Goal: Task Accomplishment & Management: Manage account settings

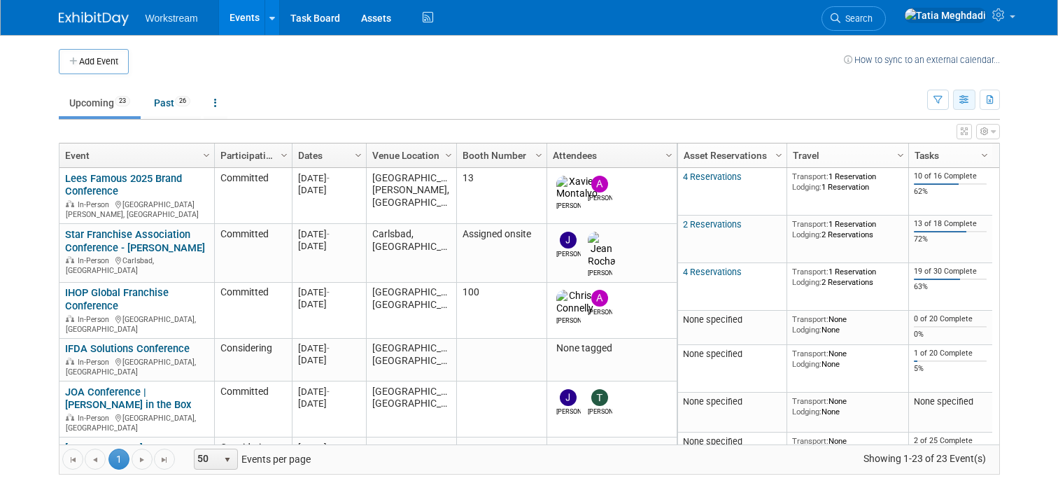
click at [968, 106] on button "button" at bounding box center [964, 100] width 22 height 20
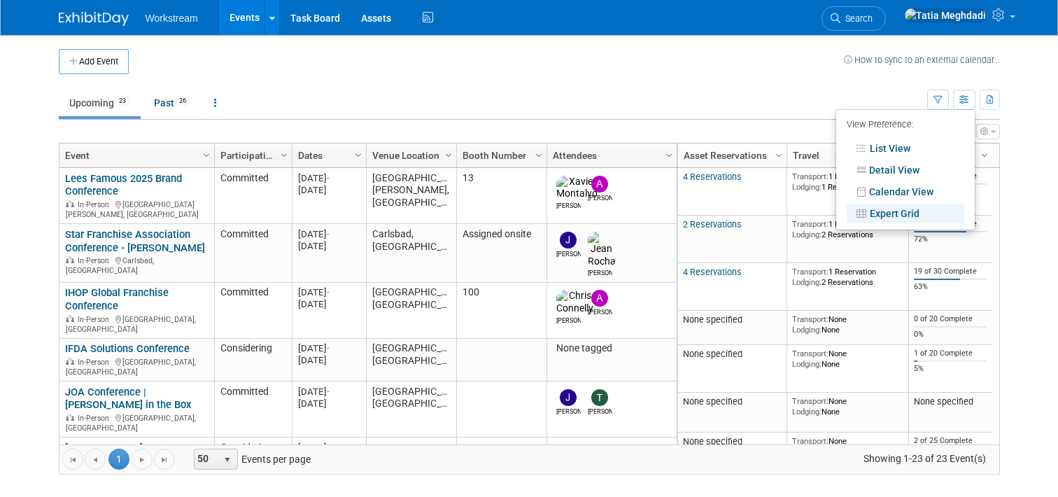
click at [854, 74] on td "Upcoming 23 Past 26 All Events 49 Past and Upcoming Grouped Annually Events gro…" at bounding box center [493, 96] width 868 height 45
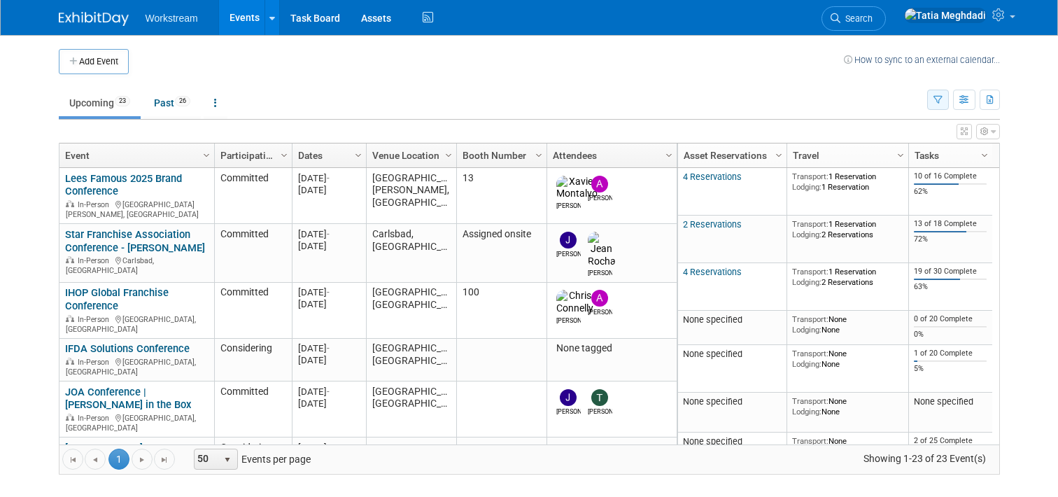
click at [941, 98] on icon "button" at bounding box center [937, 100] width 9 height 9
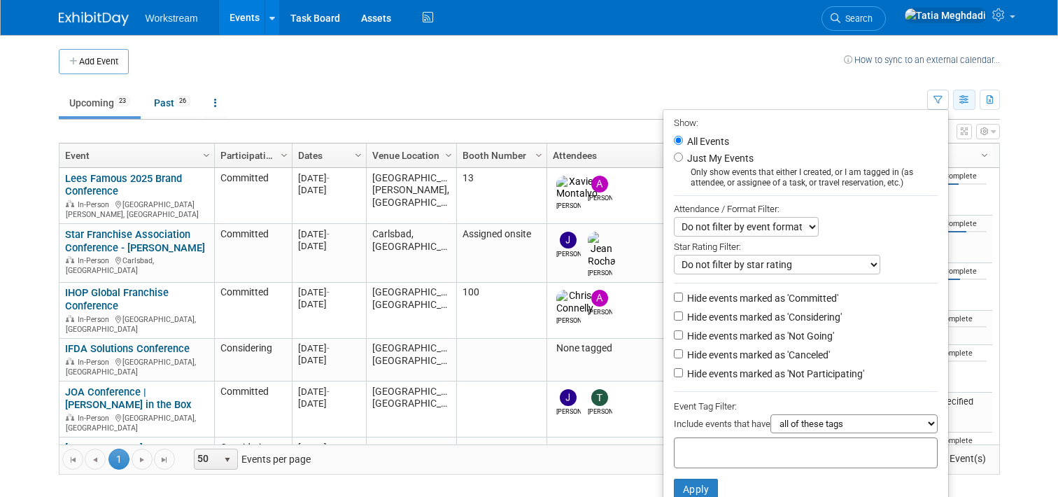
drag, startPoint x: 901, startPoint y: 90, endPoint x: 954, endPoint y: 92, distance: 53.2
click at [901, 90] on ul "Upcoming 23 Past 26 All Events 49 Past and Upcoming Grouped Annually Events gro…" at bounding box center [493, 103] width 868 height 31
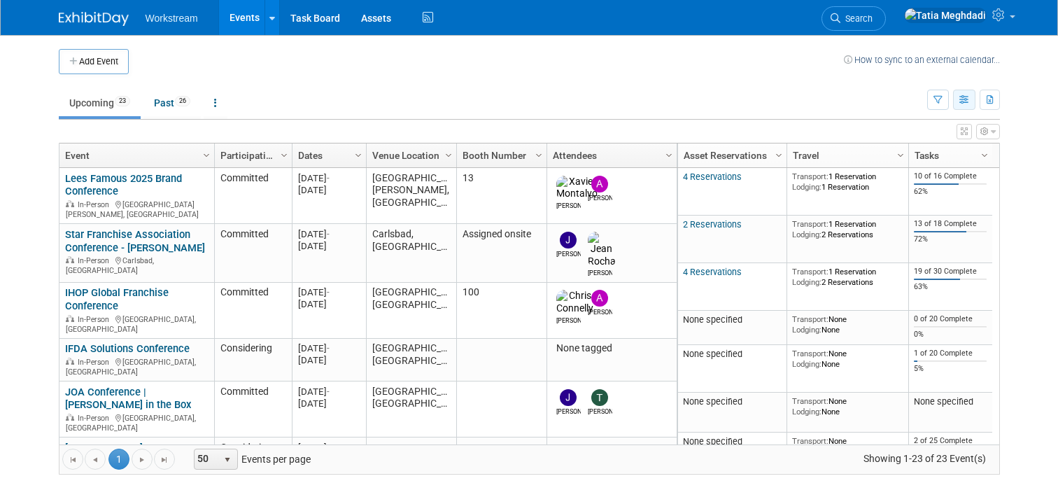
click at [955, 97] on button "button" at bounding box center [964, 100] width 22 height 20
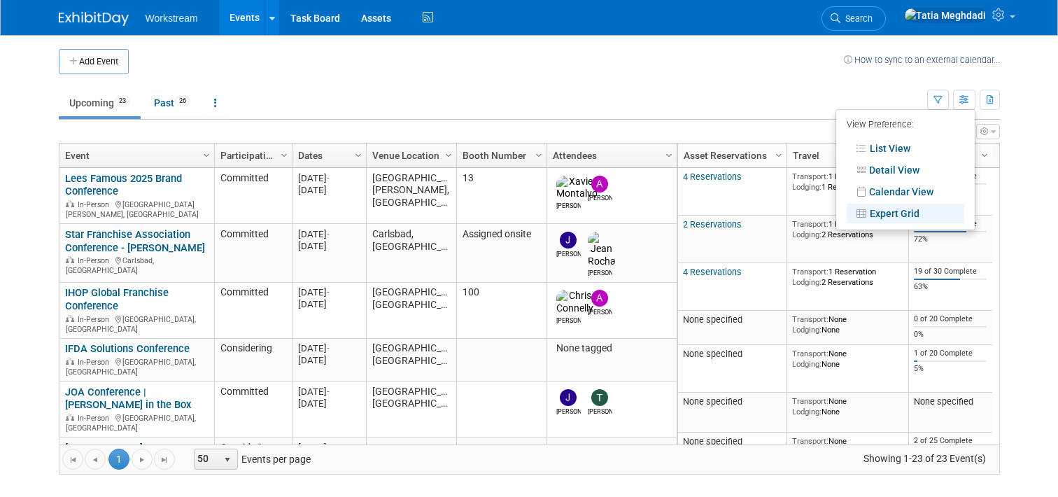
click at [858, 78] on td "Upcoming 23 Past 26 All Events 49 Past and Upcoming Grouped Annually Events gro…" at bounding box center [493, 96] width 868 height 45
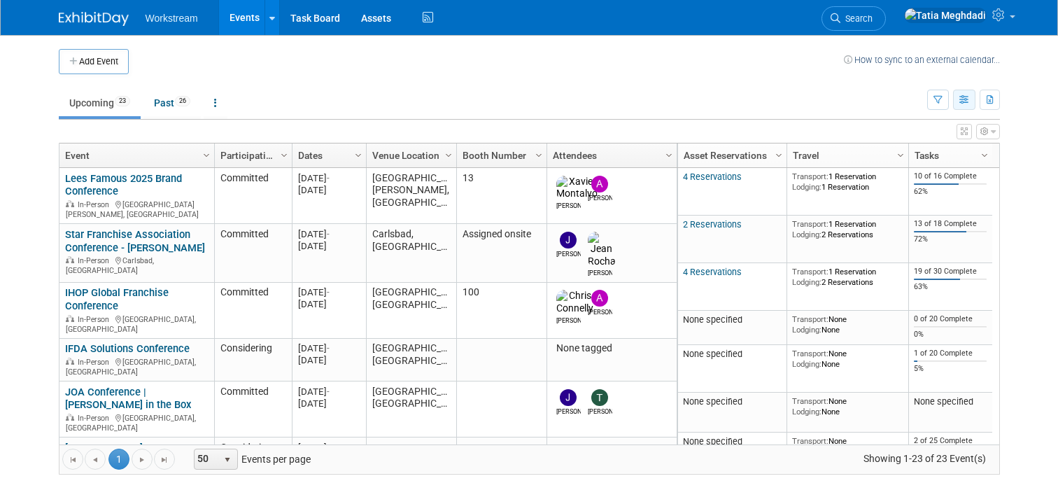
click at [960, 103] on icon "button" at bounding box center [964, 100] width 10 height 9
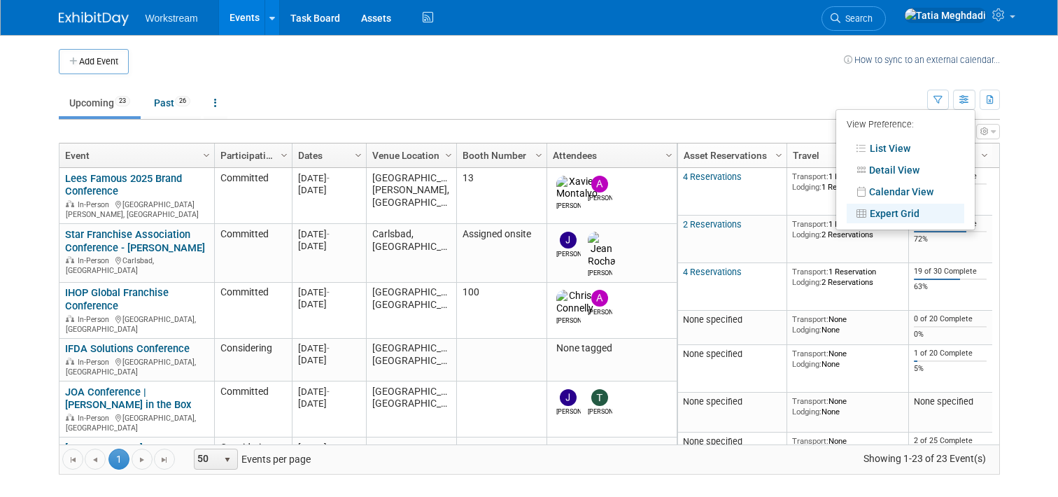
drag, startPoint x: 767, startPoint y: 74, endPoint x: 630, endPoint y: 97, distance: 139.0
click at [766, 74] on td "Upcoming 23 Past 26 All Events 49 Past and Upcoming Grouped Annually Events gro…" at bounding box center [493, 96] width 868 height 45
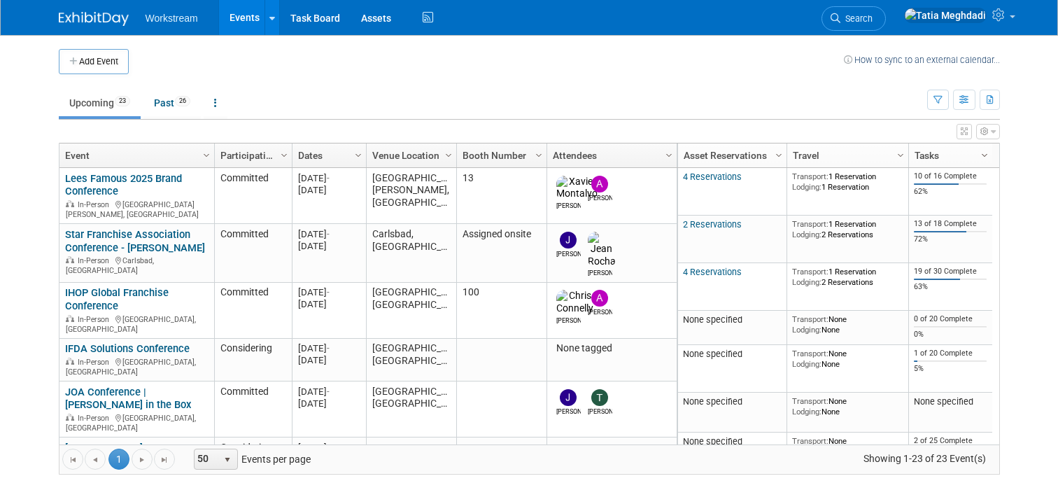
click at [981, 153] on span "Column Settings" at bounding box center [984, 155] width 11 height 11
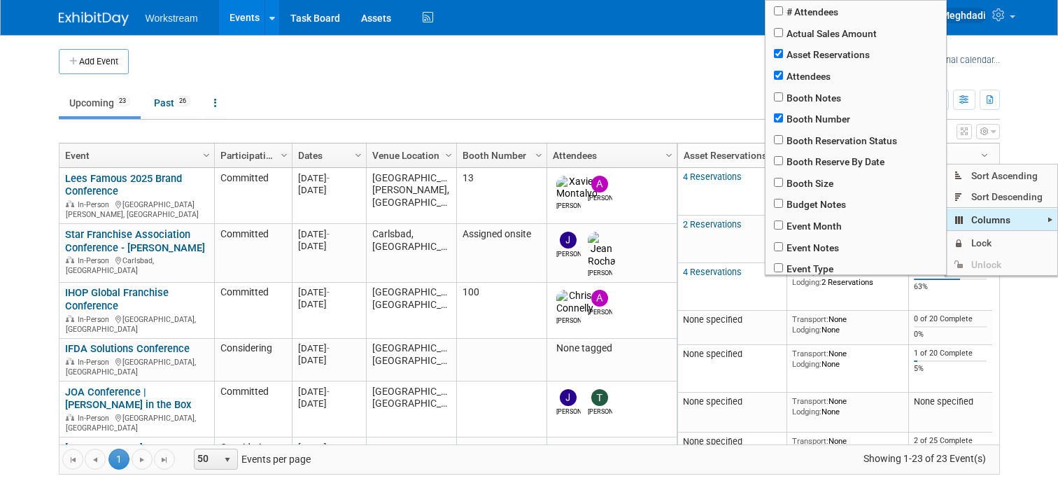
click at [989, 214] on span "Columns" at bounding box center [1001, 220] width 112 height 22
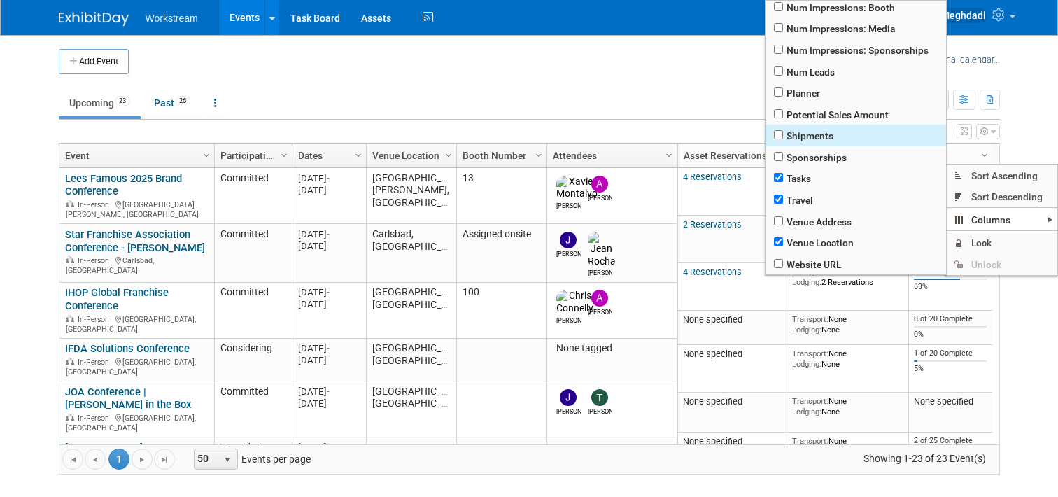
scroll to position [4, 0]
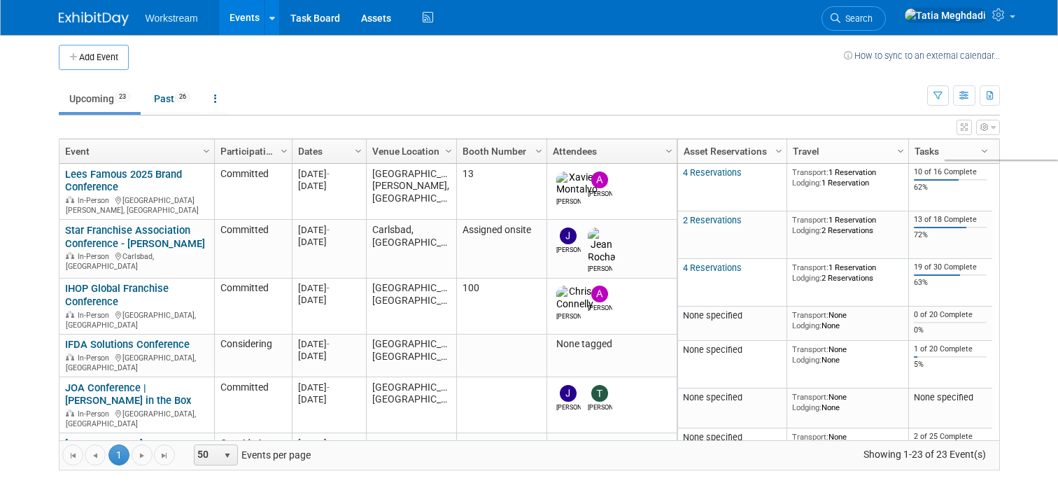
click at [674, 92] on ul "Upcoming 23 Past 26 All Events 49 Past and Upcoming Grouped Annually Events gro…" at bounding box center [493, 99] width 868 height 31
click at [305, 19] on link "Task Board" at bounding box center [315, 17] width 71 height 35
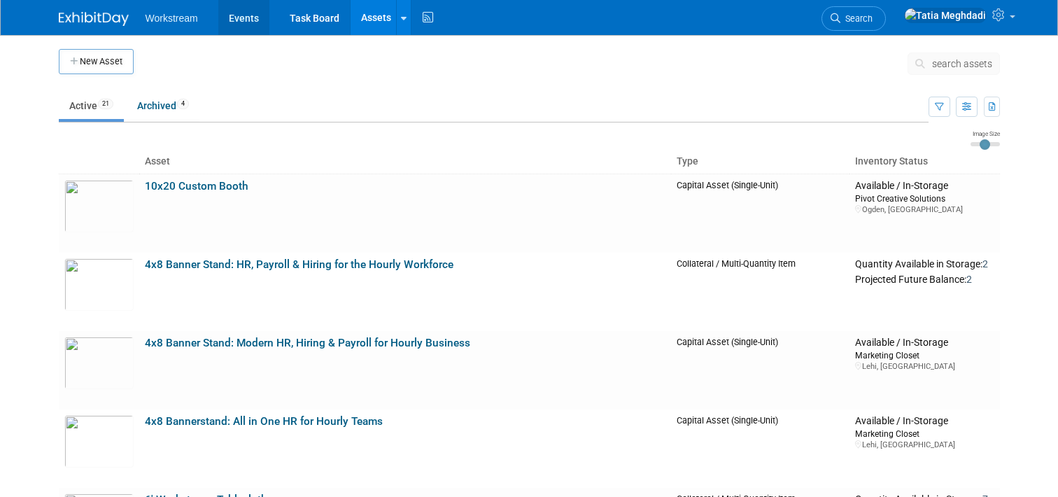
click at [245, 22] on link "Events" at bounding box center [243, 17] width 51 height 35
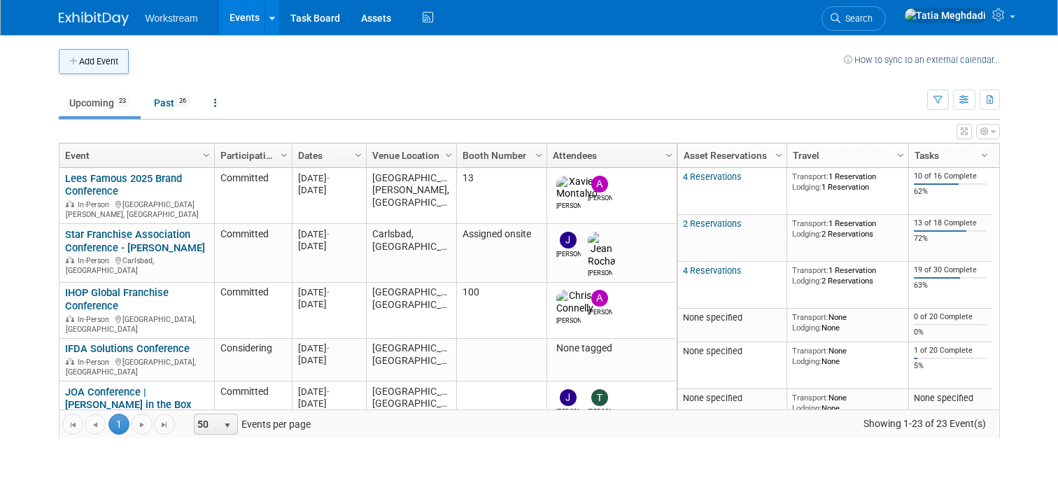
click at [99, 59] on button "Add Event" at bounding box center [94, 61] width 70 height 25
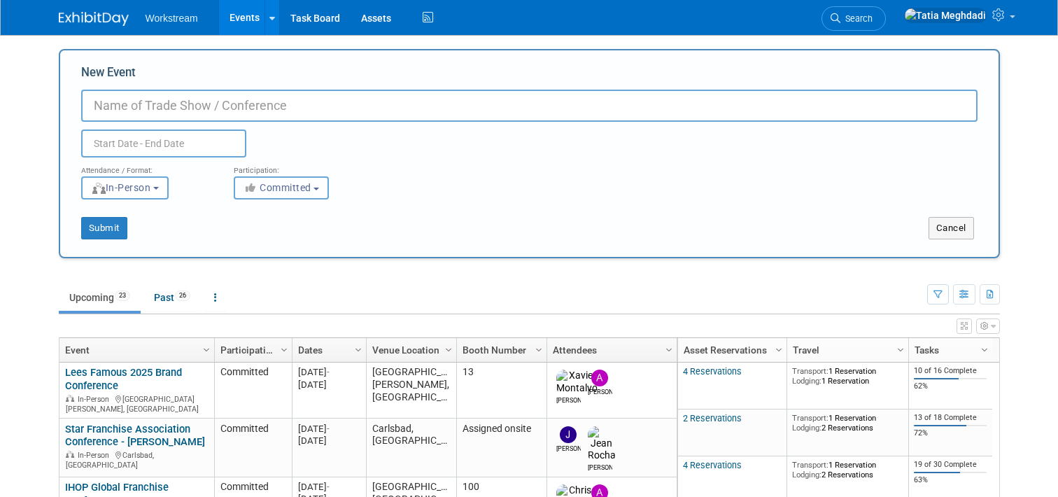
click at [267, 183] on span "Committed" at bounding box center [278, 187] width 68 height 11
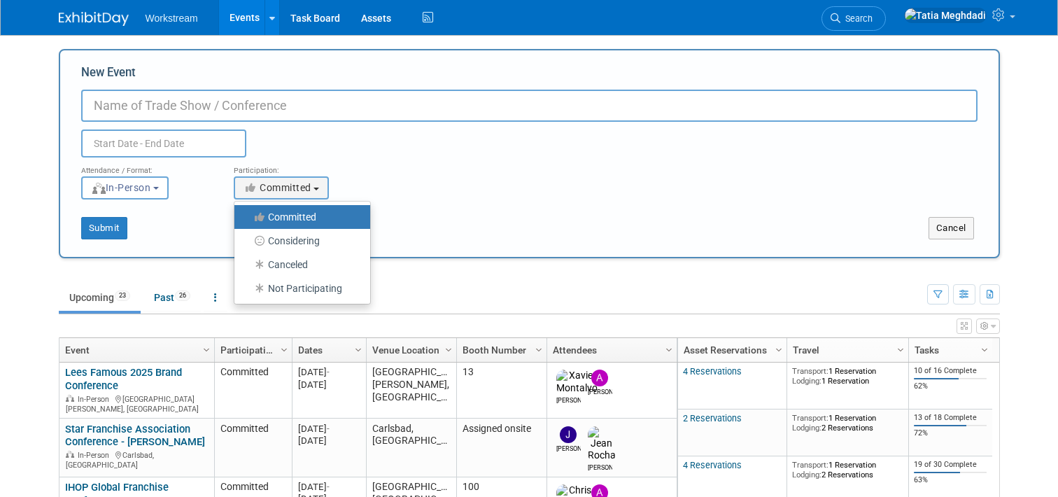
click at [298, 152] on div at bounding box center [190, 143] width 238 height 28
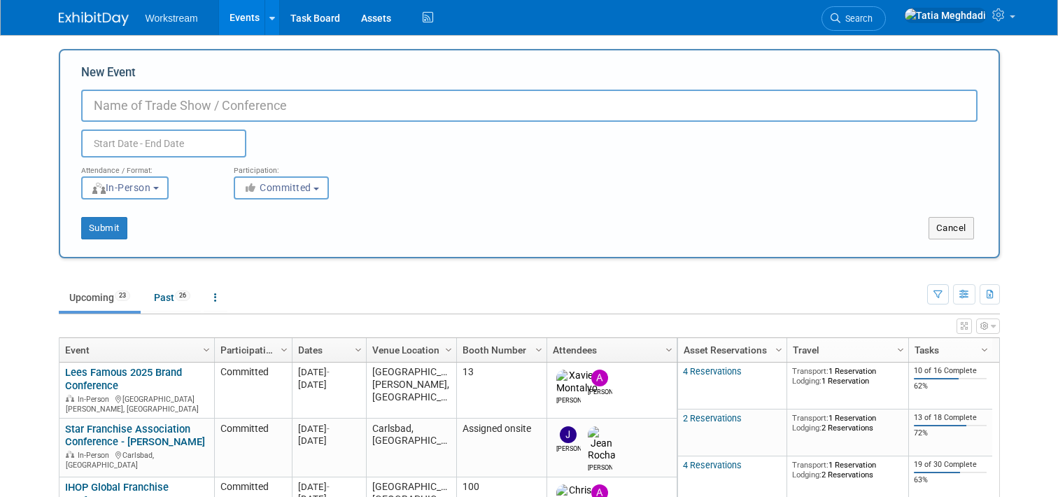
click at [924, 221] on div "Cancel" at bounding box center [764, 228] width 470 height 22
click at [936, 225] on button "Cancel" at bounding box center [951, 228] width 45 height 22
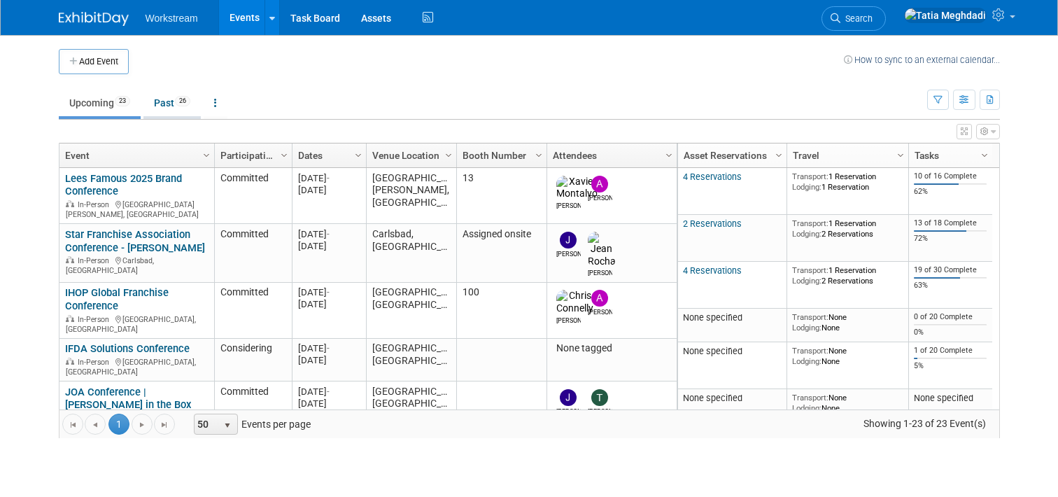
click at [169, 105] on link "Past 26" at bounding box center [171, 103] width 57 height 27
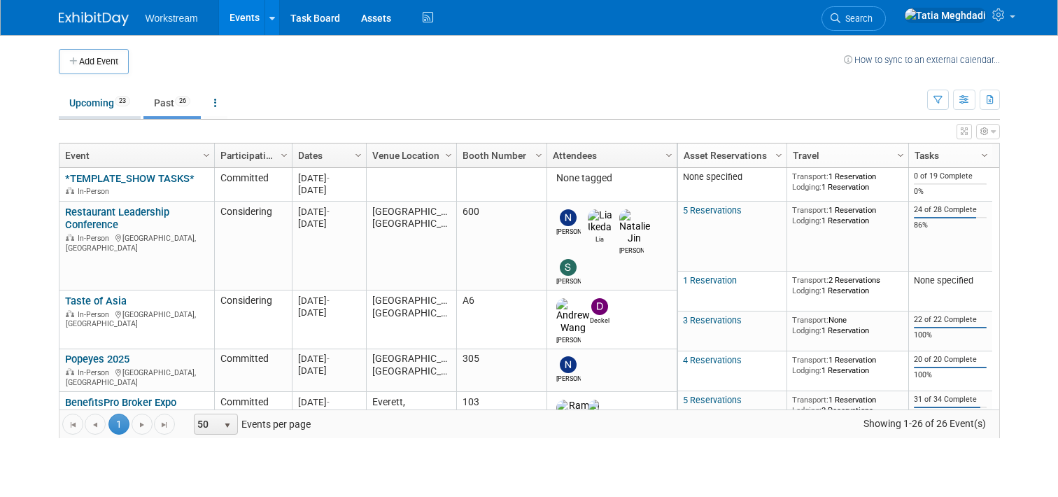
click at [89, 98] on link "Upcoming 23" at bounding box center [100, 103] width 82 height 27
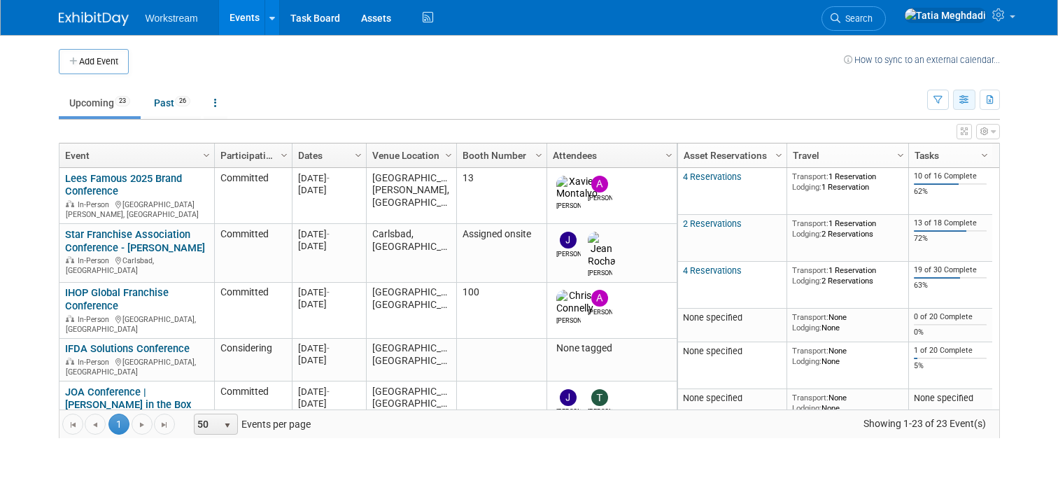
click at [964, 103] on icon "button" at bounding box center [964, 100] width 10 height 9
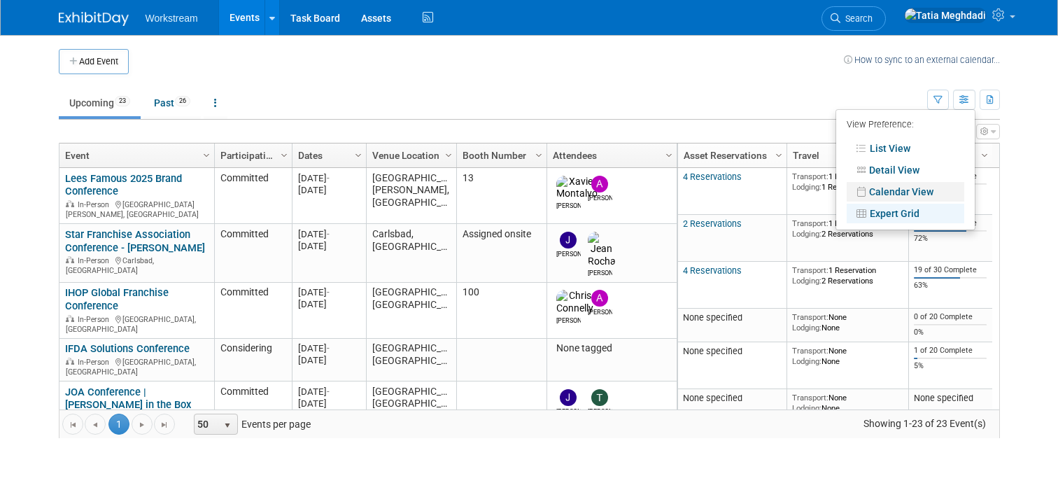
click at [914, 188] on link "Calendar View" at bounding box center [906, 192] width 118 height 20
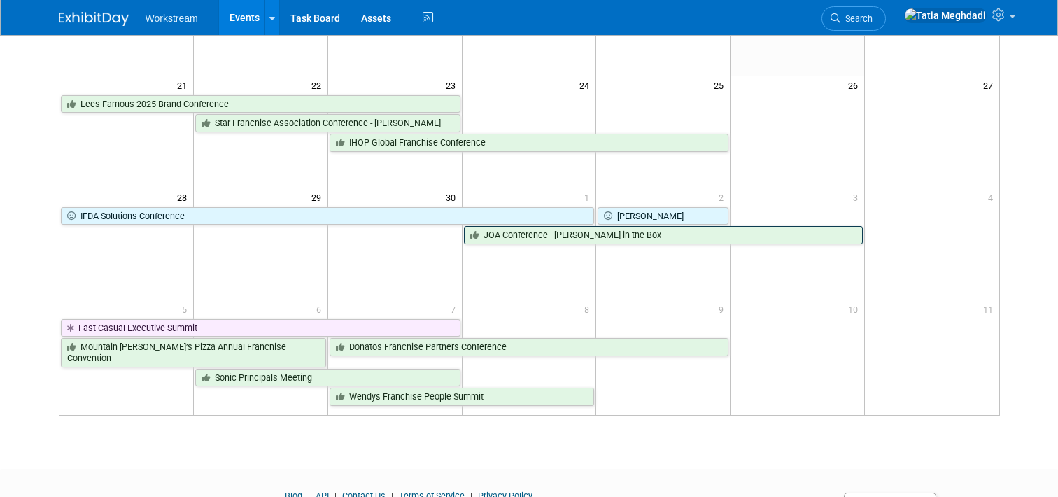
scroll to position [414, 0]
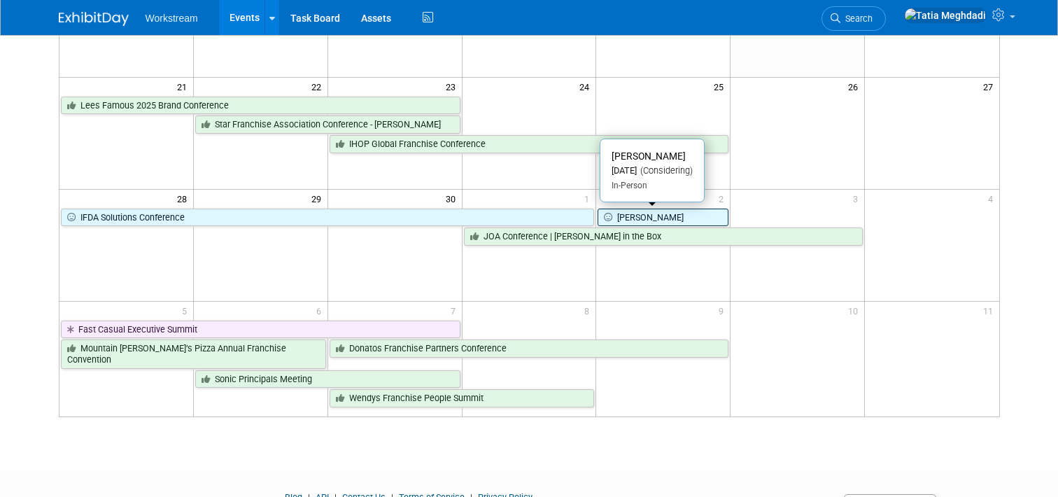
click at [673, 223] on link "[PERSON_NAME]" at bounding box center [663, 218] width 131 height 18
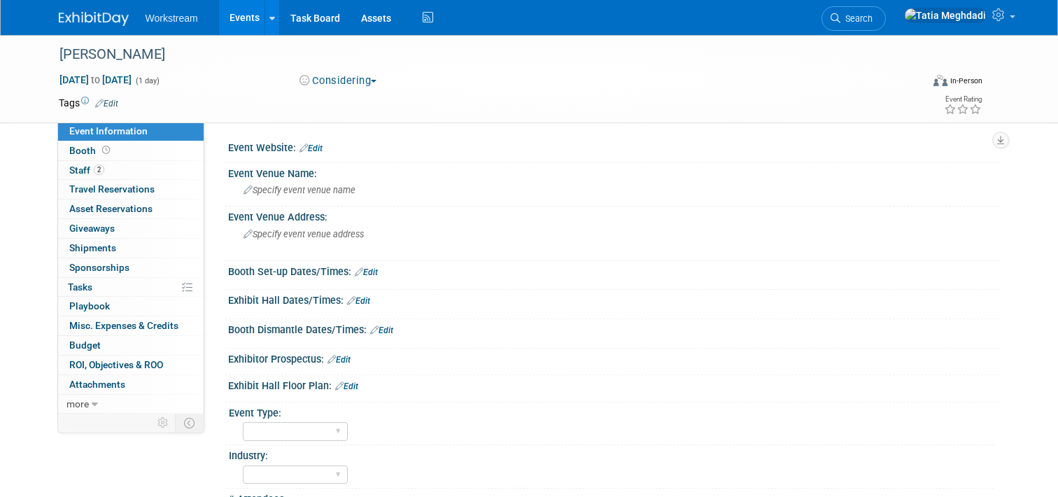
click at [101, 15] on img at bounding box center [94, 19] width 70 height 14
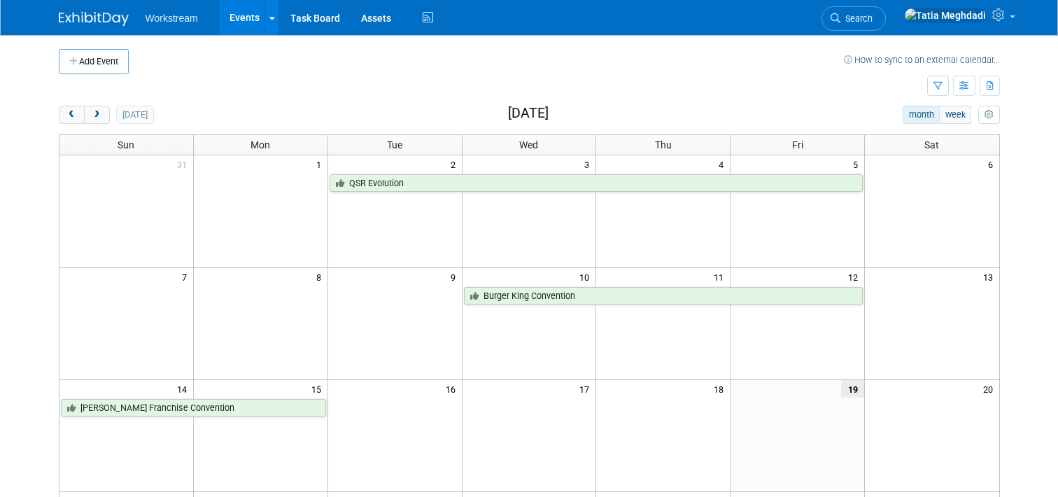
scroll to position [2, 0]
click at [961, 83] on icon "button" at bounding box center [964, 84] width 10 height 9
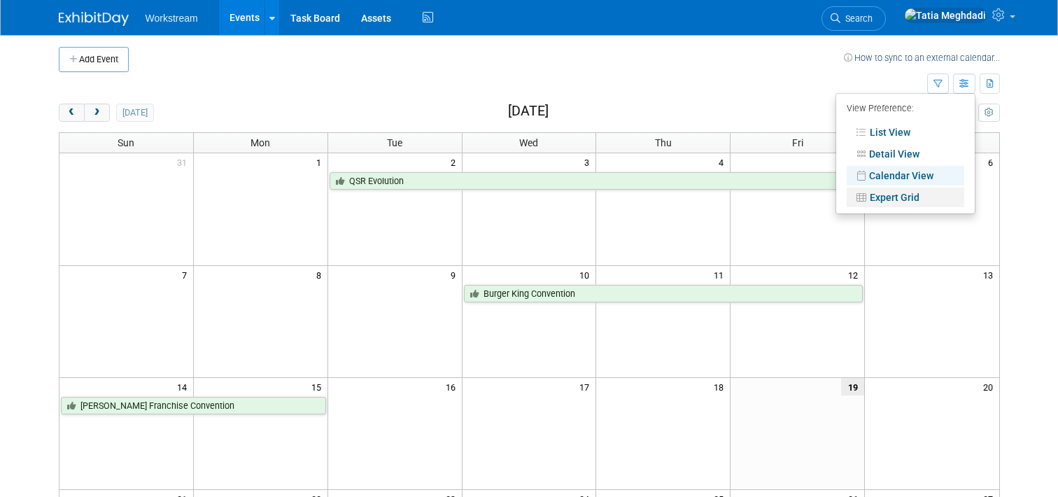
click at [906, 194] on link "Expert Grid" at bounding box center [906, 198] width 118 height 20
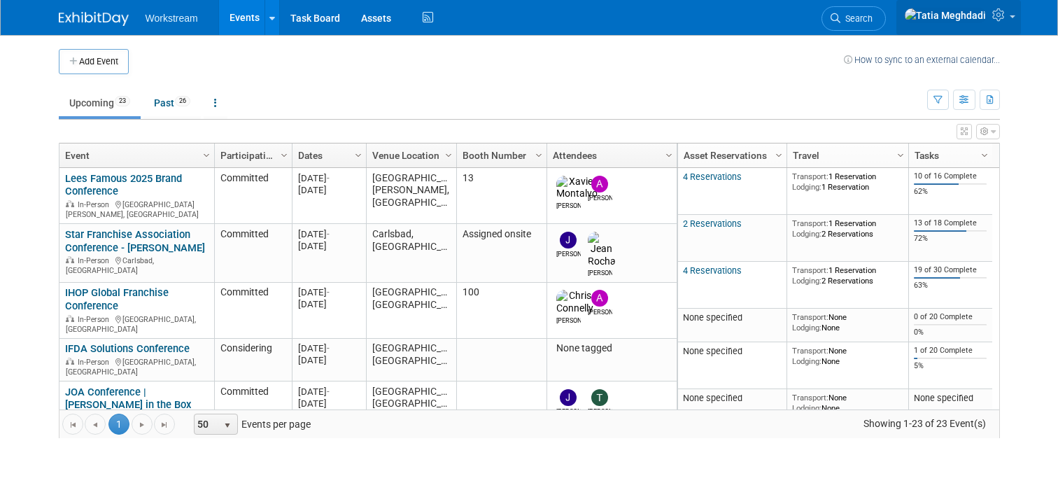
click at [993, 20] on icon at bounding box center [1000, 14] width 16 height 13
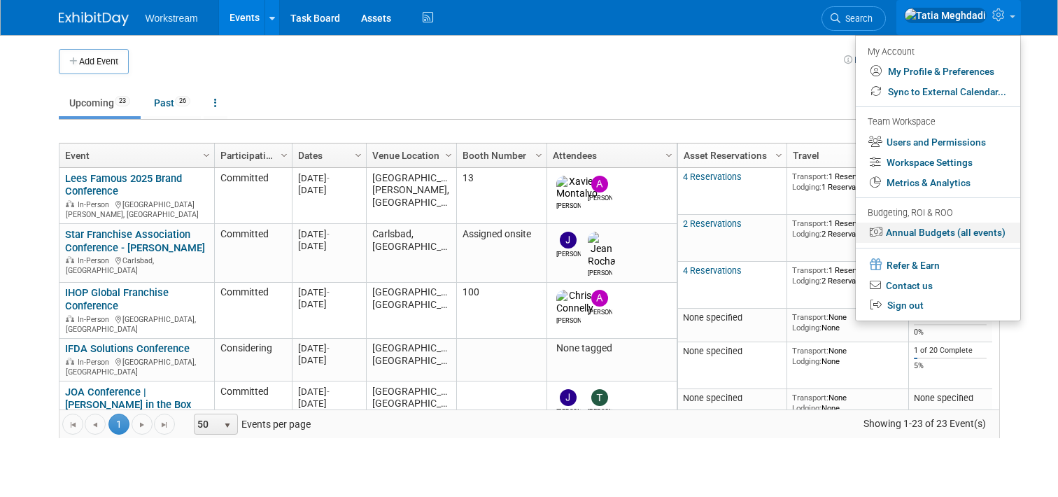
click at [961, 228] on link "Annual Budgets (all events)" at bounding box center [938, 233] width 164 height 20
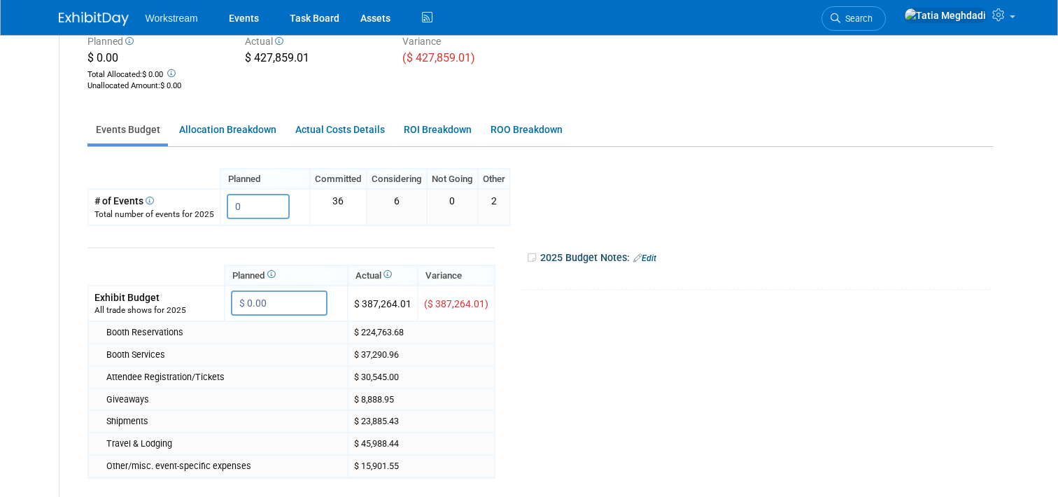
scroll to position [181, 0]
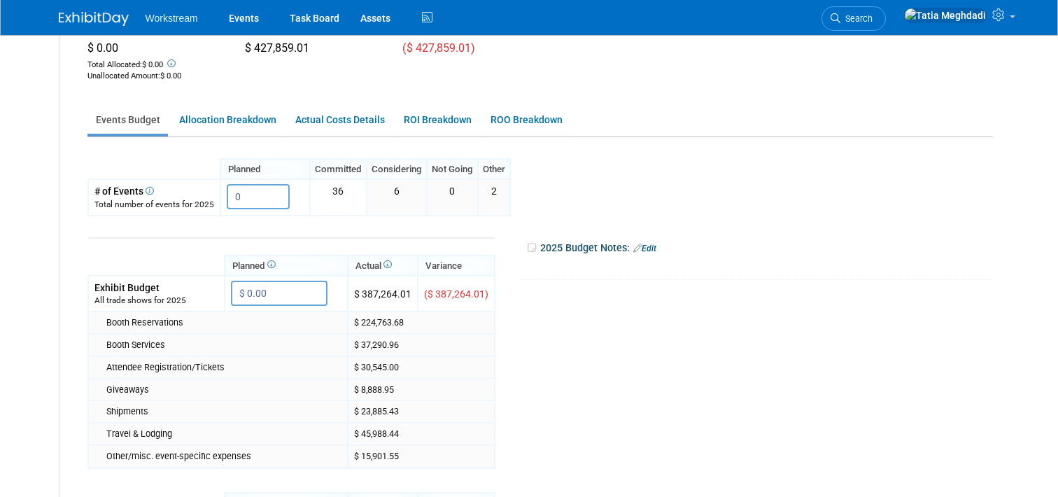
click at [106, 25] on img at bounding box center [94, 19] width 70 height 14
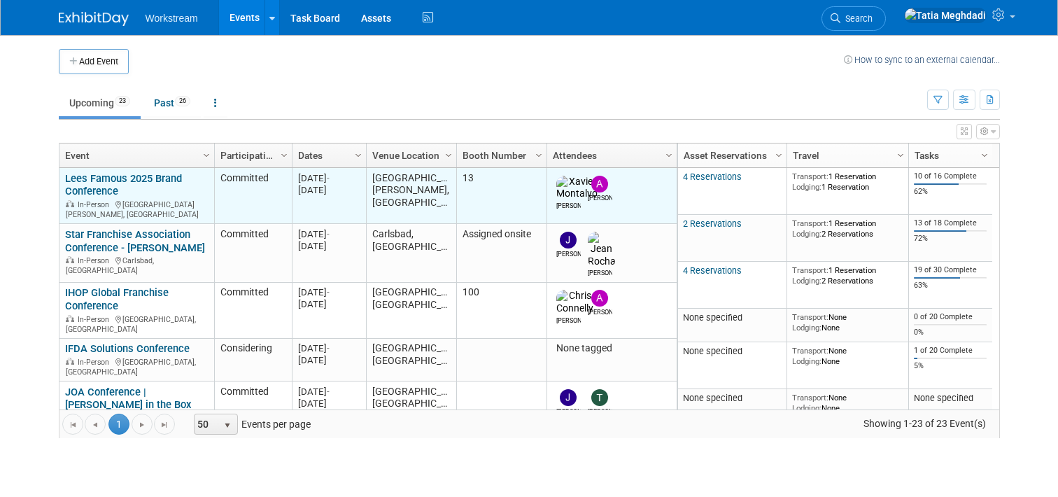
click at [92, 187] on link "Lees Famous 2025 Brand Conference" at bounding box center [123, 185] width 117 height 26
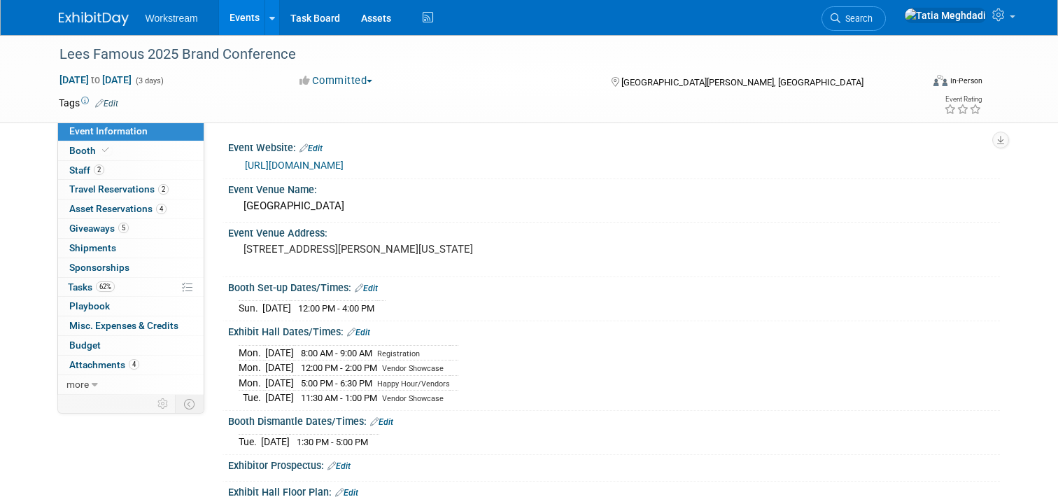
select select "Franchisor"
select select "Restaurant"
select select "No"
select select "[PERSON_NAME]"
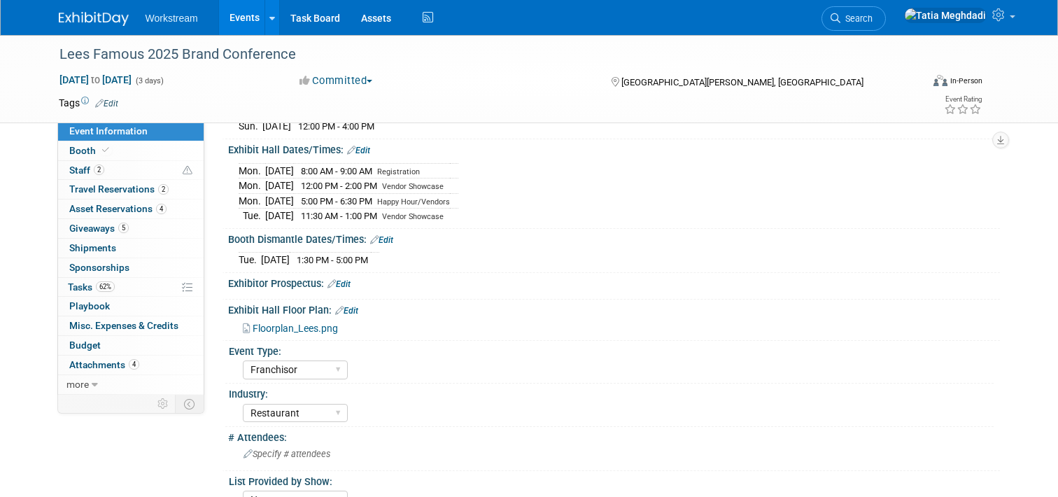
scroll to position [208, 0]
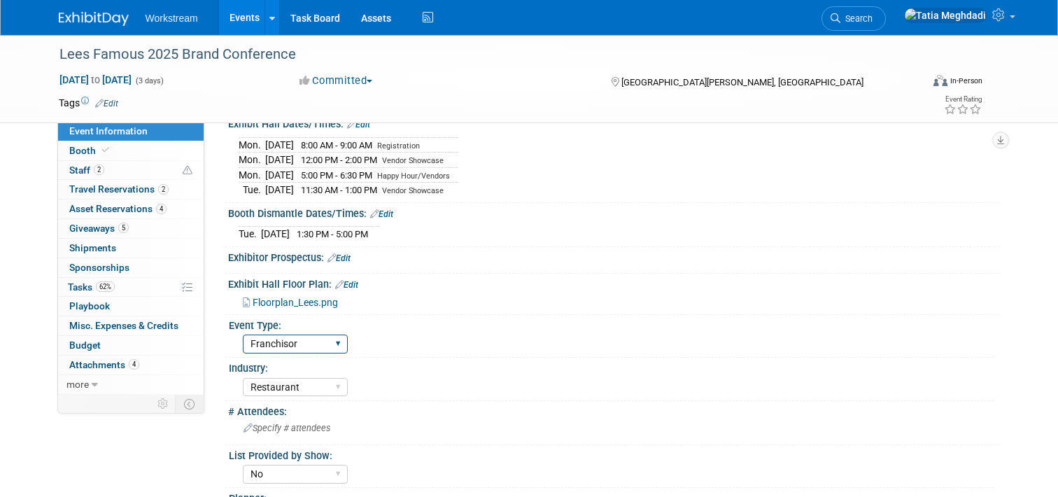
click at [296, 346] on select "Field Test Franchisor Brand MSA Brand NON MSA Internal Industry Customer" at bounding box center [295, 343] width 105 height 19
click at [274, 337] on select "Field Test Franchisor Brand MSA Brand NON MSA Internal Industry Customer" at bounding box center [295, 343] width 105 height 19
click at [287, 338] on select "Field Test Franchisor Brand MSA Brand NON MSA Internal Industry Customer" at bounding box center [295, 343] width 105 height 19
click at [442, 358] on div "Industry:" at bounding box center [611, 366] width 765 height 17
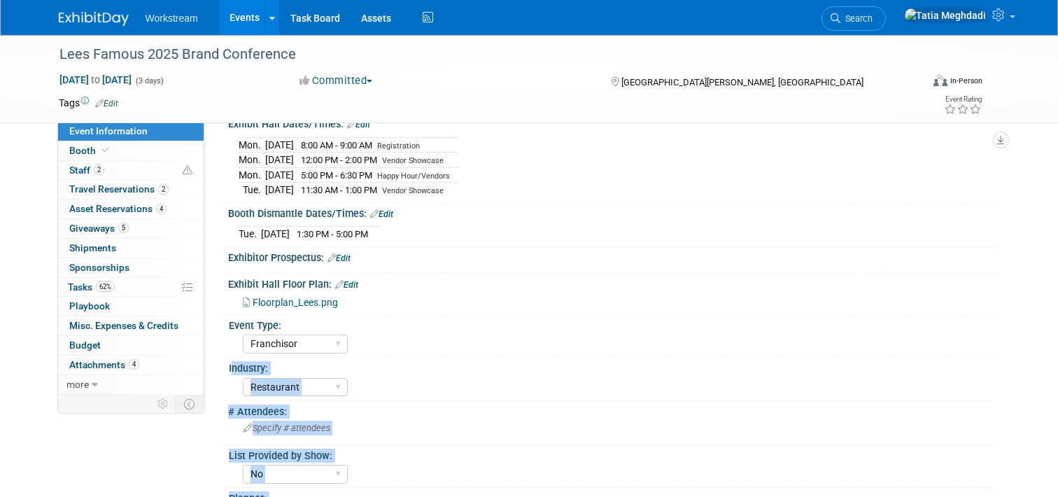
scroll to position [469, 0]
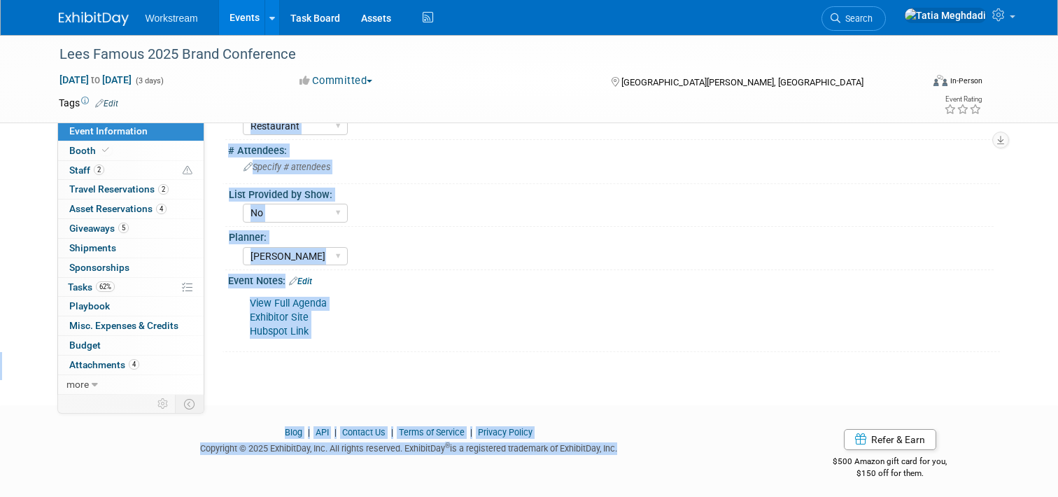
drag, startPoint x: 449, startPoint y: 367, endPoint x: 433, endPoint y: 614, distance: 247.5
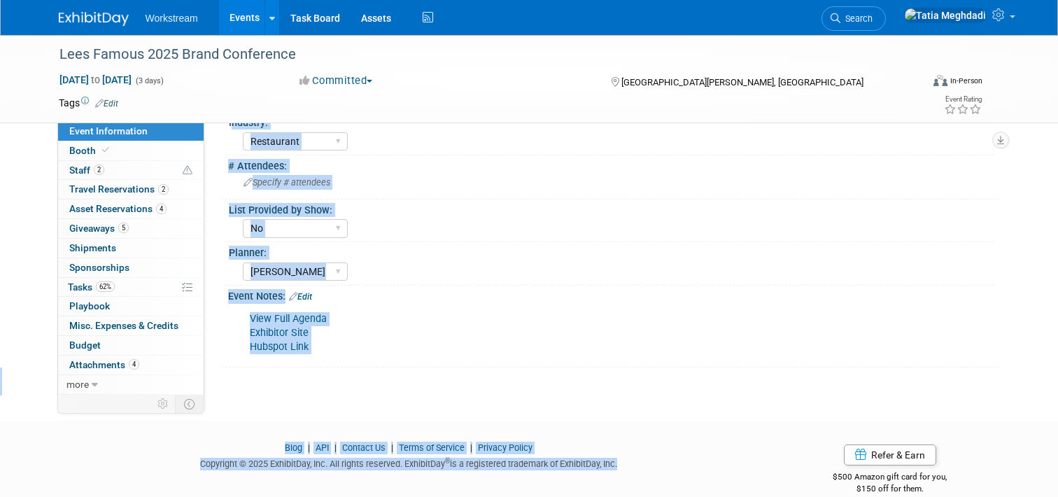
scroll to position [448, 0]
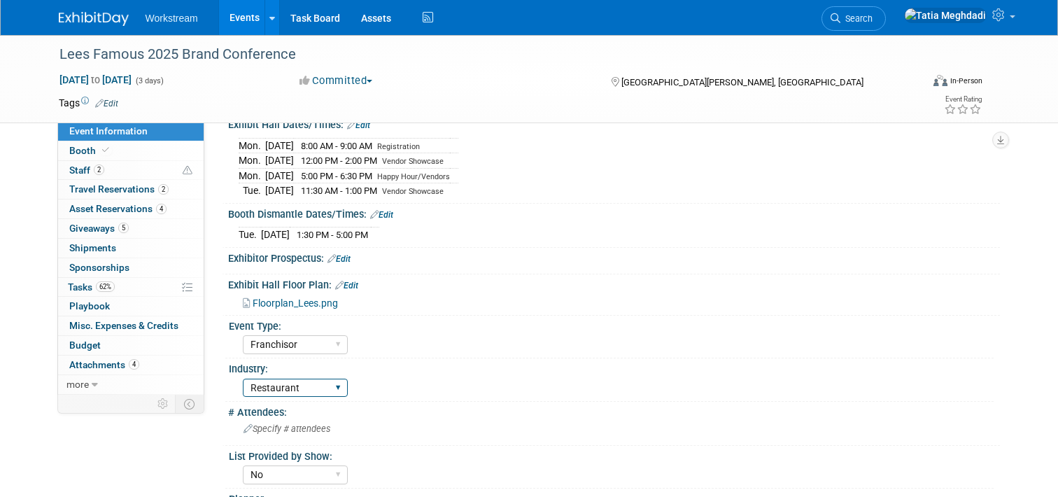
scroll to position [211, 0]
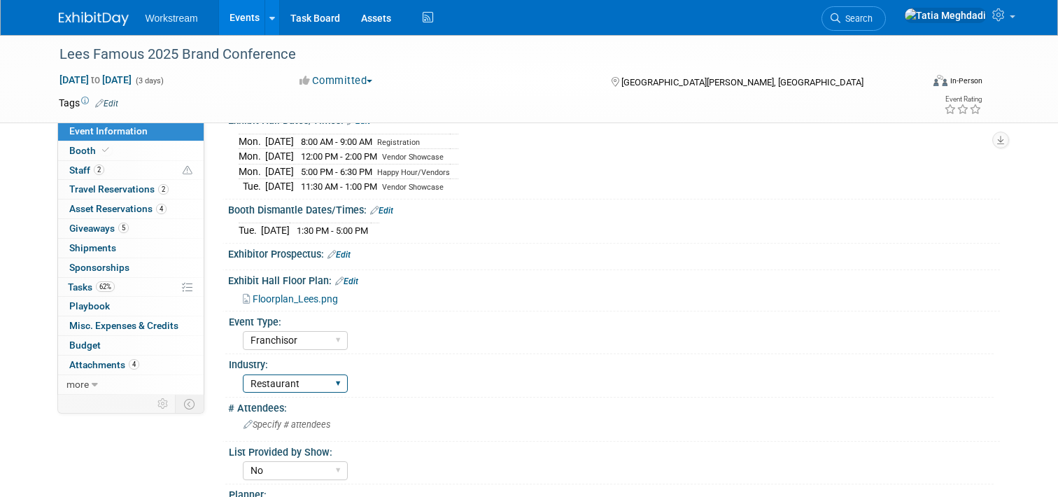
click at [280, 381] on select "Accounting Broker/Benefits Restaurant Healthcare Hospitality Misc/Other" at bounding box center [295, 383] width 105 height 19
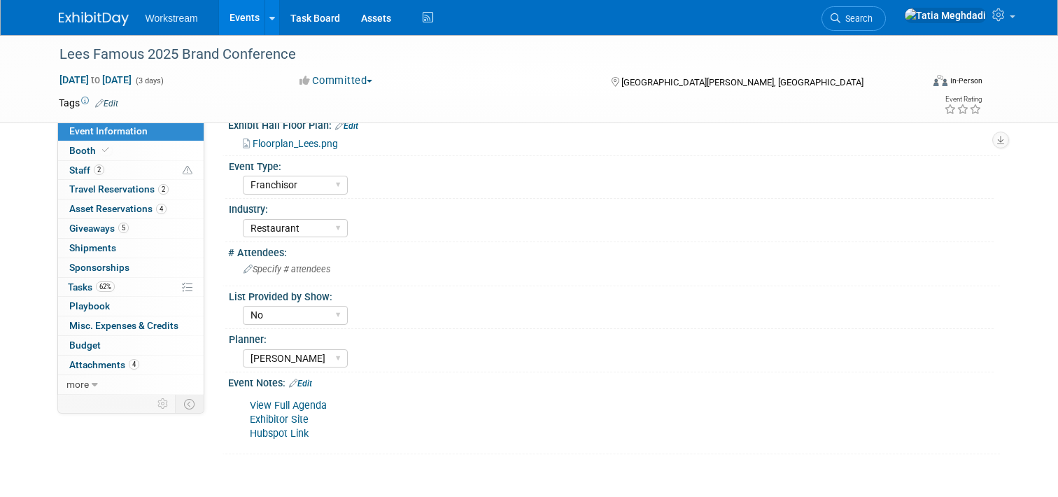
scroll to position [442, 0]
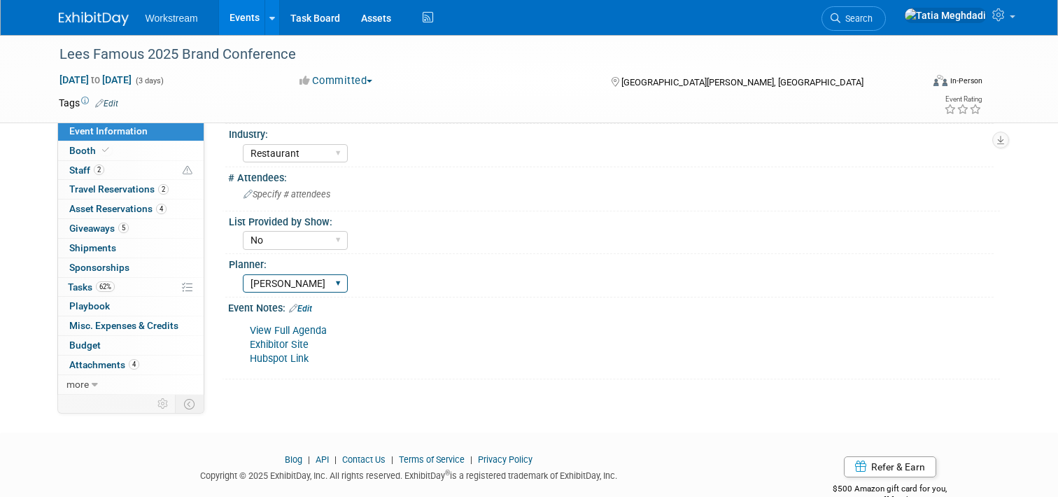
click at [288, 278] on select "Tatia Meghdadi" at bounding box center [295, 283] width 105 height 19
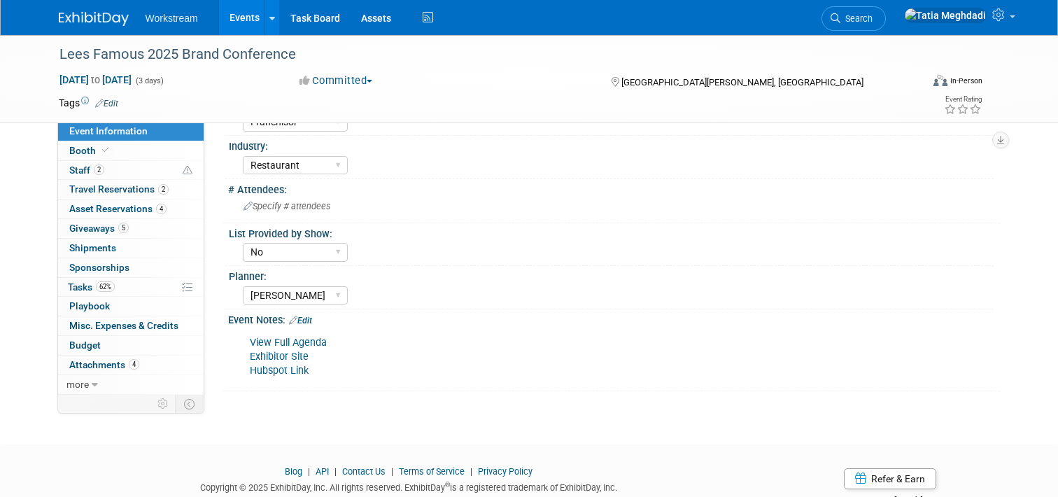
scroll to position [434, 0]
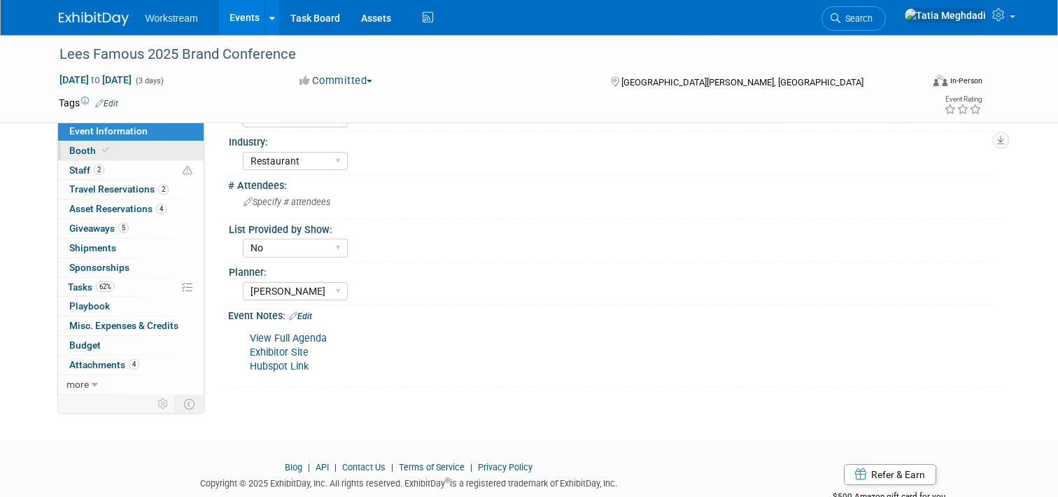
click at [85, 147] on span "Booth" at bounding box center [90, 150] width 43 height 11
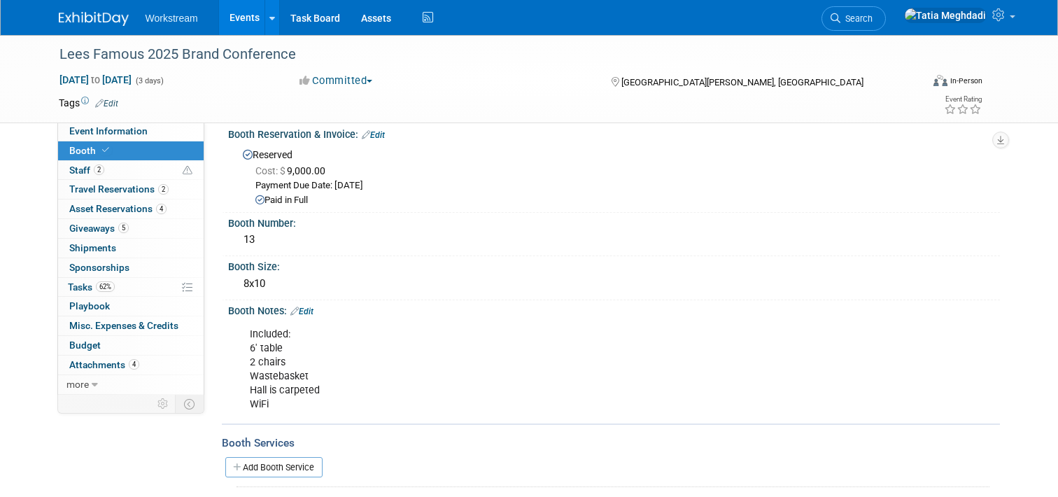
scroll to position [13, 0]
click at [89, 169] on span "Staff 2" at bounding box center [86, 169] width 35 height 11
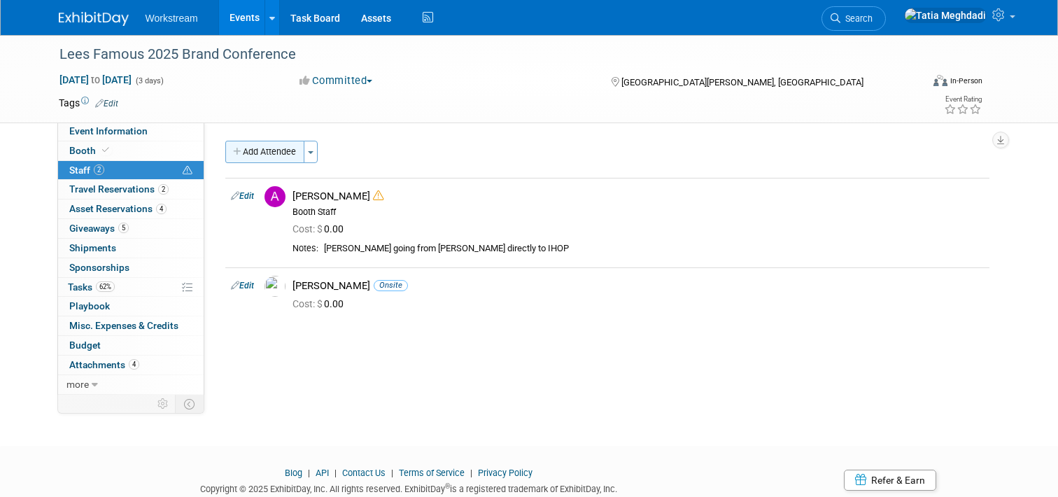
click at [251, 148] on button "Add Attendee" at bounding box center [264, 152] width 79 height 22
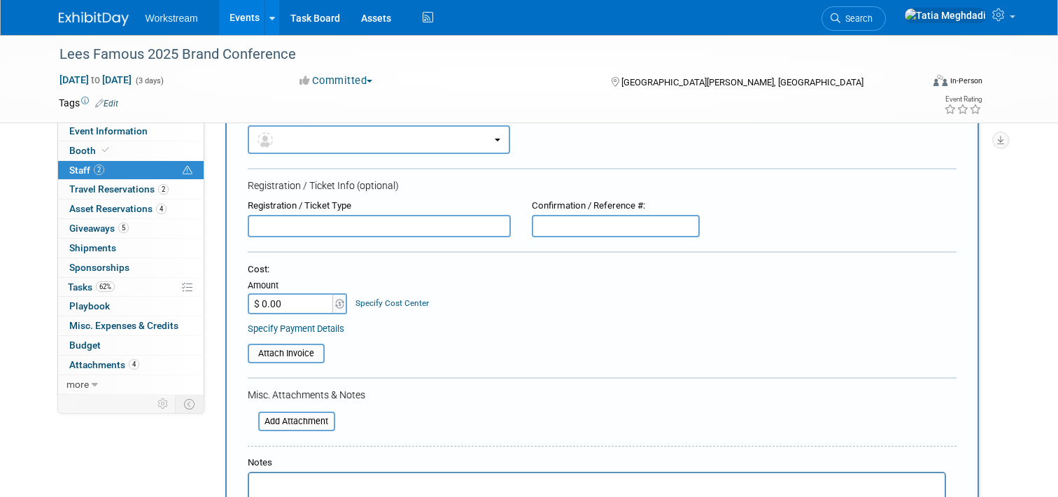
scroll to position [55, 0]
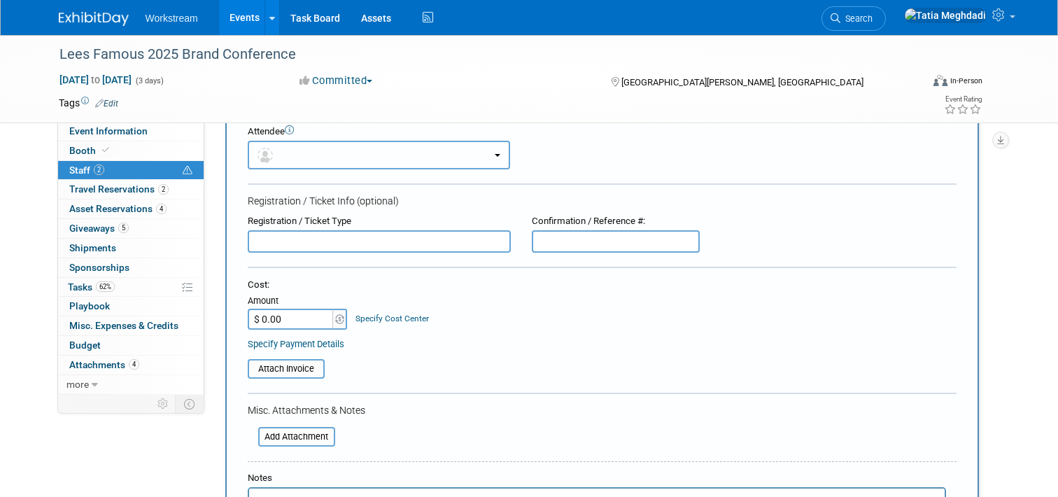
click at [320, 155] on button "button" at bounding box center [379, 155] width 262 height 29
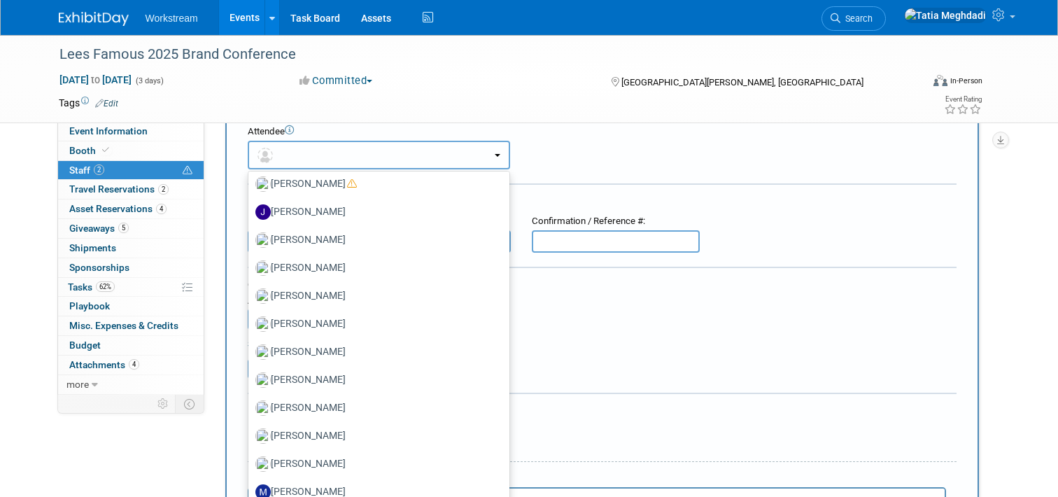
scroll to position [682, 0]
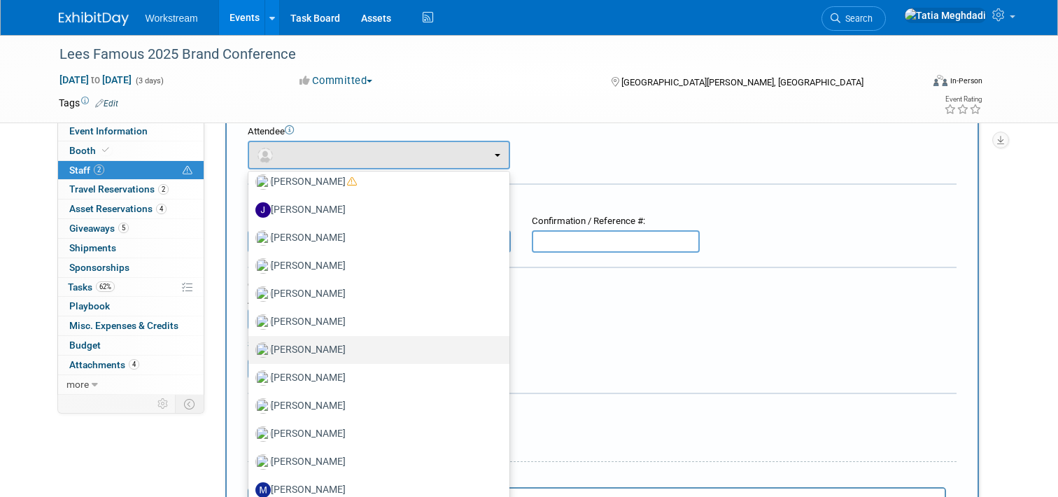
drag, startPoint x: 312, startPoint y: 343, endPoint x: 355, endPoint y: 337, distance: 43.1
click at [315, 343] on label "Keira Wiele" at bounding box center [375, 350] width 240 height 22
click at [305, 349] on label "Keira Wiele" at bounding box center [375, 350] width 240 height 22
click at [251, 349] on input "Keira Wiele" at bounding box center [245, 348] width 9 height 9
select select "ef3a8866-8b2a-42f3-afda-898beee71268"
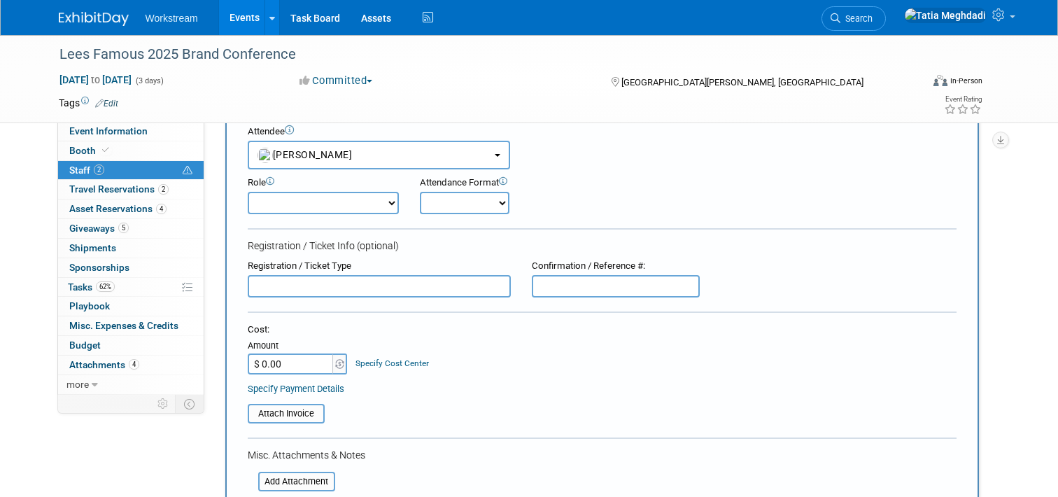
click at [327, 207] on select "Booth Staff Demonstrator Host Planner Presenter Sales Representative Set-up/Dis…" at bounding box center [323, 203] width 151 height 22
click at [453, 206] on select "Onsite Remote" at bounding box center [465, 203] width 90 height 22
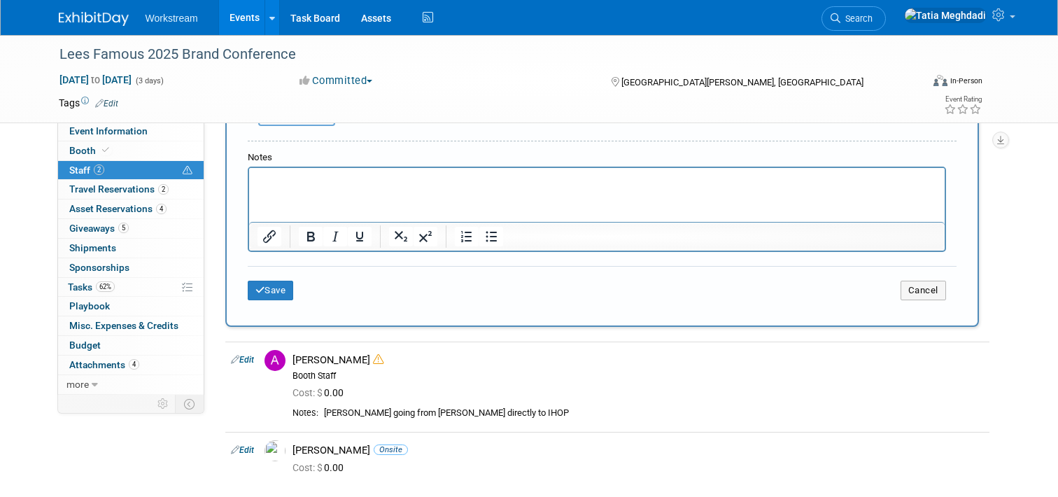
scroll to position [418, 0]
click at [906, 286] on button "Cancel" at bounding box center [923, 292] width 45 height 20
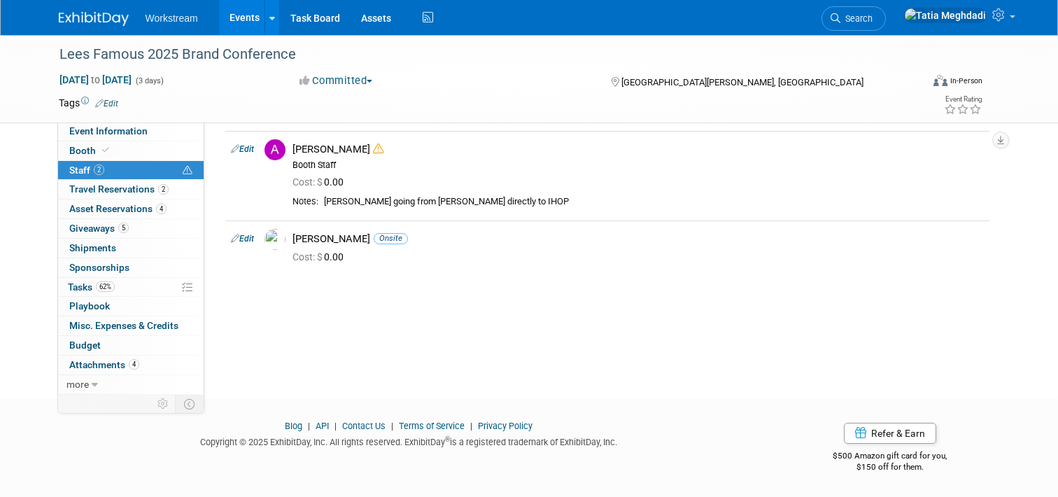
scroll to position [46, 0]
click at [1010, 18] on span at bounding box center [1013, 16] width 6 height 3
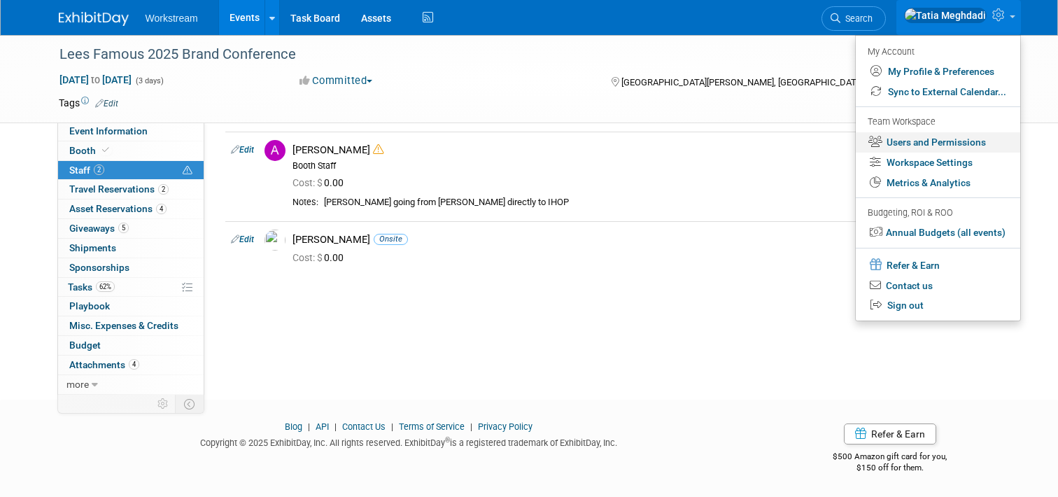
click at [933, 143] on link "Users and Permissions" at bounding box center [938, 142] width 164 height 20
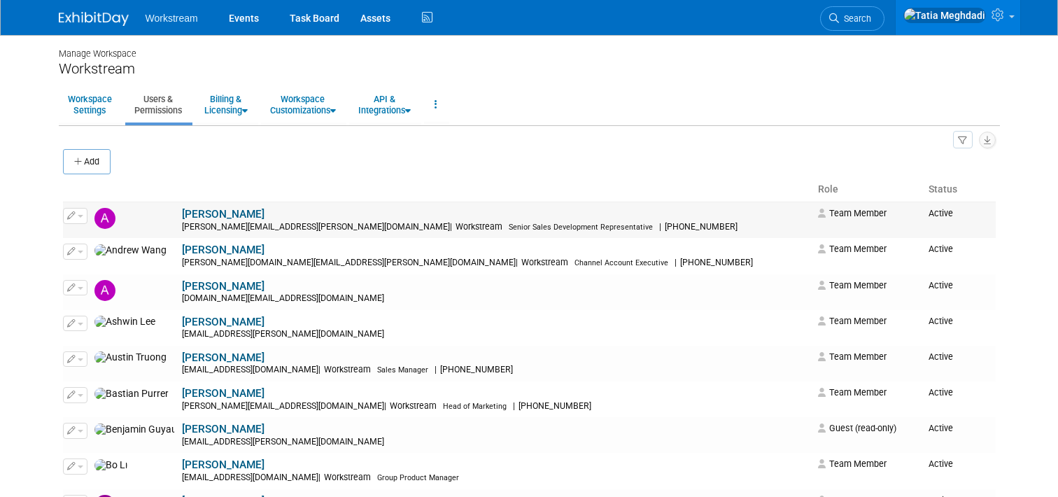
click at [107, 220] on img at bounding box center [104, 218] width 21 height 21
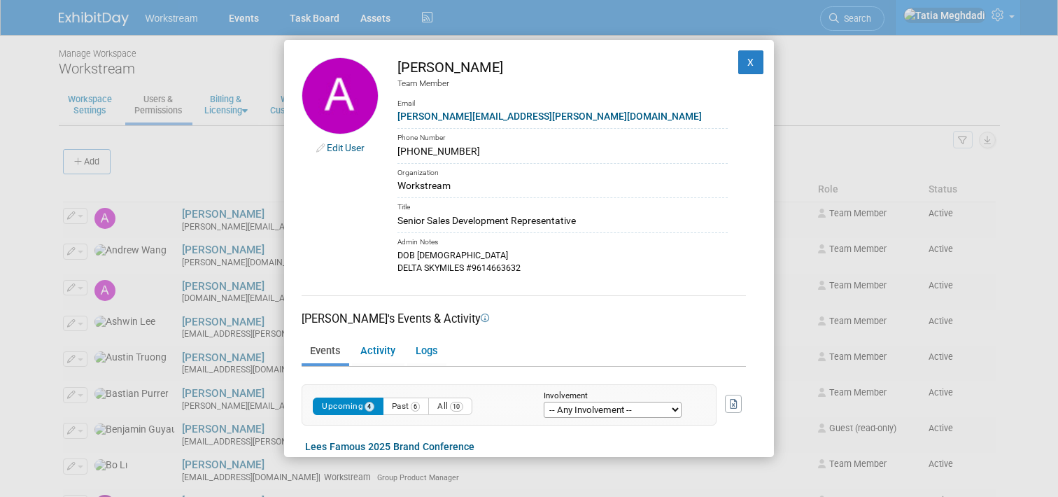
click at [337, 150] on link "Edit User" at bounding box center [346, 147] width 38 height 11
click at [763, 66] on div "Edit User Andrew Walters Team Member Email andrew.walters@workstream.is Phone N…" at bounding box center [529, 248] width 490 height 417
click at [753, 64] on button "X" at bounding box center [750, 62] width 25 height 24
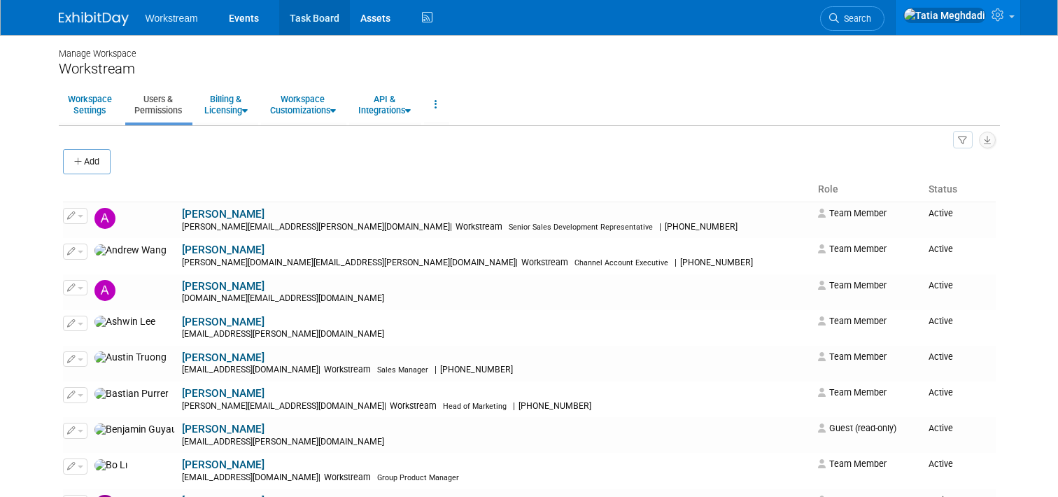
click at [316, 17] on link "Task Board" at bounding box center [314, 17] width 71 height 35
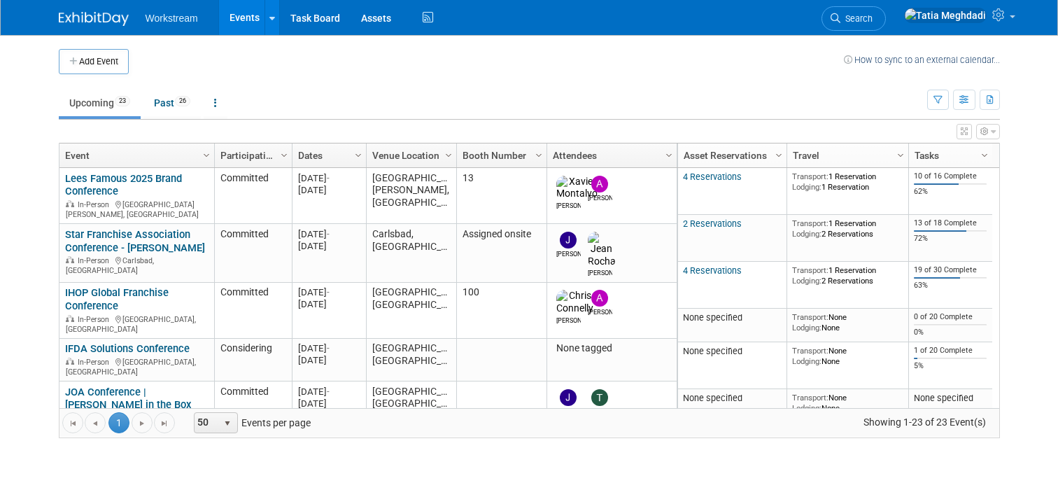
click at [238, 20] on link "Events" at bounding box center [244, 17] width 51 height 35
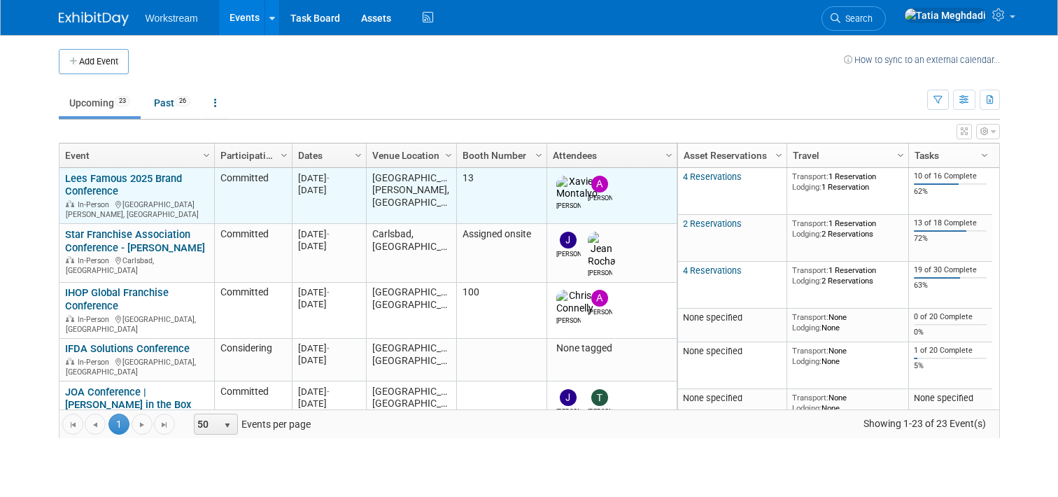
click at [83, 184] on link "Lees Famous 2025 Brand Conference" at bounding box center [123, 185] width 117 height 26
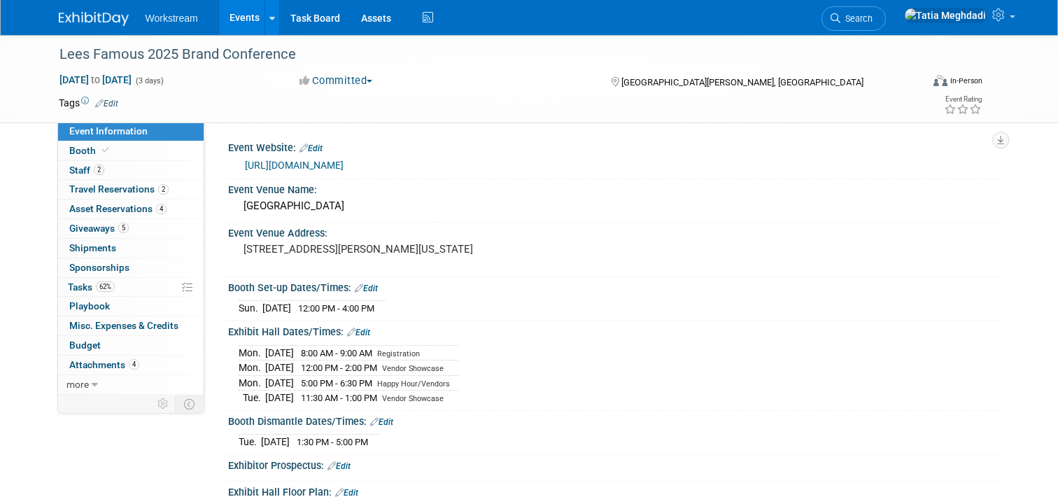
select select "Franchisor"
select select "Restaurant"
select select "No"
select select "[PERSON_NAME]"
click at [79, 173] on span "Staff 2" at bounding box center [86, 169] width 35 height 11
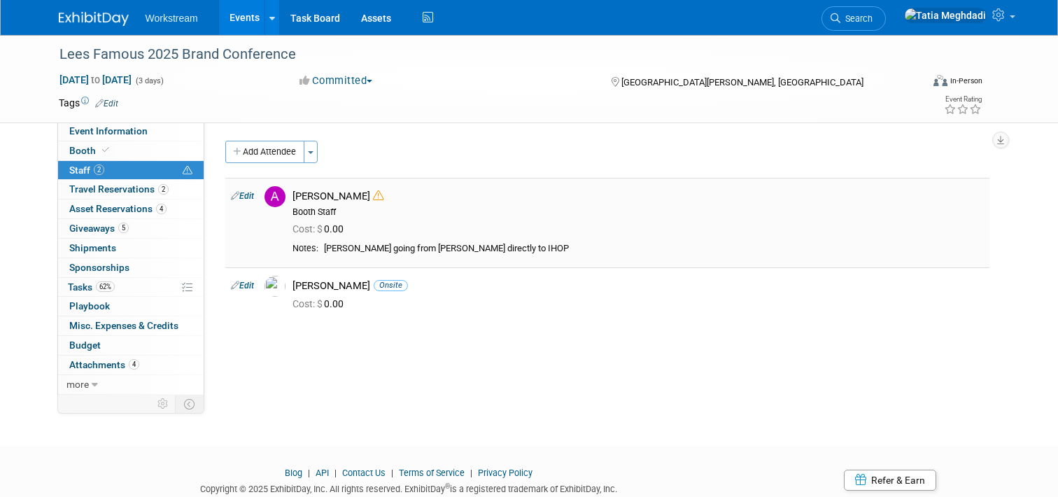
click at [275, 199] on img at bounding box center [275, 196] width 21 height 21
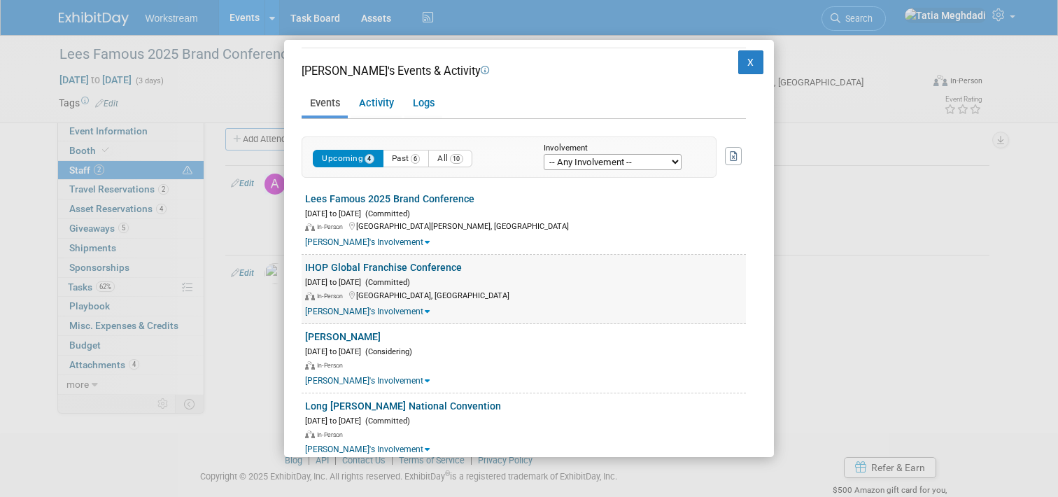
scroll to position [248, 0]
click at [369, 105] on link "Activity" at bounding box center [376, 103] width 51 height 24
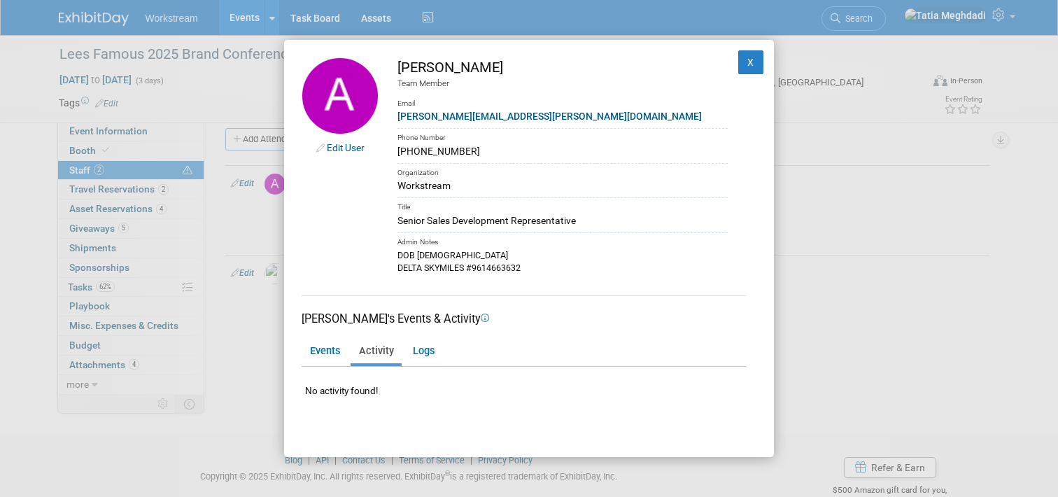
scroll to position [0, 0]
click at [752, 60] on button "X" at bounding box center [750, 62] width 25 height 24
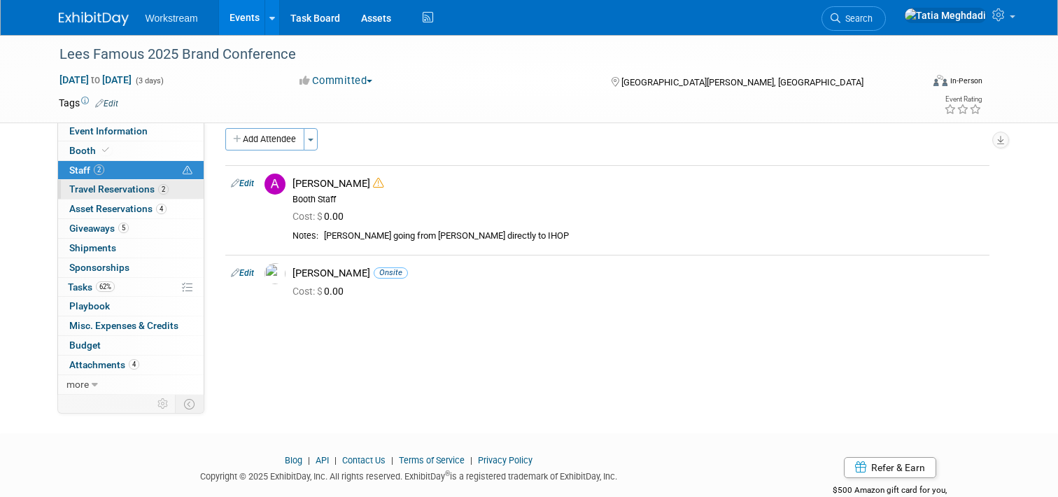
click at [112, 189] on span "Travel Reservations 2" at bounding box center [118, 188] width 99 height 11
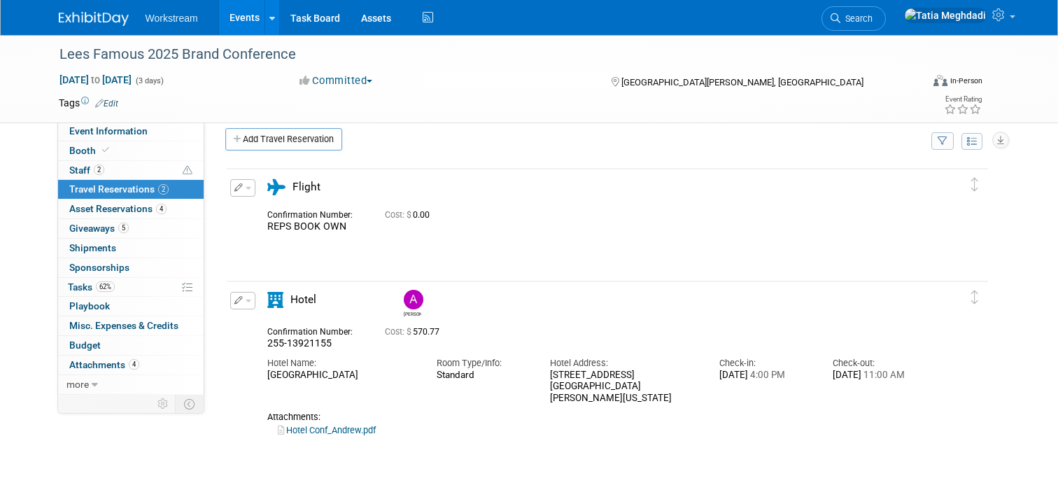
scroll to position [11, 0]
click at [268, 137] on link "Add Travel Reservation" at bounding box center [283, 140] width 117 height 22
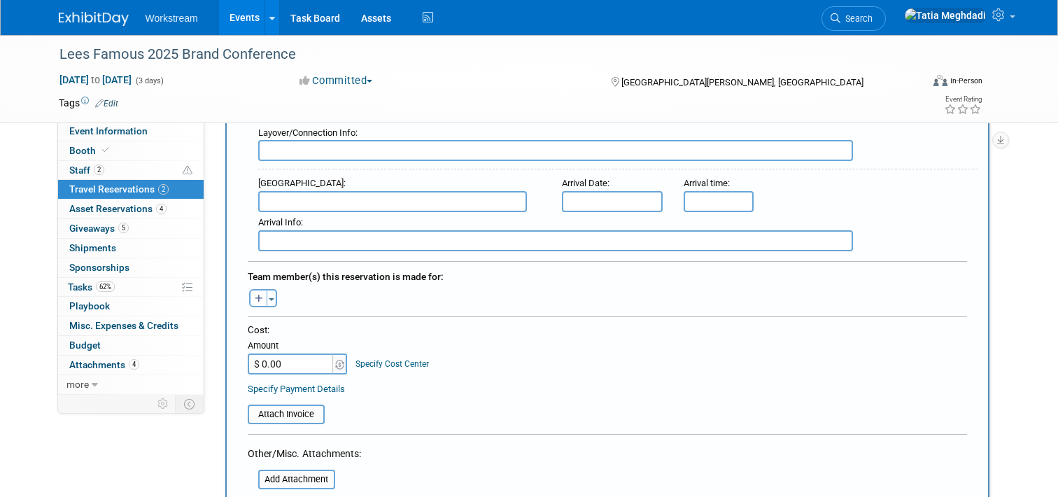
scroll to position [542, 0]
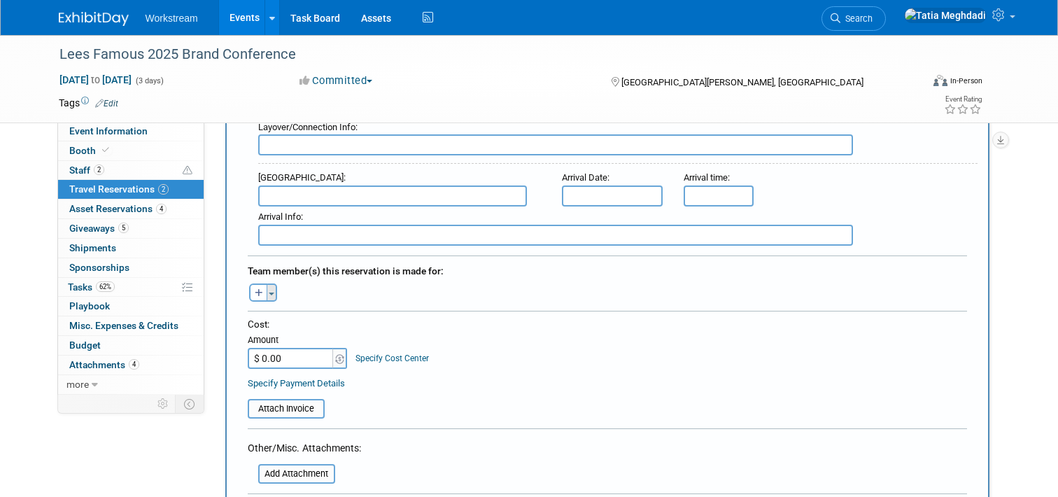
click at [273, 284] on button "Toggle Dropdown" at bounding box center [272, 292] width 10 height 18
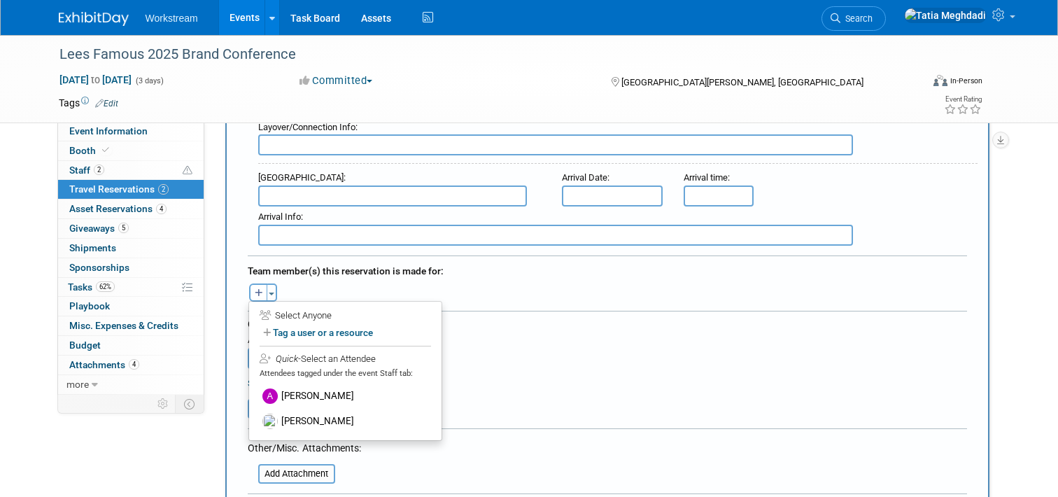
click at [495, 258] on div "Team member(s) this reservation is made for:" at bounding box center [607, 269] width 719 height 22
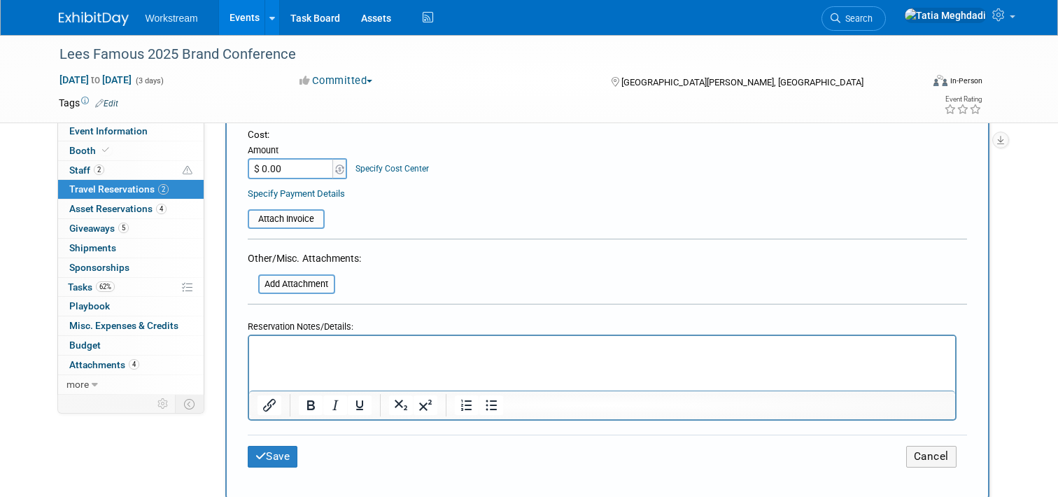
scroll to position [733, 0]
click at [923, 444] on button "Cancel" at bounding box center [931, 455] width 50 height 22
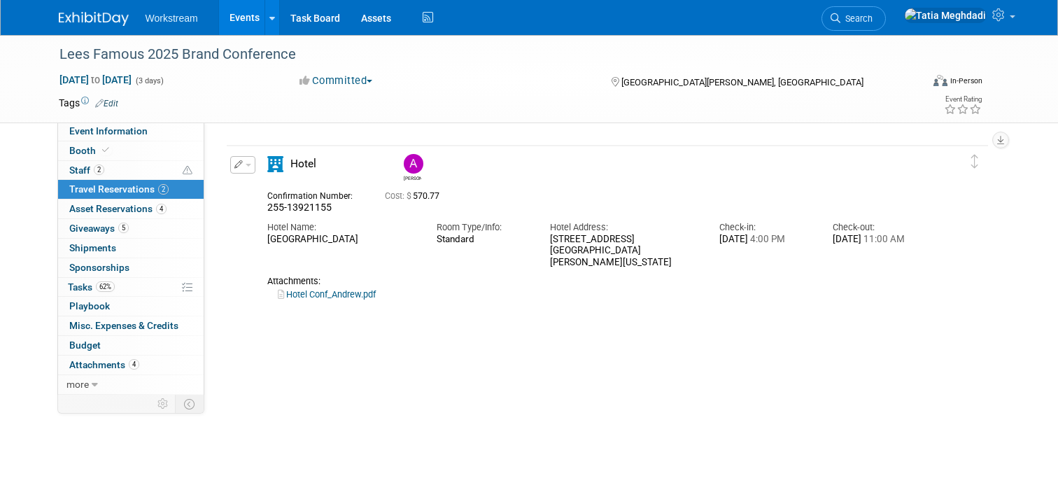
scroll to position [144, 0]
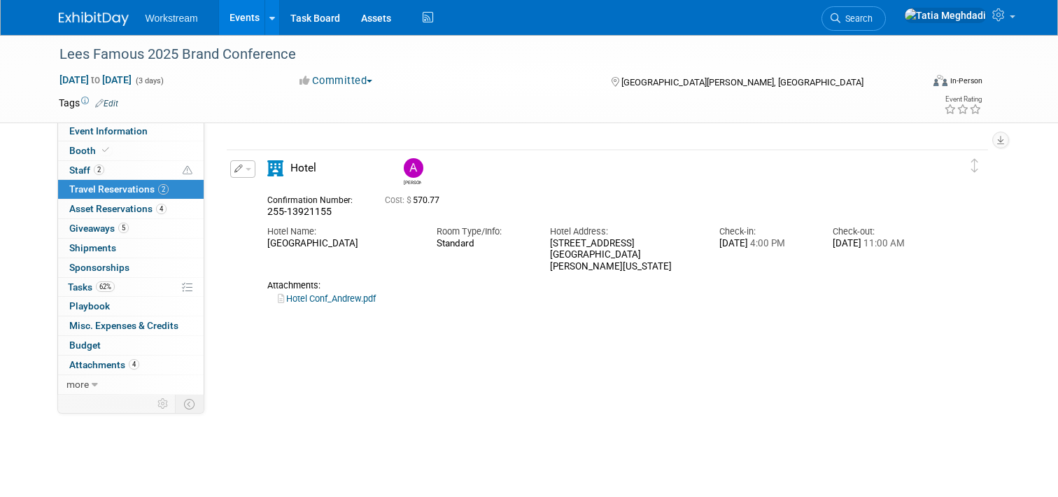
click at [246, 169] on span "button" at bounding box center [249, 169] width 6 height 3
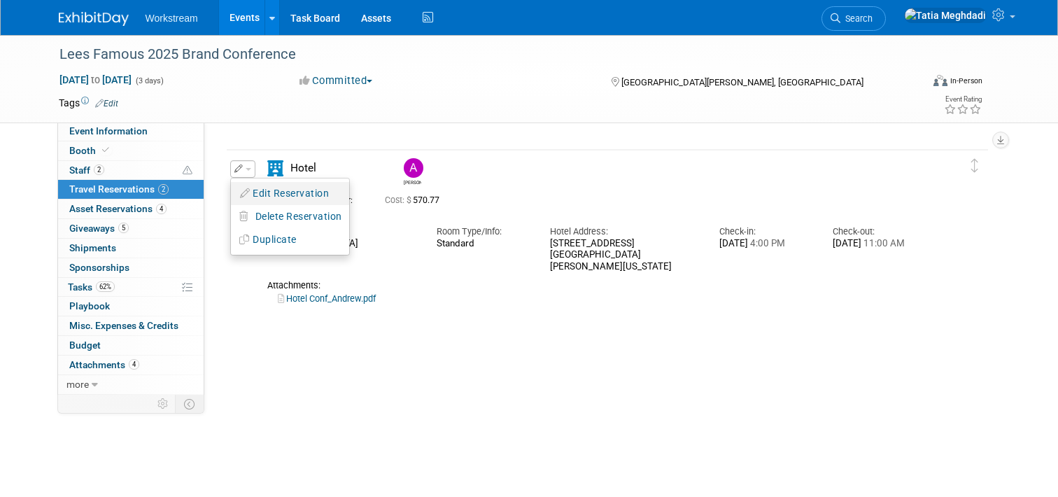
click at [272, 190] on button "Edit Reservation" at bounding box center [290, 193] width 118 height 20
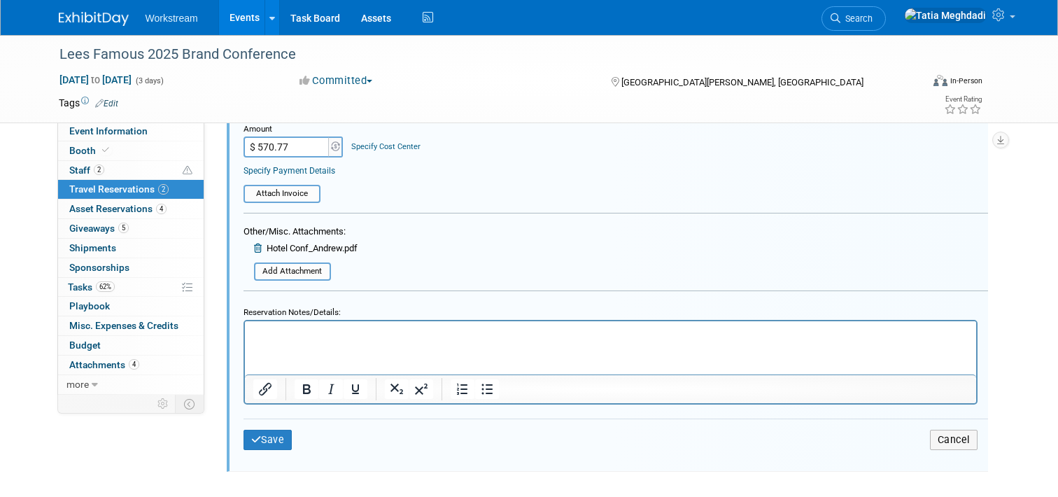
scroll to position [673, 0]
click at [949, 434] on button "Cancel" at bounding box center [954, 441] width 48 height 20
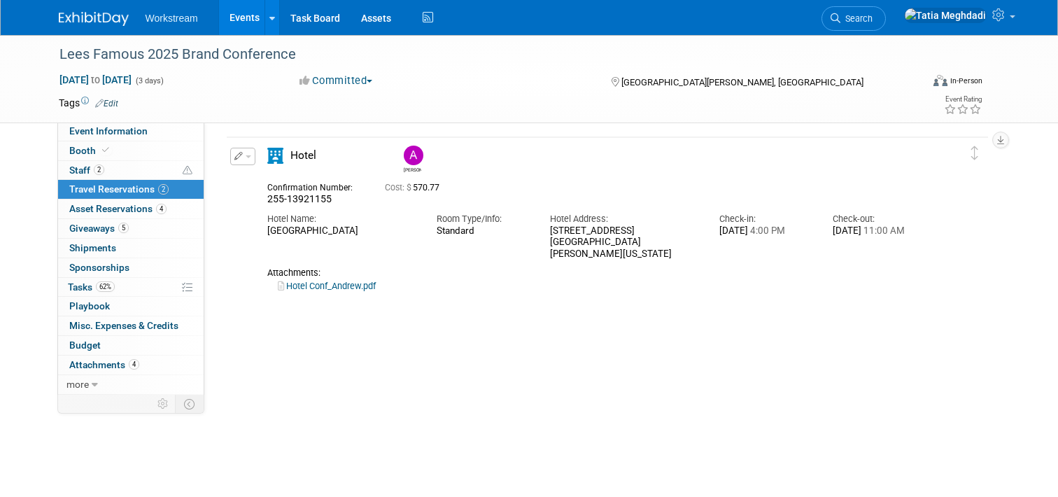
scroll to position [155, 0]
click at [92, 209] on span "Asset Reservations 4" at bounding box center [117, 208] width 97 height 11
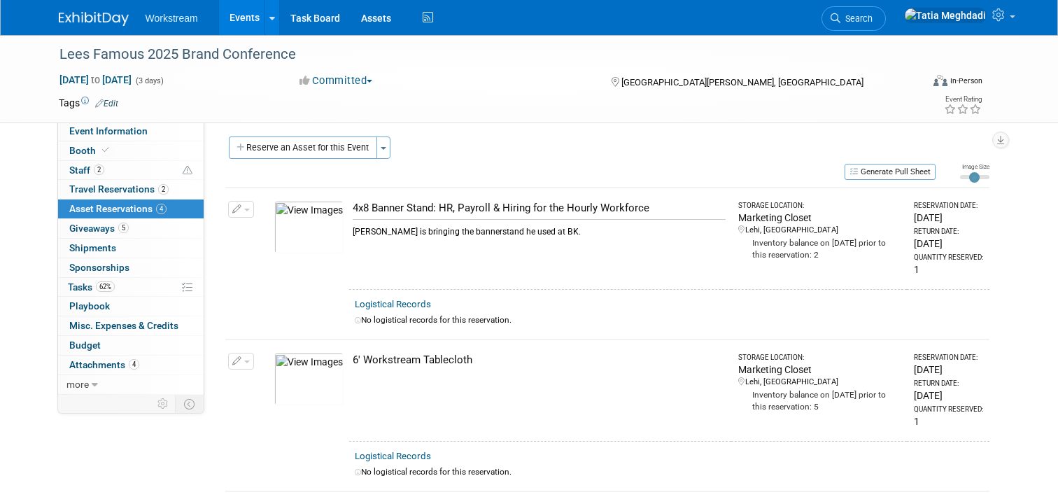
scroll to position [7, 0]
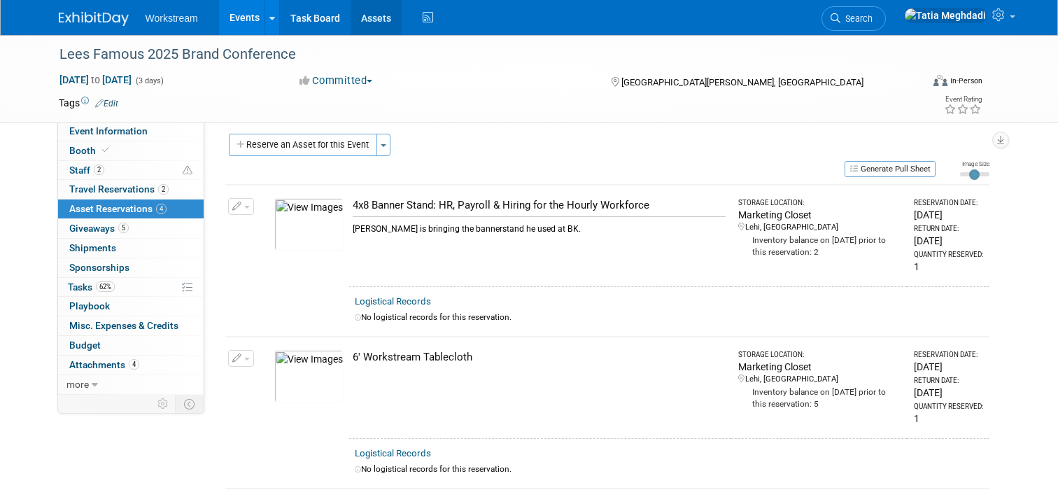
click at [372, 20] on link "Assets" at bounding box center [376, 17] width 51 height 35
click at [260, 139] on button "Reserve an Asset for this Event" at bounding box center [303, 145] width 148 height 22
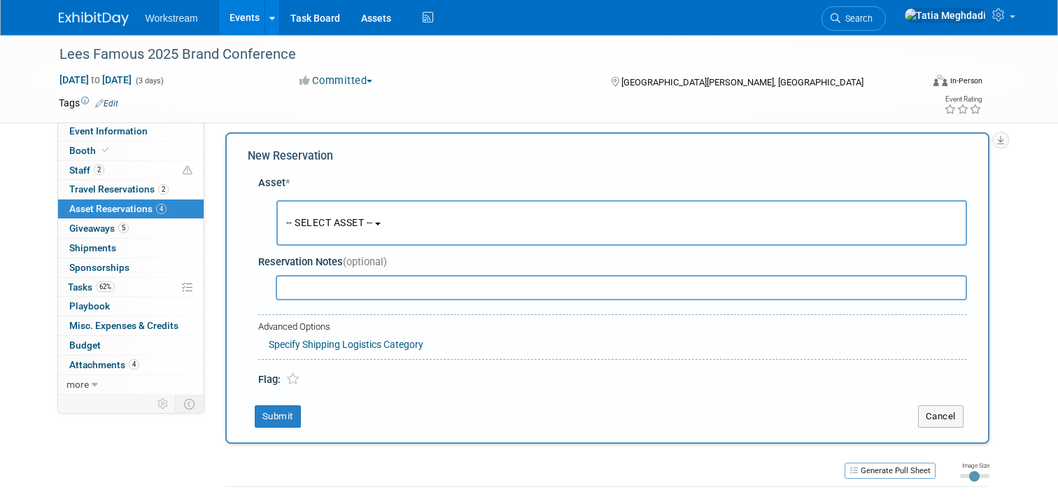
scroll to position [13, 0]
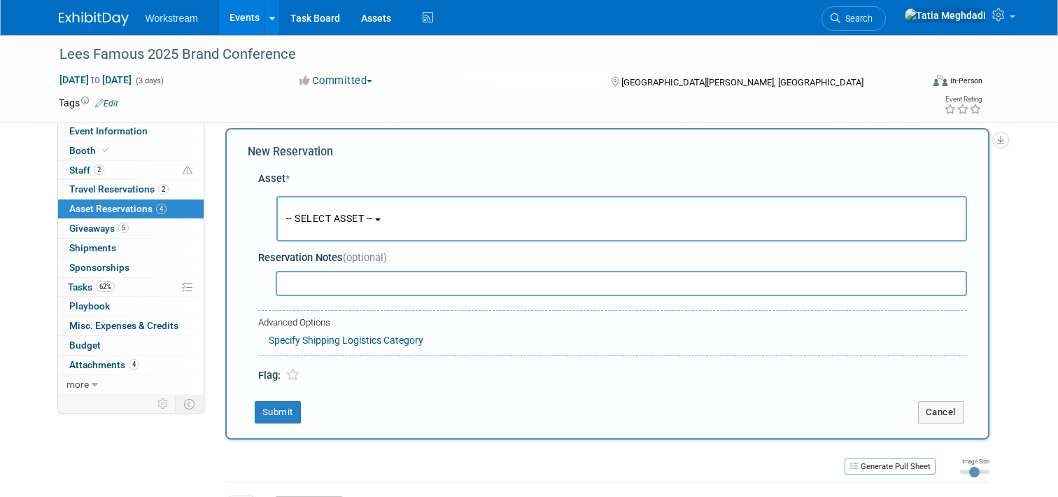
click at [372, 224] on button "-- SELECT ASSET --" at bounding box center [621, 218] width 691 height 45
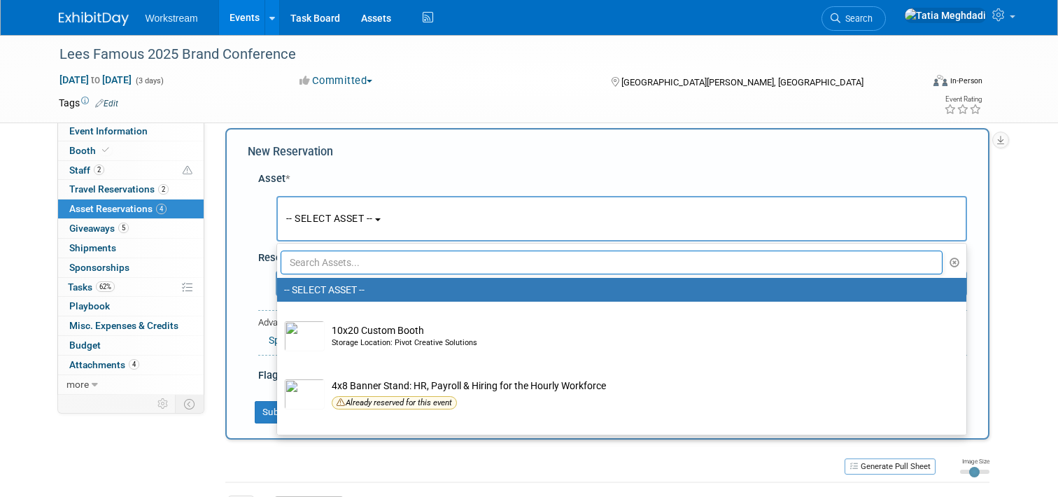
click at [421, 213] on button "-- SELECT ASSET --" at bounding box center [621, 218] width 691 height 45
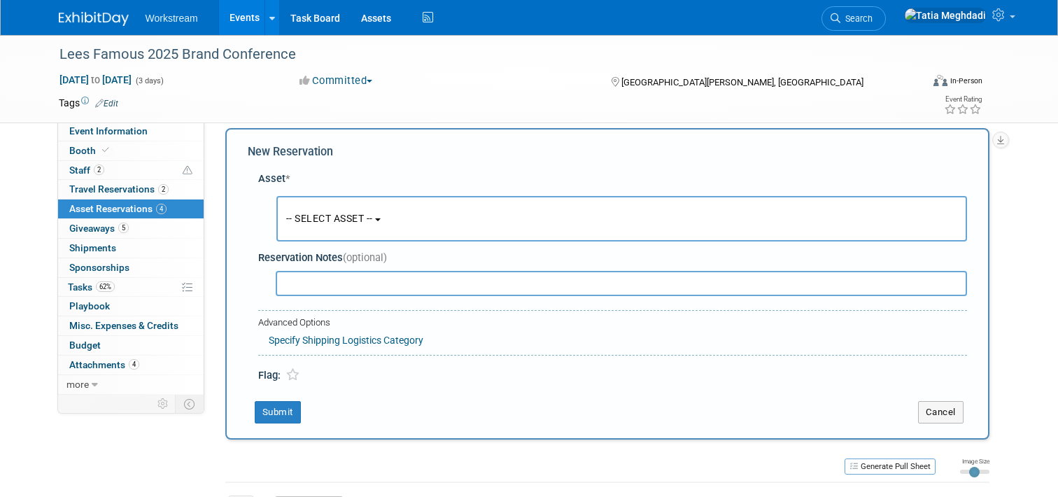
click at [320, 214] on span "-- SELECT ASSET --" at bounding box center [329, 218] width 87 height 11
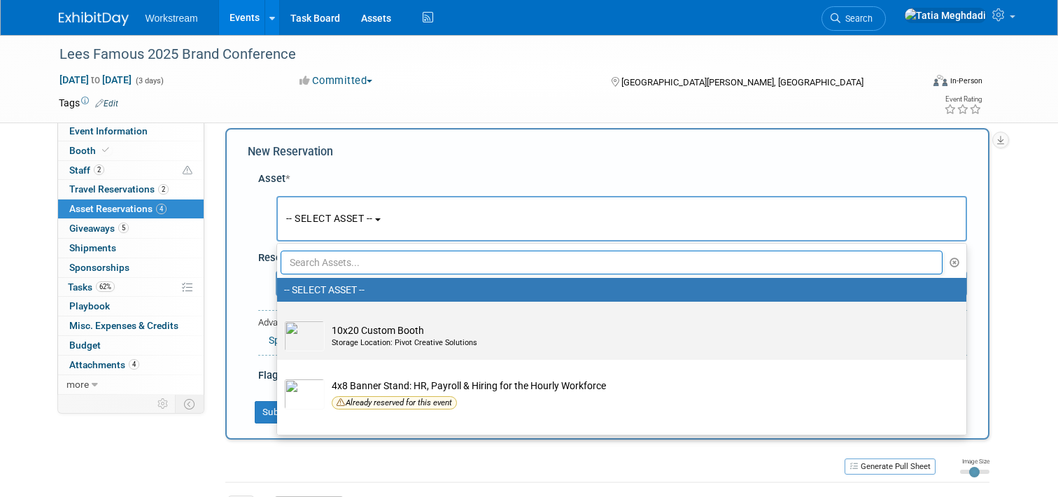
click at [351, 341] on div "Storage Location: Pivot Creative Solutions" at bounding box center [635, 342] width 607 height 11
click at [279, 318] on input "10x20 Custom Booth Storage Location: Pivot Creative Solutions" at bounding box center [274, 313] width 9 height 9
select select "10726004"
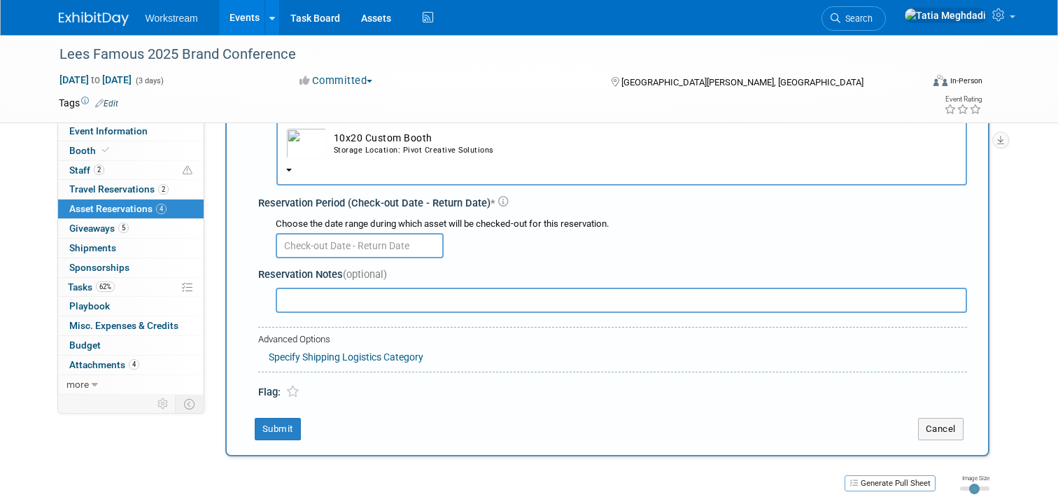
scroll to position [92, 0]
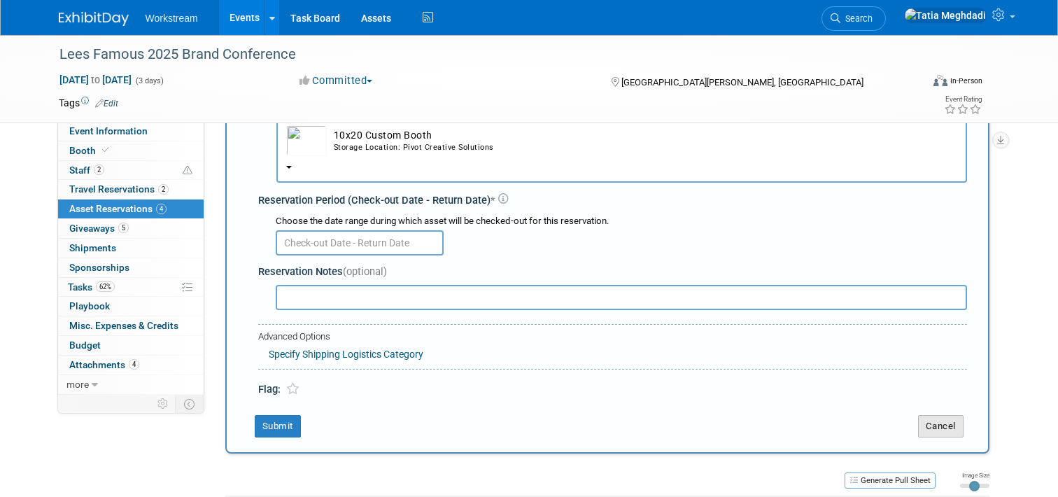
click at [945, 424] on button "Cancel" at bounding box center [940, 426] width 45 height 22
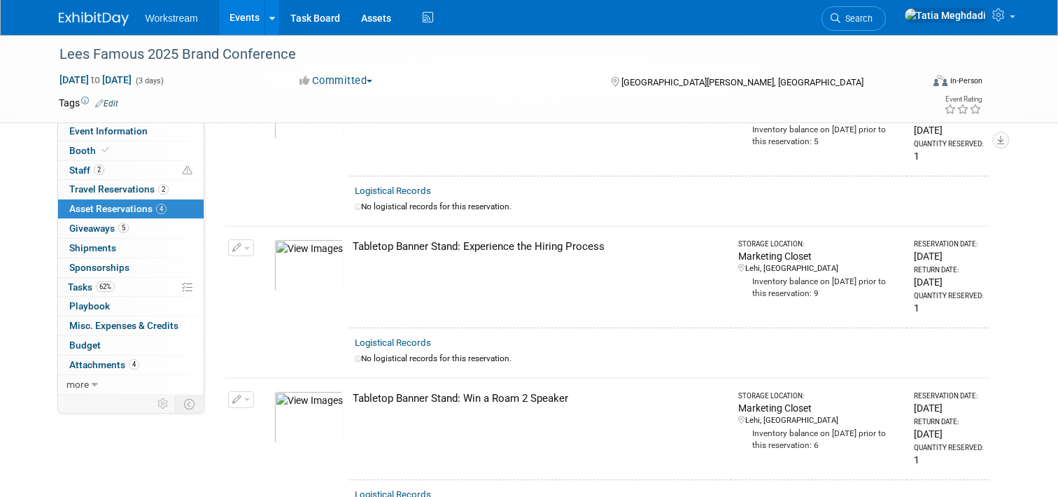
scroll to position [268, 0]
click at [89, 227] on span "Giveaways 5" at bounding box center [98, 228] width 59 height 11
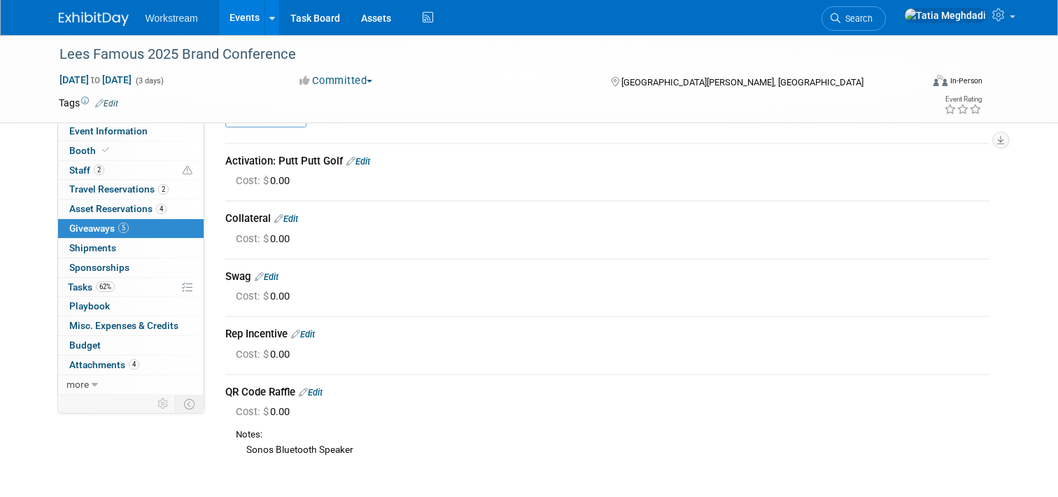
scroll to position [36, 0]
click at [274, 275] on link "Edit" at bounding box center [267, 276] width 24 height 10
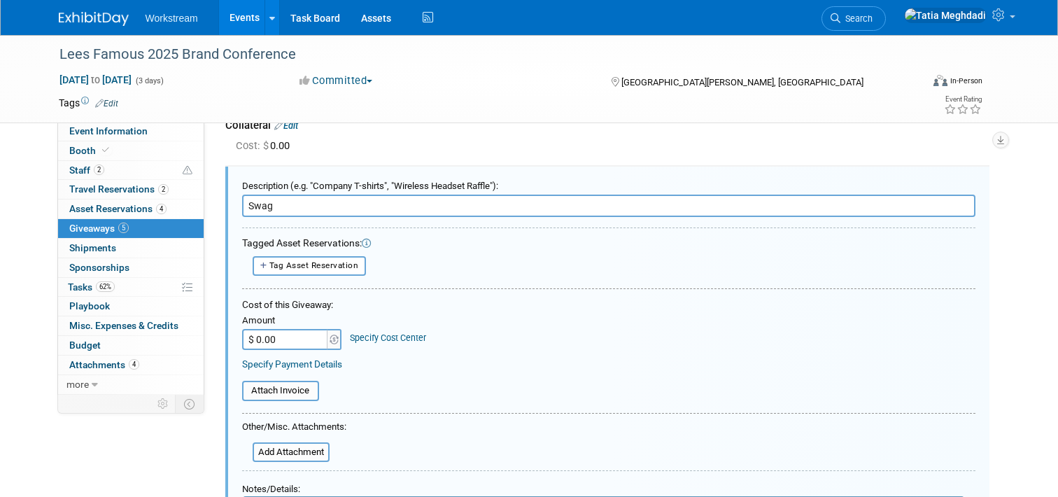
scroll to position [129, 0]
click at [289, 197] on input "Swag" at bounding box center [608, 206] width 733 height 22
click at [289, 200] on input "Swag" at bounding box center [608, 206] width 733 height 22
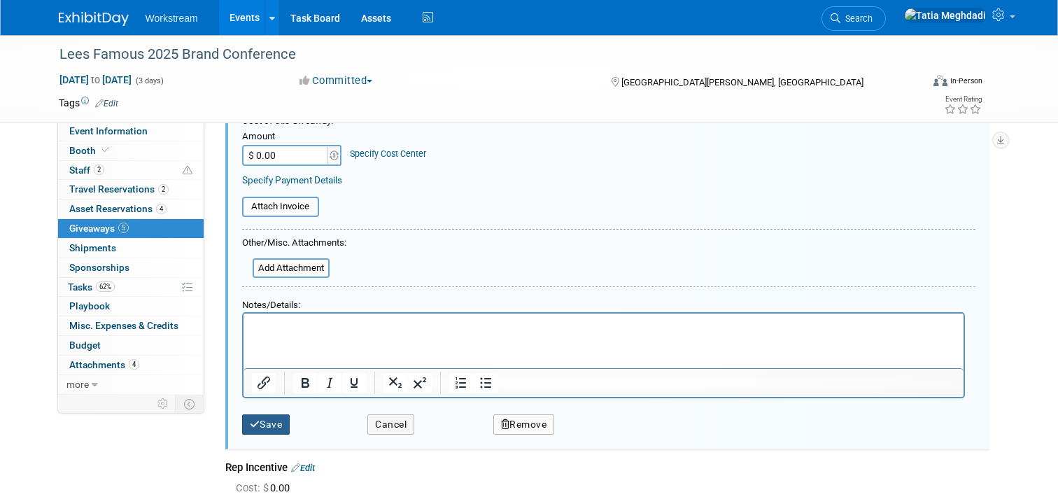
type input "Swag: lip balm, hand sanitizer, stress balls"
click at [271, 422] on button "Save" at bounding box center [266, 424] width 48 height 20
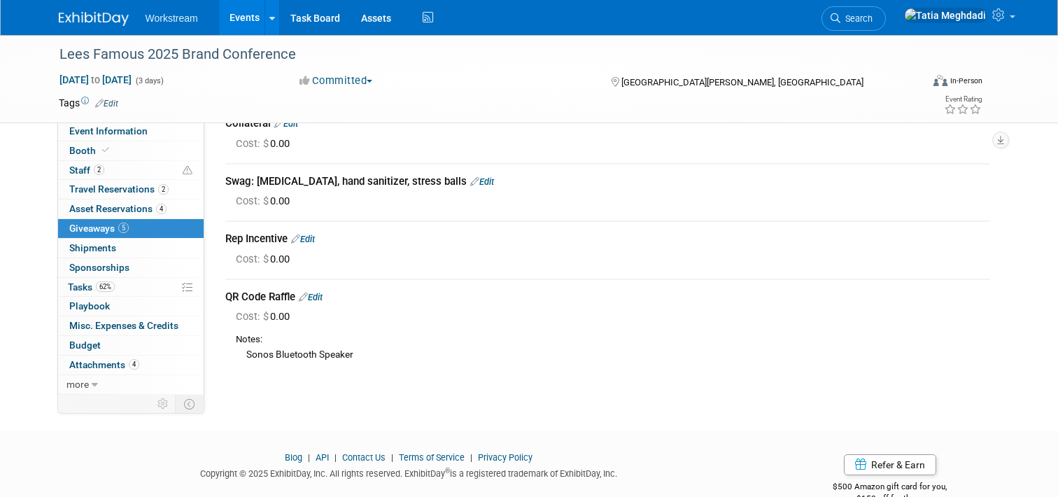
scroll to position [133, 0]
click at [102, 251] on span "Shipments 0" at bounding box center [92, 247] width 47 height 11
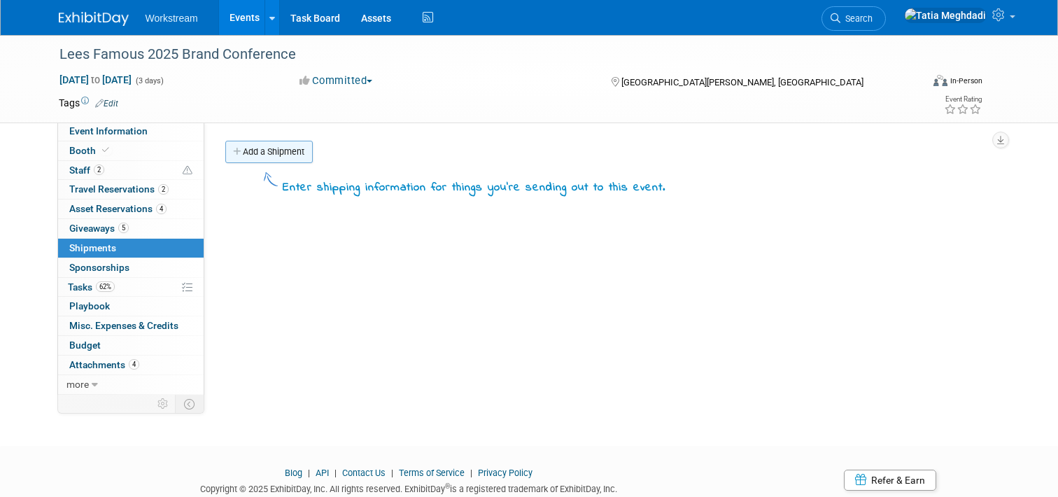
click at [272, 155] on link "Add a Shipment" at bounding box center [268, 152] width 87 height 22
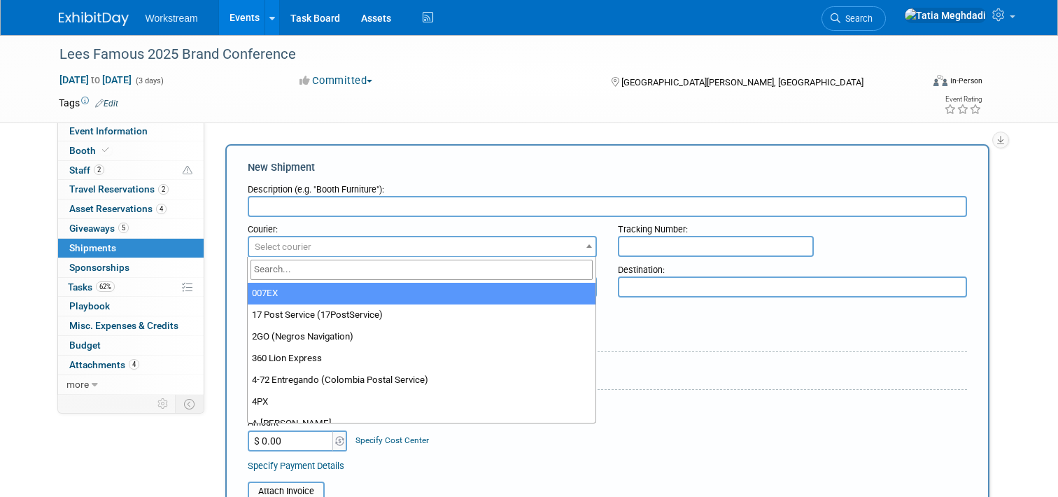
click at [356, 245] on span "Select courier" at bounding box center [422, 247] width 346 height 20
type input "fed"
select select "206"
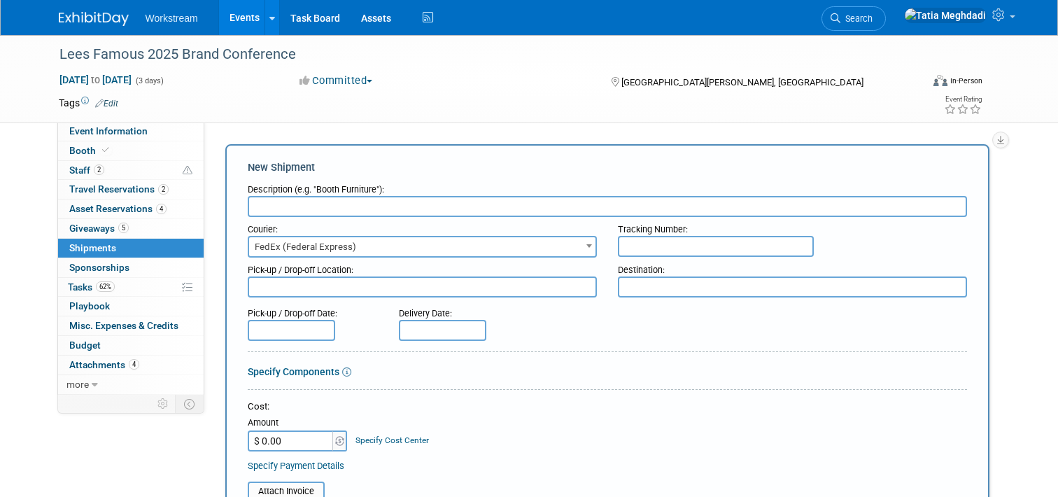
click at [710, 248] on input "text" at bounding box center [716, 246] width 196 height 21
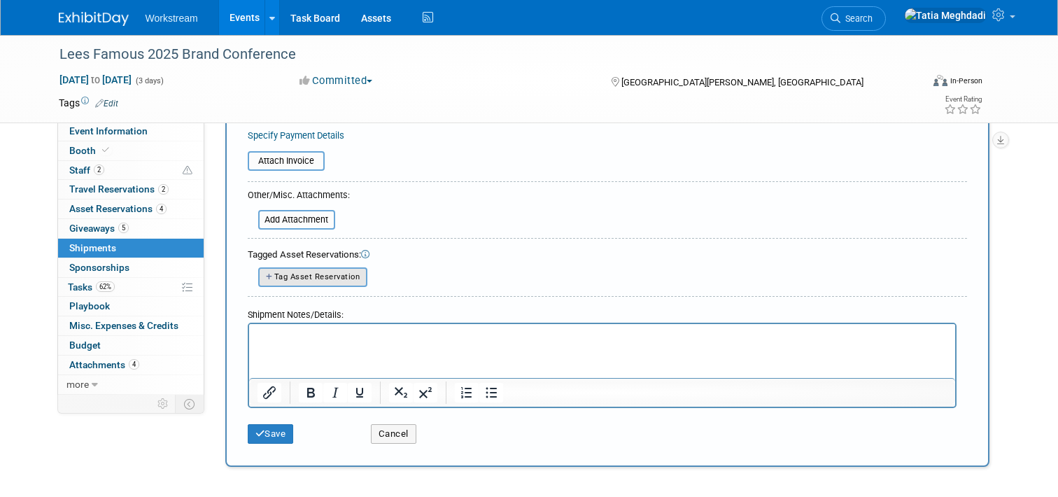
scroll to position [451, 0]
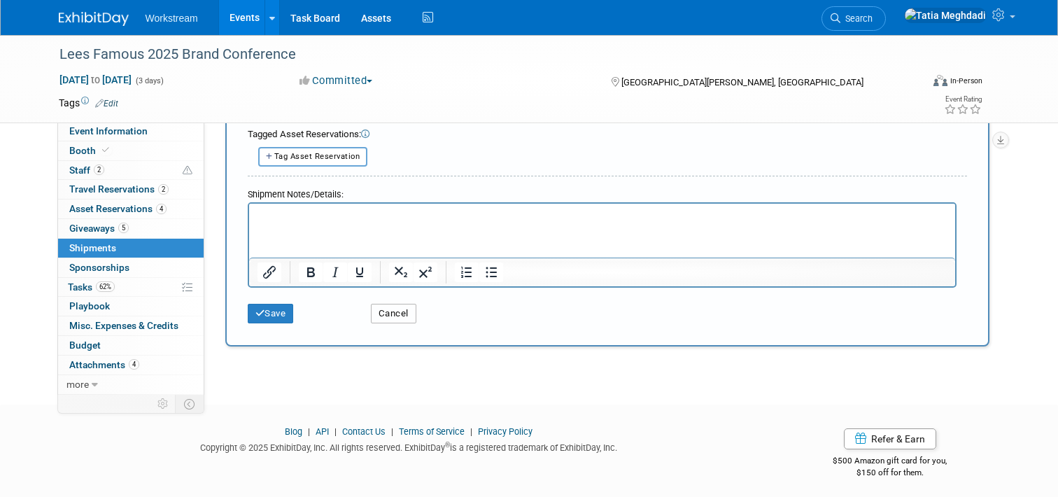
click at [381, 311] on button "Cancel" at bounding box center [393, 314] width 45 height 20
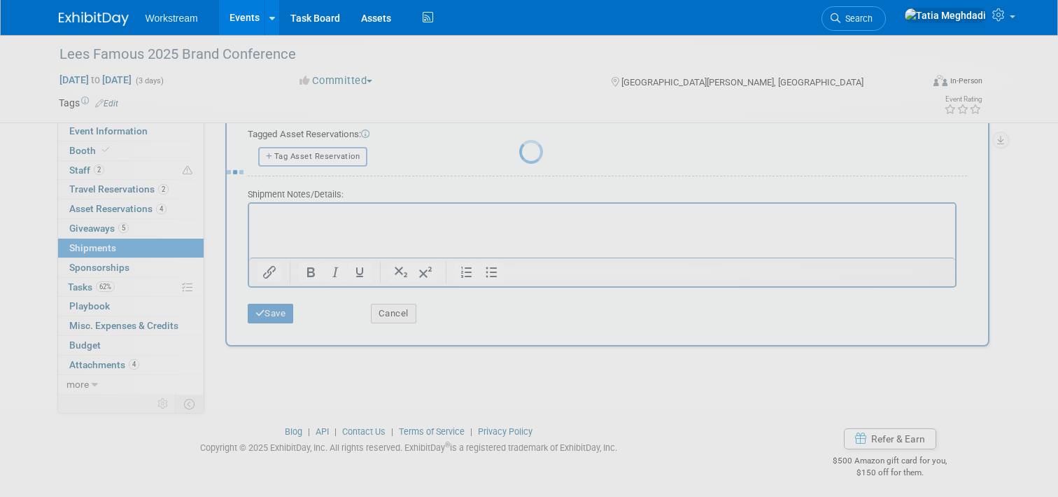
scroll to position [0, 0]
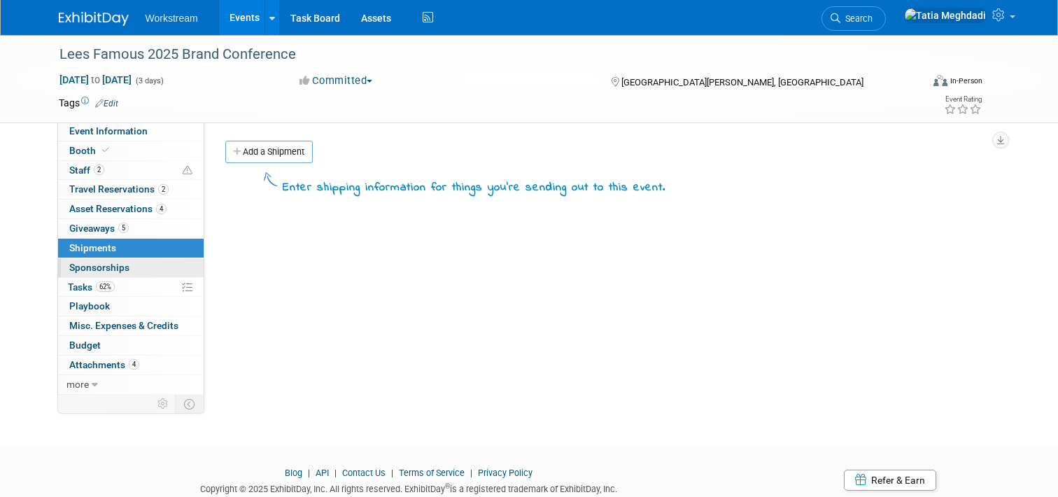
click at [131, 267] on link "0 Sponsorships 0" at bounding box center [131, 267] width 146 height 19
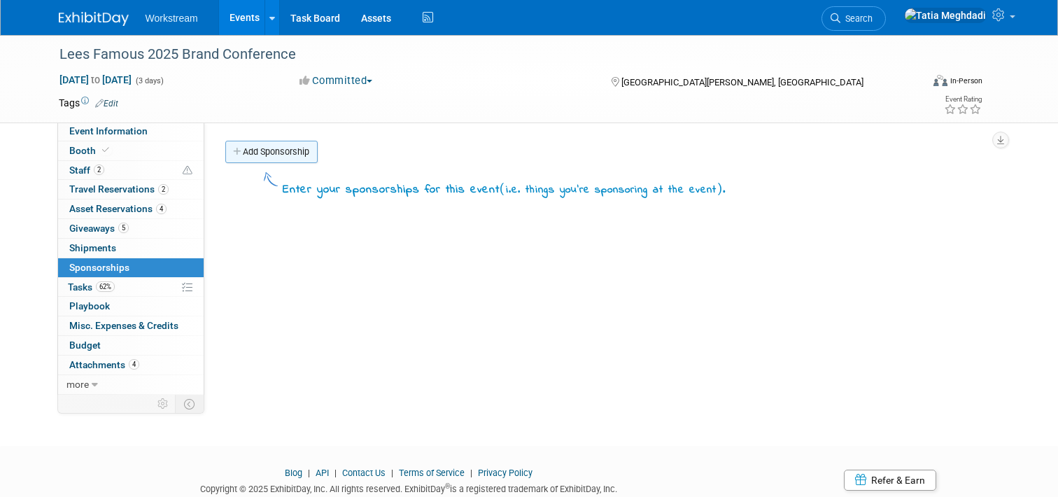
click at [261, 155] on link "Add Sponsorship" at bounding box center [271, 152] width 92 height 22
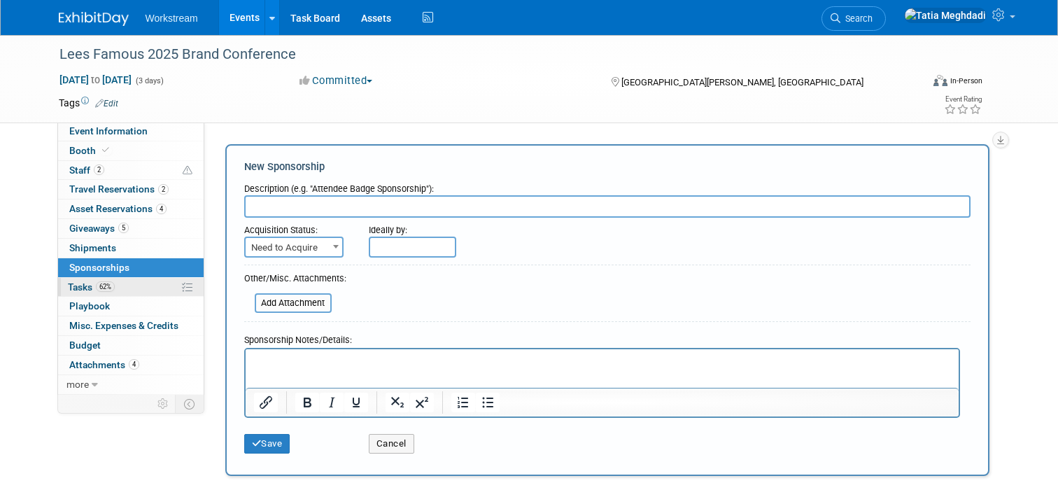
click at [95, 285] on span "Tasks 62%" at bounding box center [91, 286] width 47 height 11
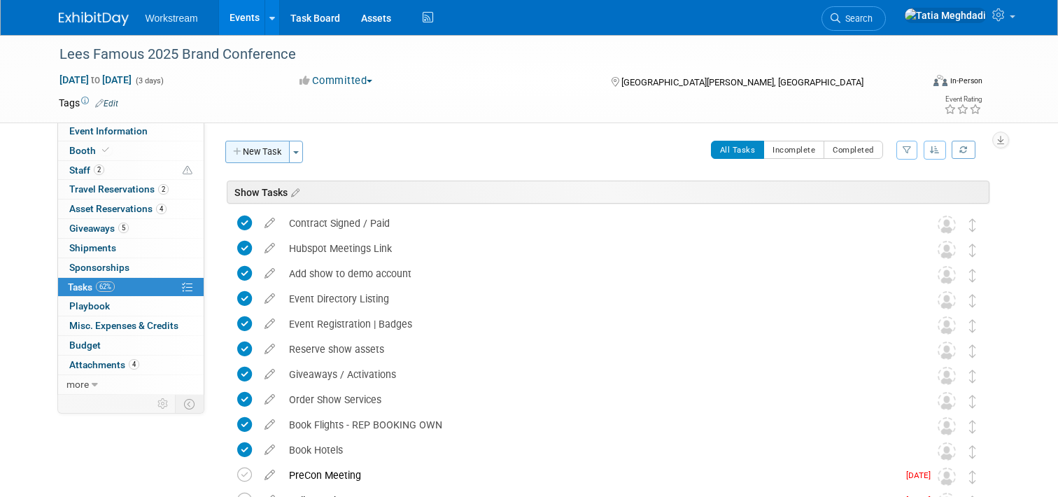
click at [252, 154] on button "New Task" at bounding box center [257, 152] width 64 height 22
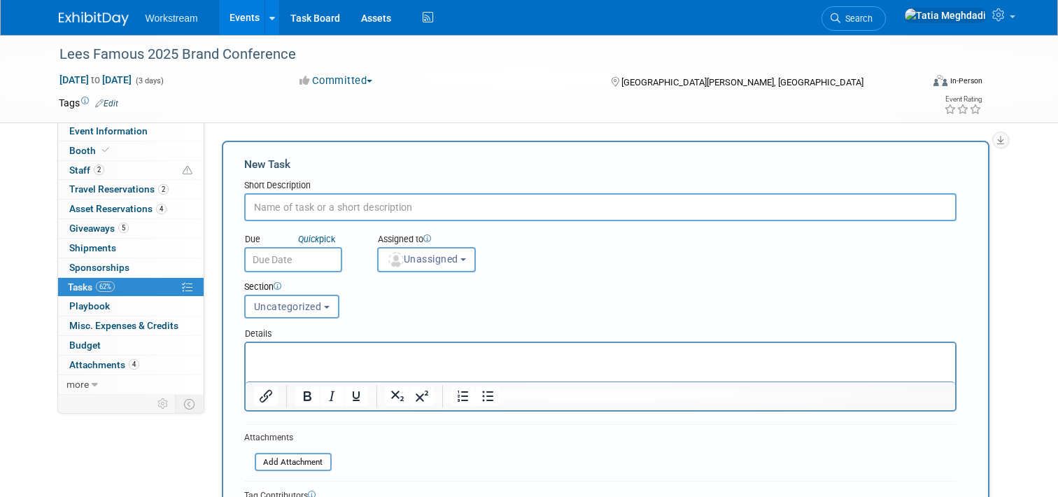
drag, startPoint x: 325, startPoint y: 118, endPoint x: 318, endPoint y: 130, distance: 14.4
click at [325, 118] on div "Lees Famous 2025 Brand Conference Sep 21, 2025 to Sep 23, 2025 (3 days) Sep 21,…" at bounding box center [529, 78] width 962 height 87
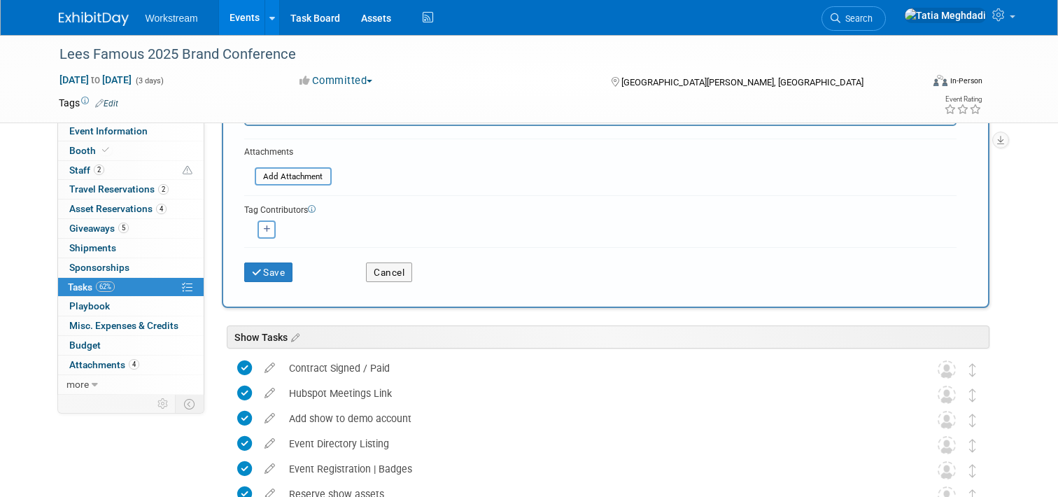
scroll to position [327, 0]
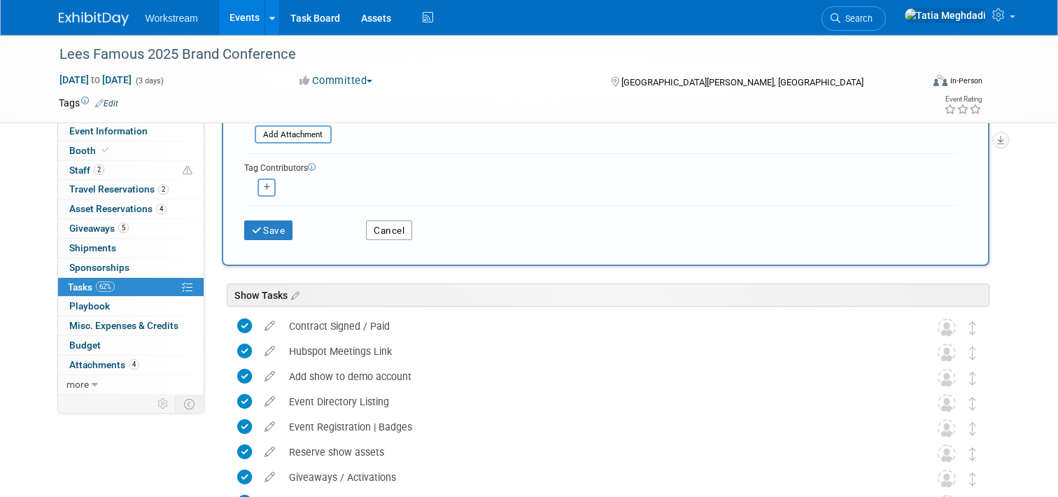
click at [388, 223] on button "Cancel" at bounding box center [389, 230] width 46 height 20
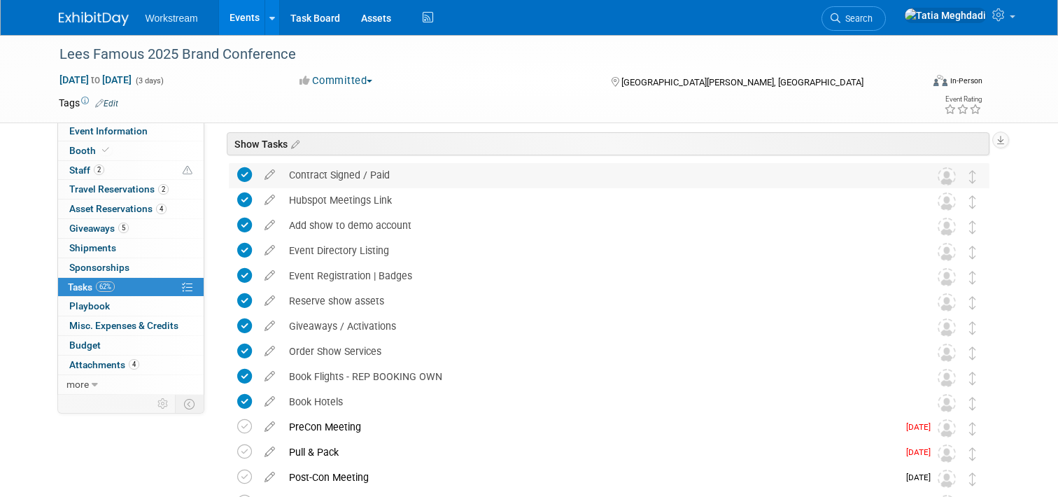
scroll to position [22, 0]
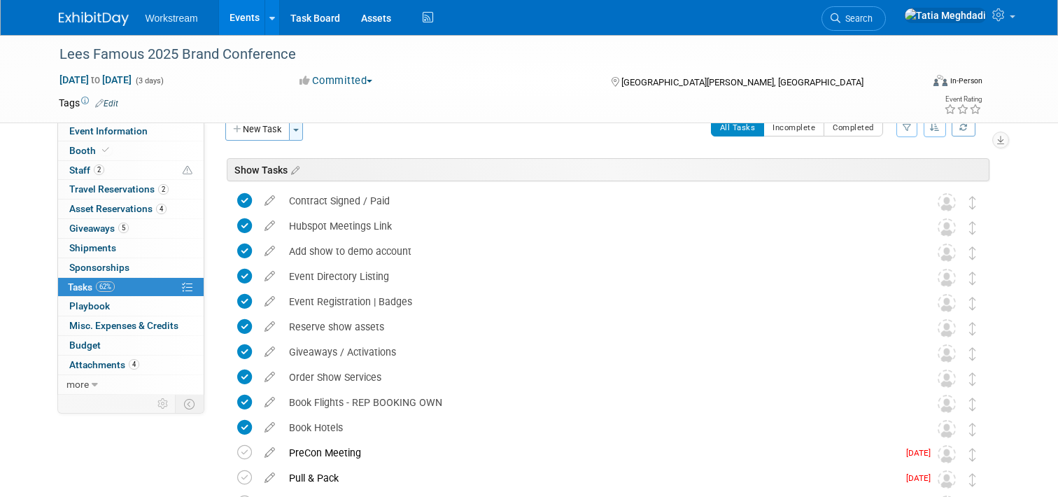
click at [294, 130] on span "button" at bounding box center [296, 130] width 6 height 3
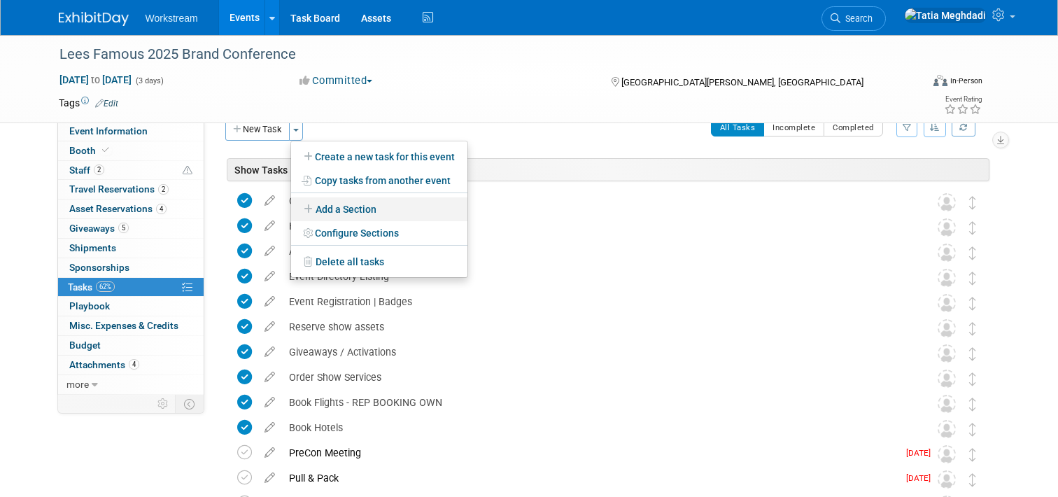
click at [346, 203] on link "Add a Section" at bounding box center [379, 209] width 176 height 24
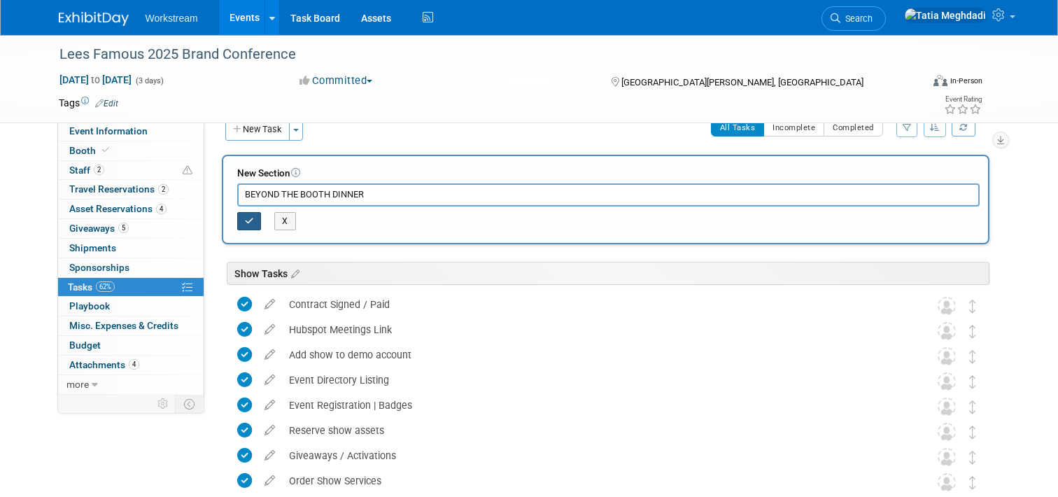
type input "BEYOND THE BOOTH DINNER"
click at [251, 218] on icon "button" at bounding box center [249, 221] width 9 height 8
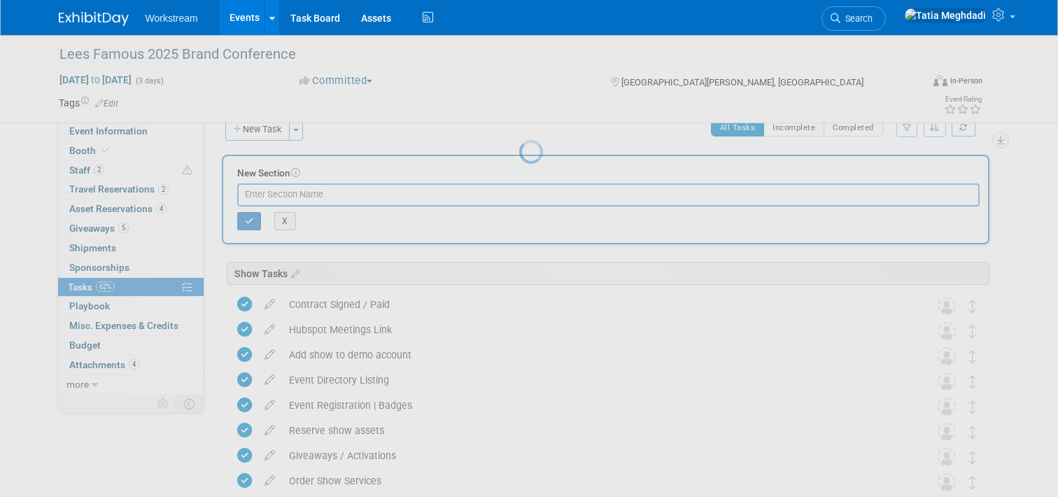
scroll to position [0, 0]
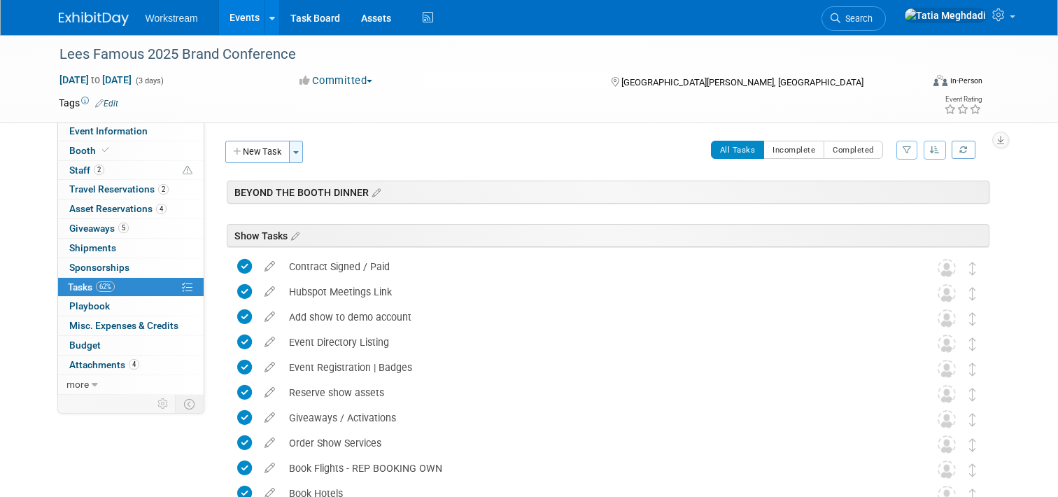
click at [300, 156] on button "Toggle Dropdown" at bounding box center [296, 152] width 14 height 22
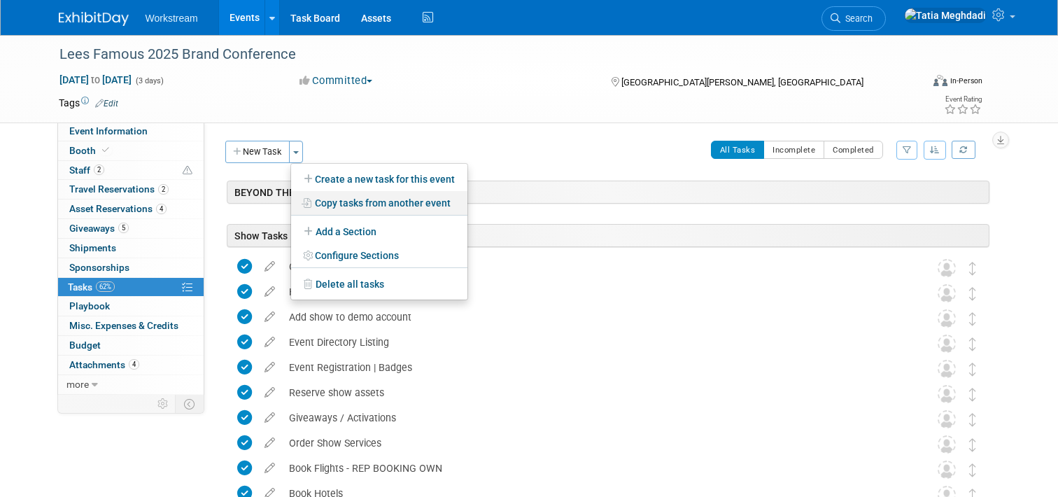
click at [326, 199] on link "Copy tasks from another event" at bounding box center [379, 203] width 176 height 24
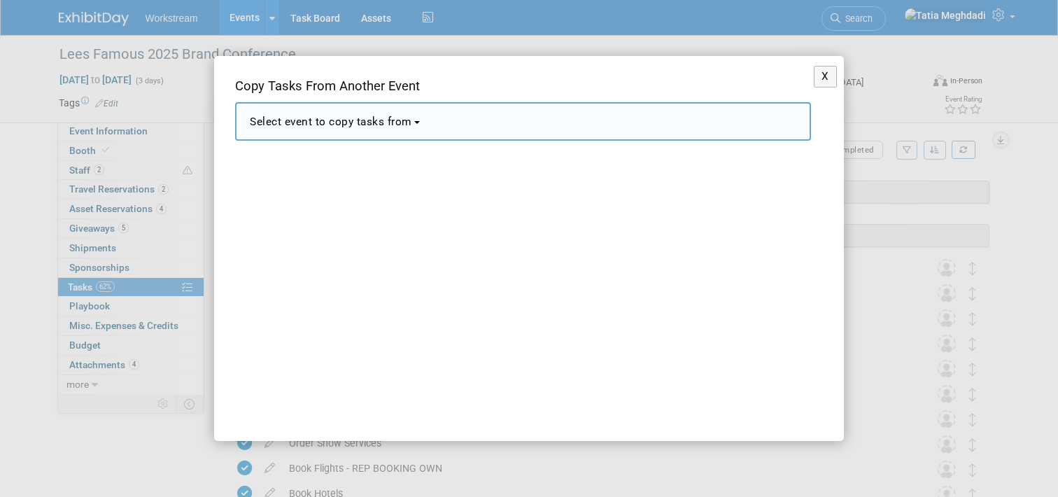
click at [344, 119] on span "Select event to copy tasks from" at bounding box center [331, 121] width 162 height 13
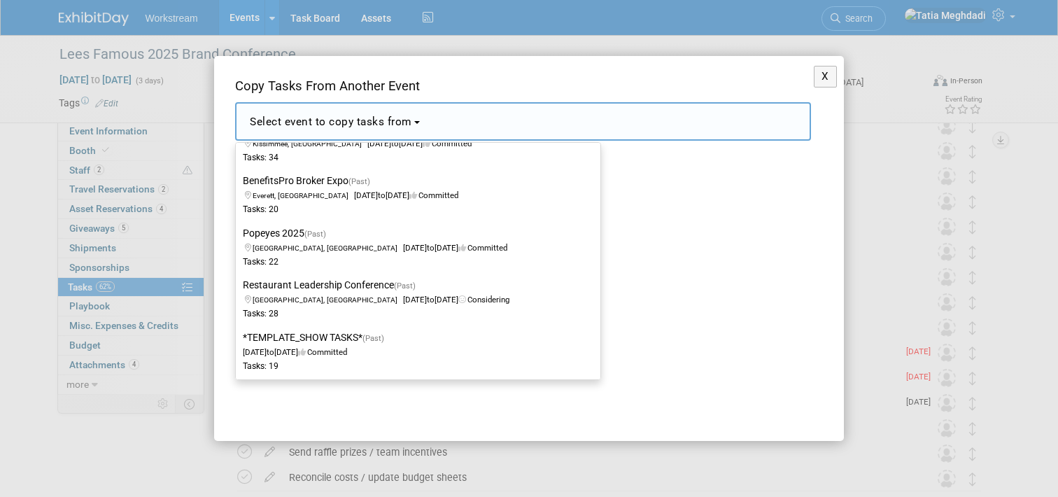
scroll to position [288, 0]
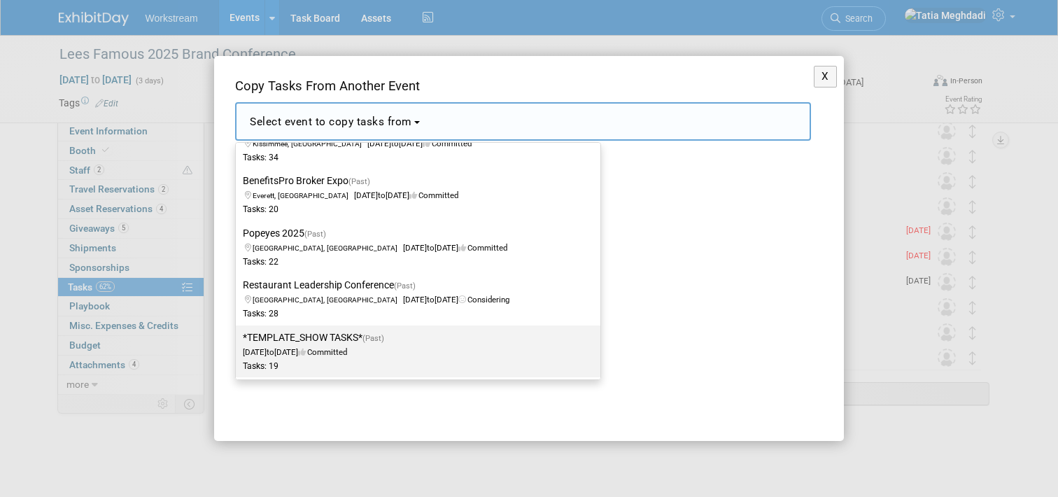
click at [328, 345] on label "*TEMPLATE_SHOW TASKS* (Past) Dec 2, 2024 to Dec 23, 2024 Committed Tasks: 19" at bounding box center [415, 351] width 344 height 46
click at [238, 342] on input "*TEMPLATE_SHOW TASKS* (Past) Dec 2, 2024 to Dec 23, 2024 Committed Tasks: 19" at bounding box center [233, 337] width 9 height 9
select select "11140526"
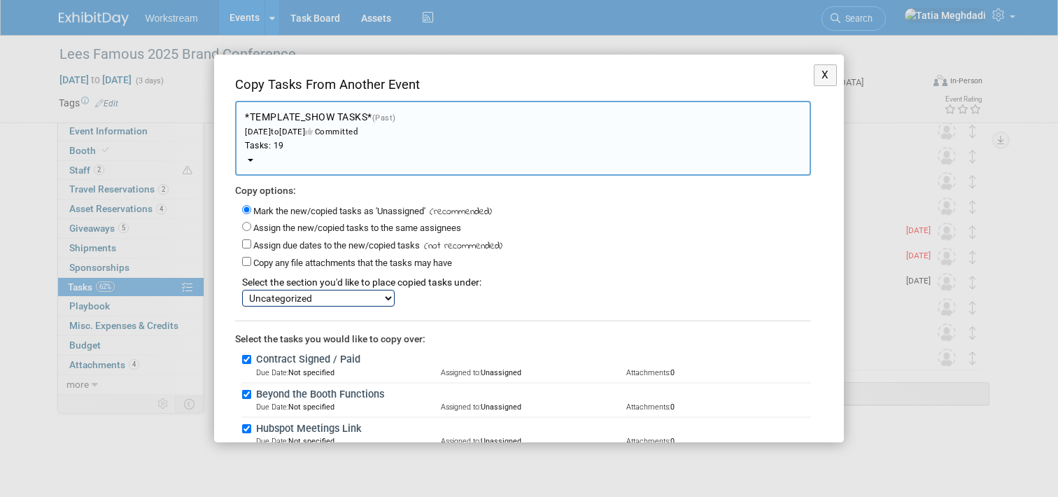
click at [298, 294] on select "BEYOND THE BOOTH DINNER Show Tasks Uncategorized" at bounding box center [318, 298] width 153 height 17
select select "11274934"
click at [242, 290] on select "BEYOND THE BOOTH DINNER Show Tasks Uncategorized" at bounding box center [318, 298] width 153 height 17
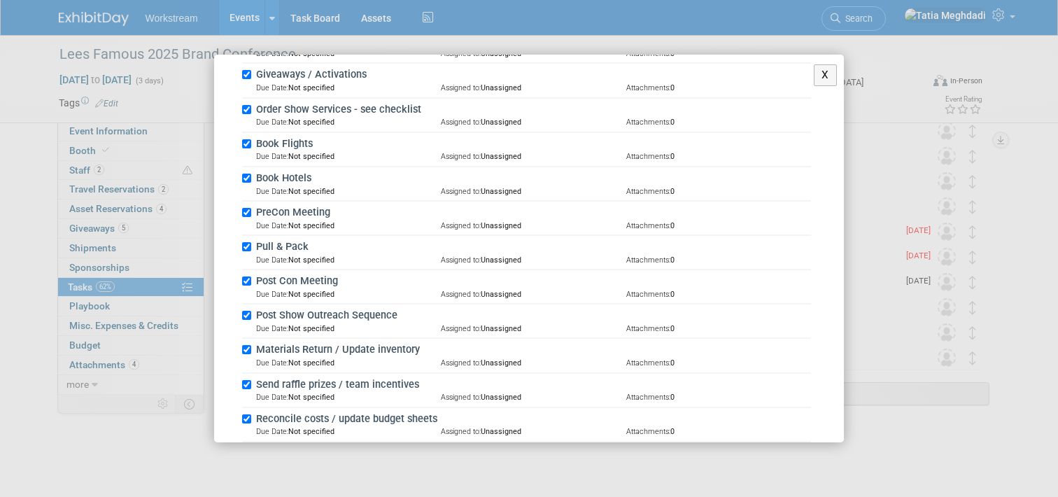
scroll to position [615, 0]
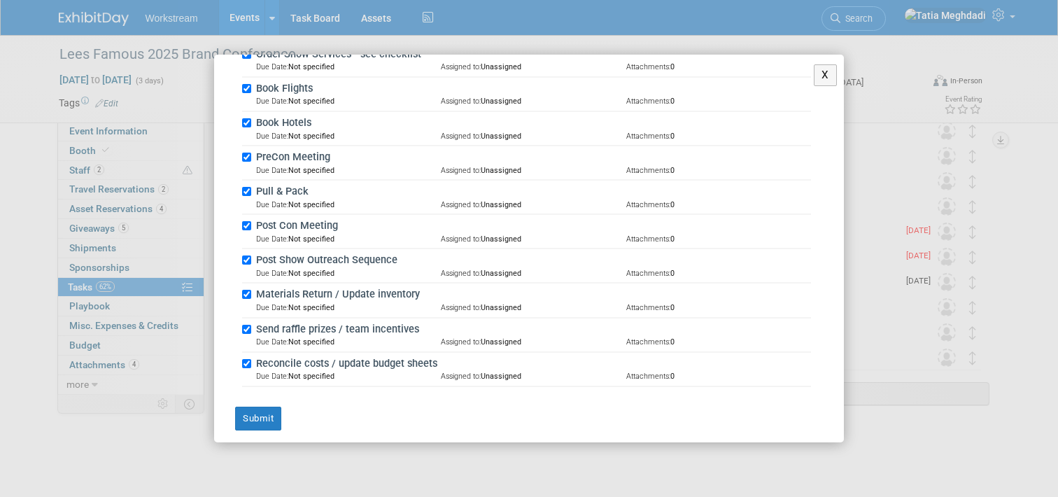
click at [134, 447] on div "X Copy Tasks From Another Event <span style='font-size: 1.1em;'>Select event to…" at bounding box center [529, 248] width 1058 height 497
click at [823, 76] on button "X" at bounding box center [825, 75] width 23 height 22
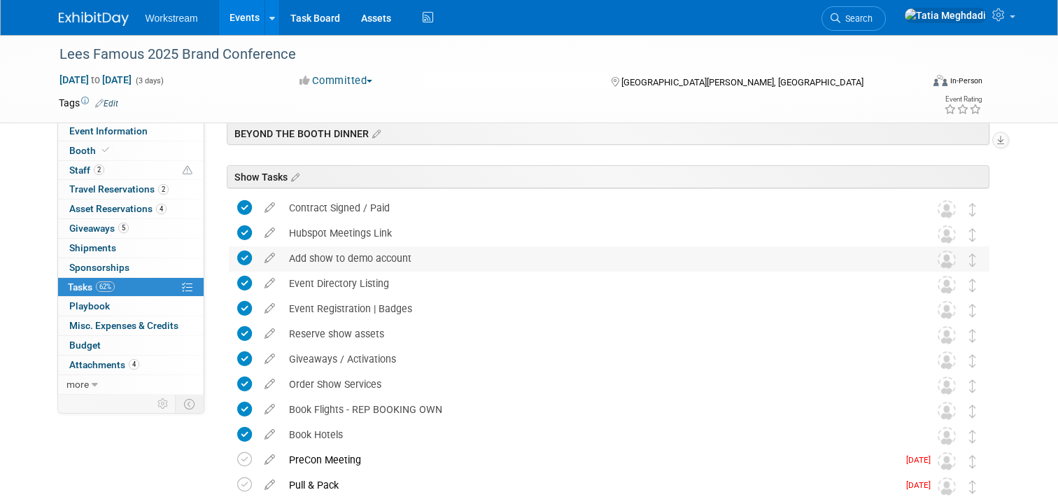
scroll to position [0, 0]
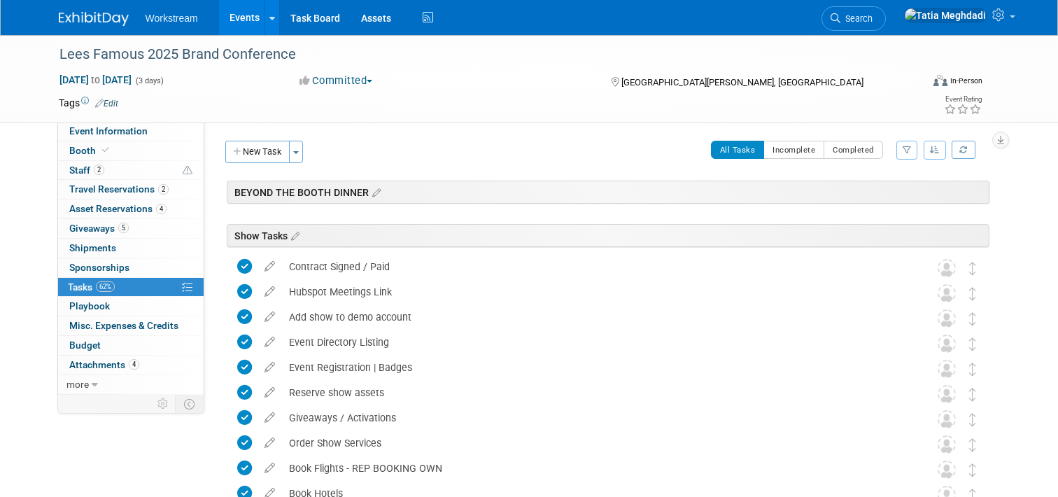
click at [381, 191] on div "BEYOND THE BOOTH DINNER" at bounding box center [608, 192] width 763 height 23
click at [378, 192] on icon at bounding box center [375, 193] width 12 height 13
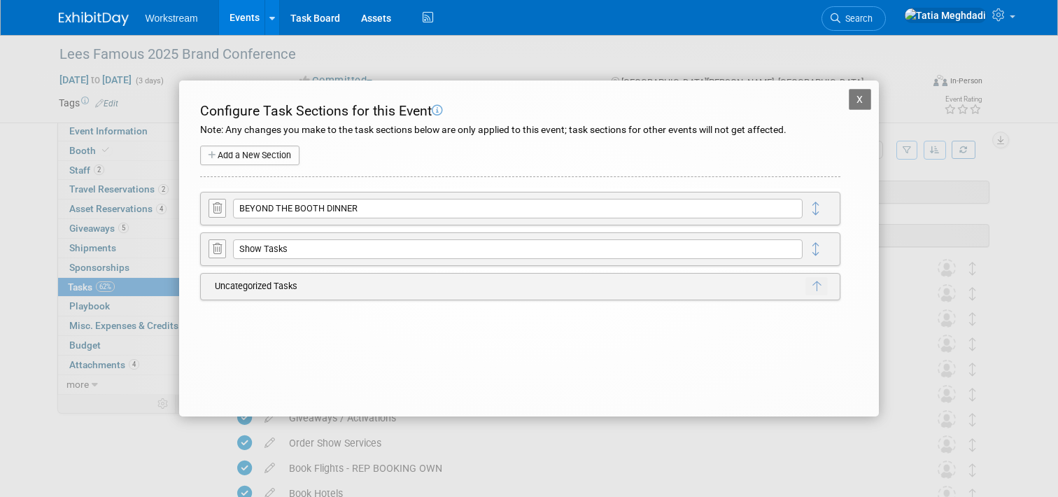
drag, startPoint x: 216, startPoint y: 209, endPoint x: 218, endPoint y: 225, distance: 16.2
click at [216, 209] on icon at bounding box center [217, 208] width 9 height 10
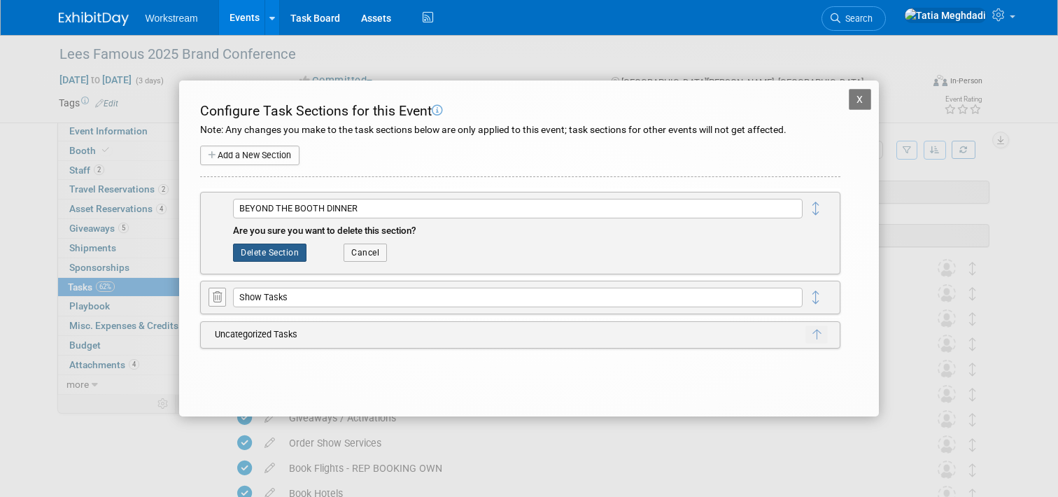
drag, startPoint x: 275, startPoint y: 251, endPoint x: 289, endPoint y: 251, distance: 14.0
click at [276, 250] on button "Delete Section" at bounding box center [269, 253] width 73 height 18
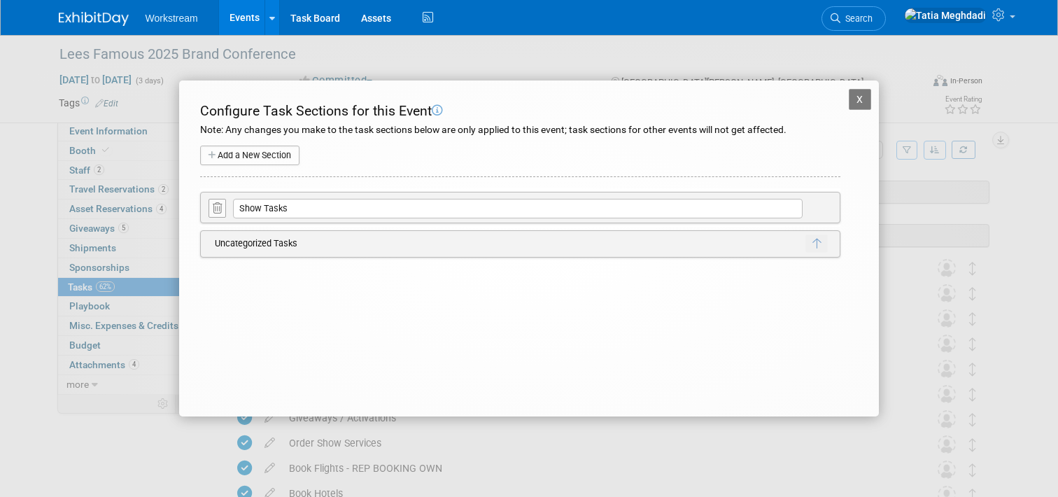
click at [863, 97] on button "X" at bounding box center [860, 99] width 22 height 21
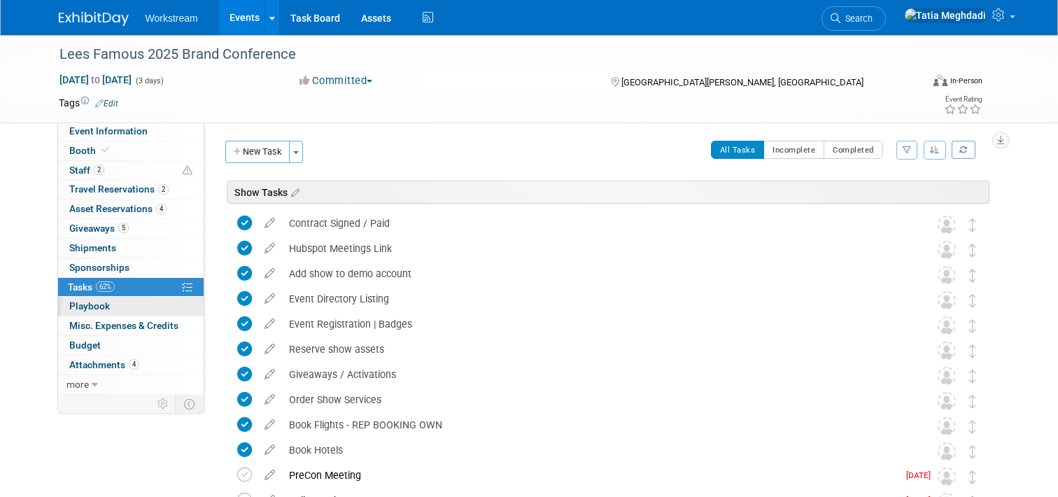
click at [85, 304] on span "Playbook 0" at bounding box center [89, 305] width 41 height 11
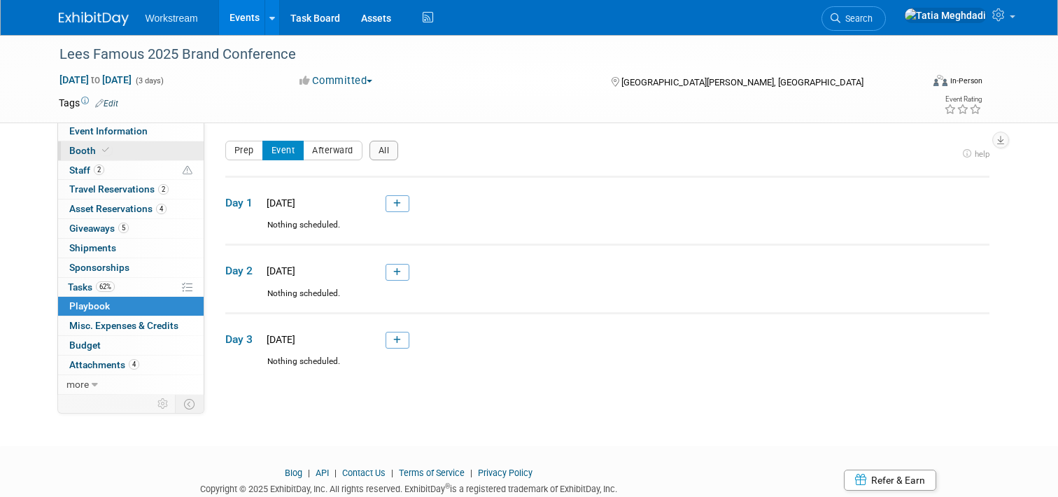
click at [80, 148] on span "Booth" at bounding box center [90, 150] width 43 height 11
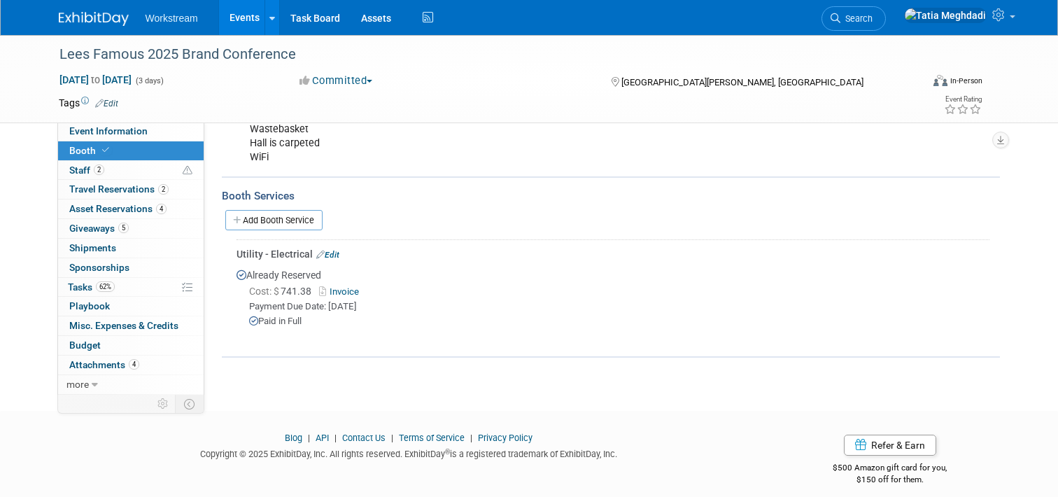
scroll to position [257, 0]
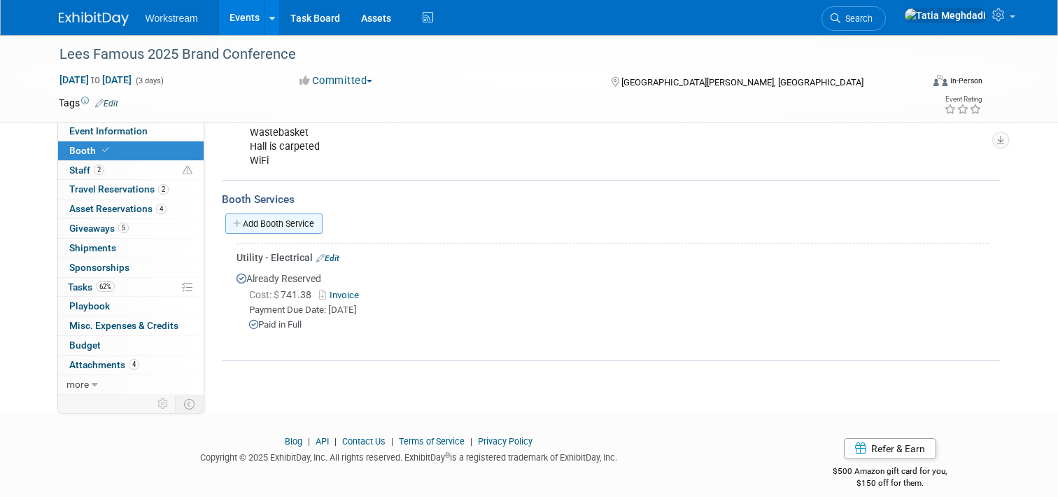
click at [274, 220] on link "Add Booth Service" at bounding box center [273, 223] width 97 height 20
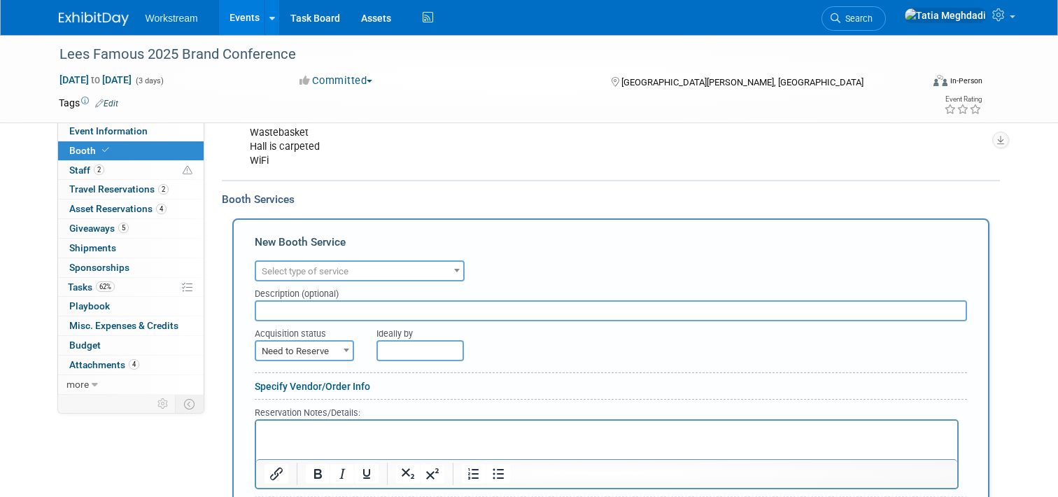
scroll to position [258, 0]
click at [344, 266] on span "Select type of service" at bounding box center [305, 270] width 87 height 10
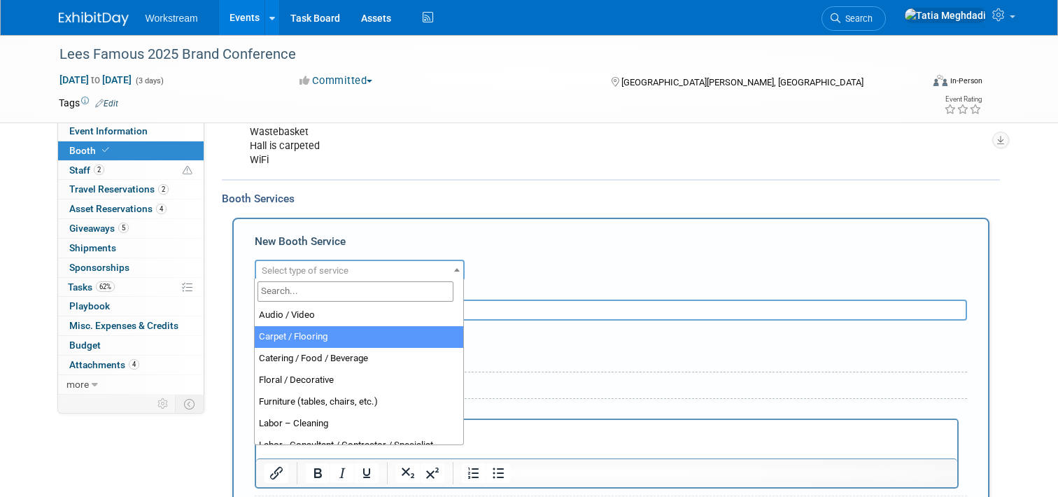
select select "4"
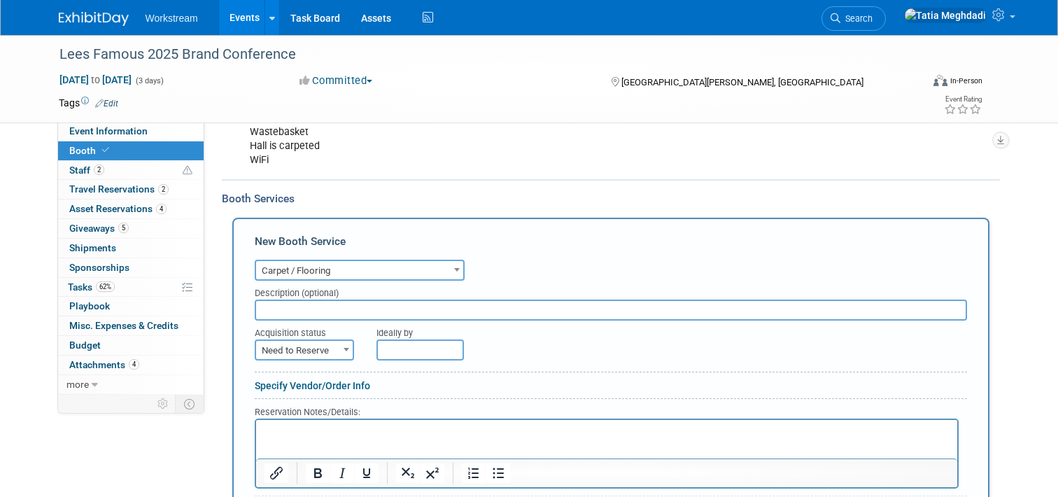
click at [289, 348] on span "Need to Reserve" at bounding box center [304, 351] width 97 height 20
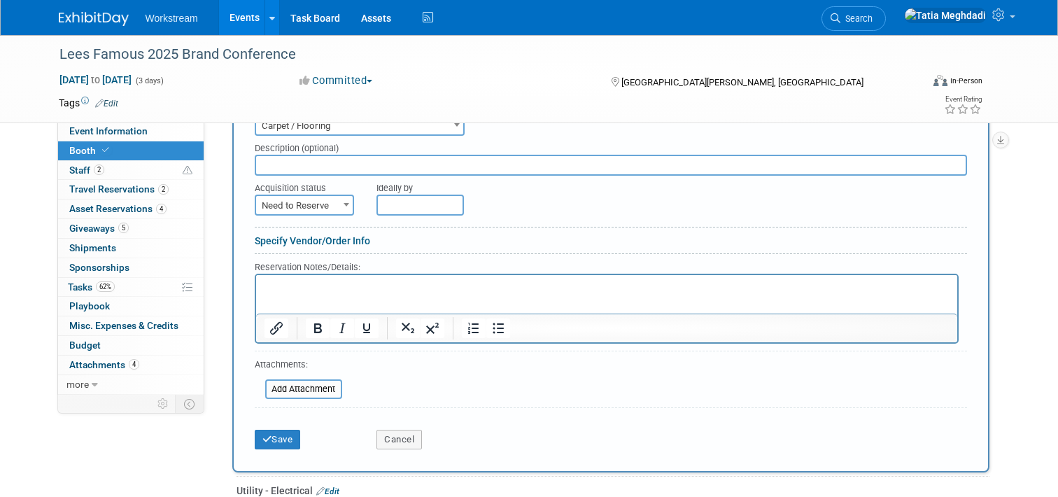
scroll to position [397, 0]
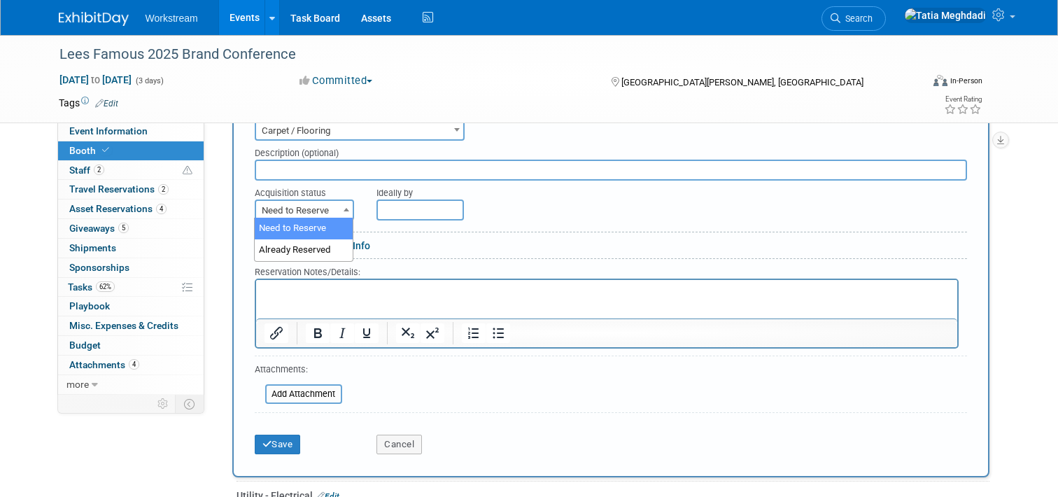
click at [312, 211] on span "Need to Reserve" at bounding box center [304, 211] width 97 height 20
select select "2"
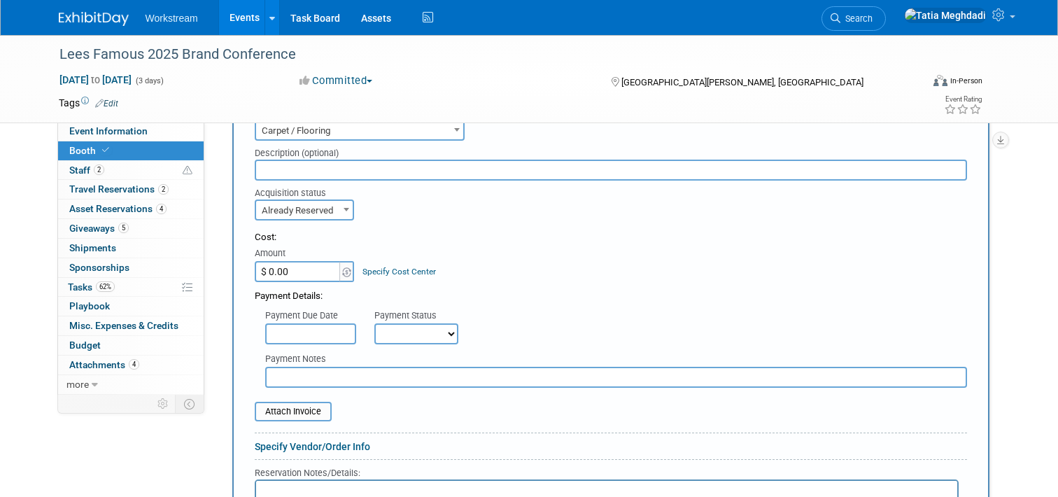
drag, startPoint x: 305, startPoint y: 271, endPoint x: 296, endPoint y: 270, distance: 9.1
click at [297, 270] on input "$ 0.00" at bounding box center [298, 271] width 87 height 21
type input "$ 500.00"
click at [528, 290] on div "Payment Details:" at bounding box center [611, 293] width 712 height 21
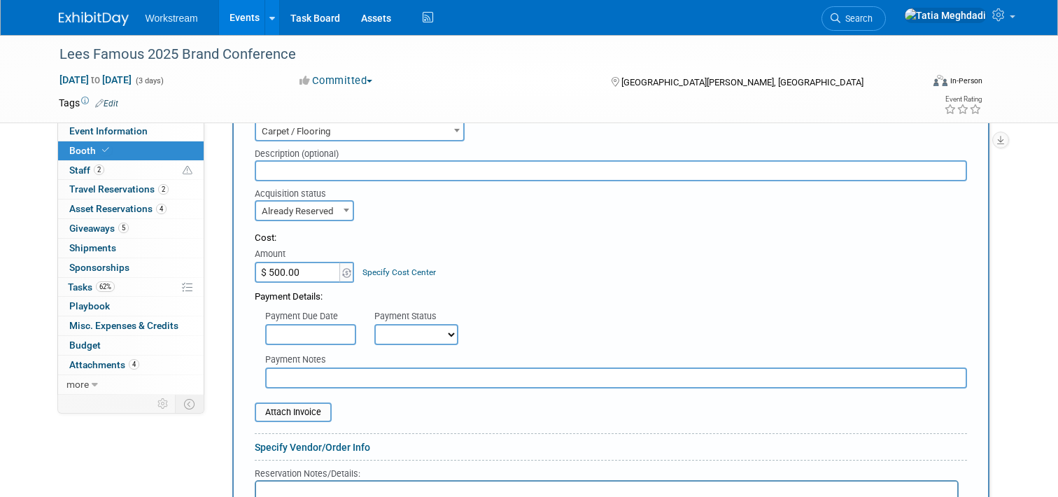
click at [399, 334] on select "Not Paid Yet Partially Paid Paid in Full" at bounding box center [416, 334] width 84 height 21
select select "1"
click at [374, 324] on select "Not Paid Yet Partially Paid Paid in Full" at bounding box center [416, 334] width 84 height 21
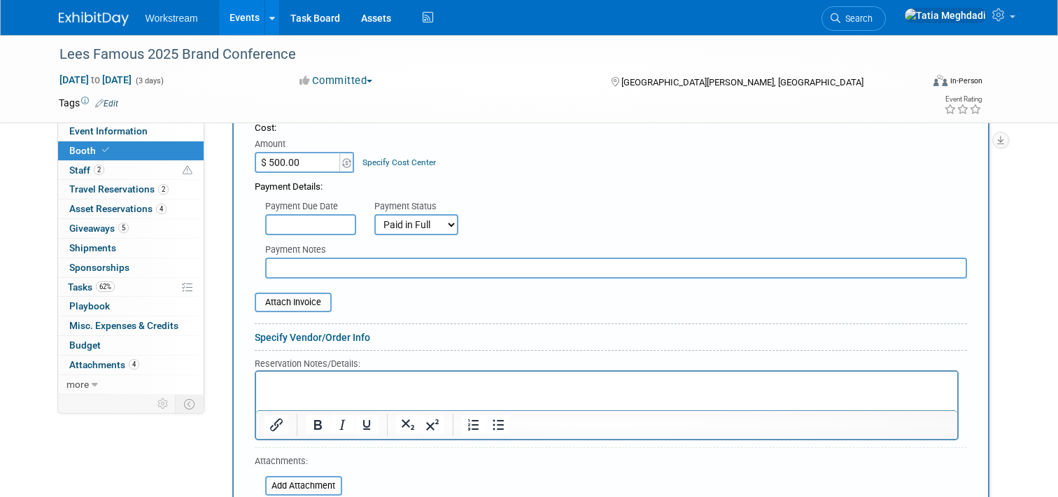
scroll to position [518, 0]
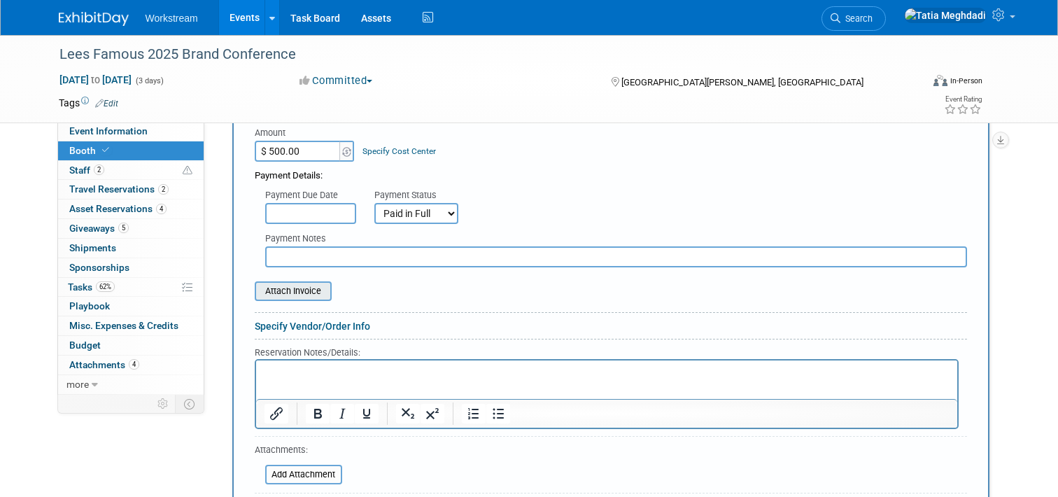
click at [288, 283] on input "file" at bounding box center [247, 291] width 167 height 17
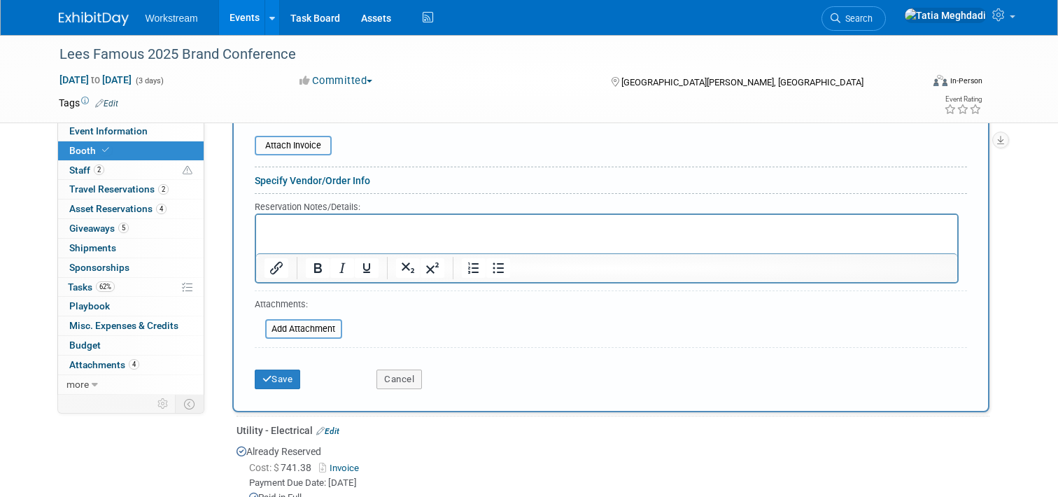
scroll to position [749, 0]
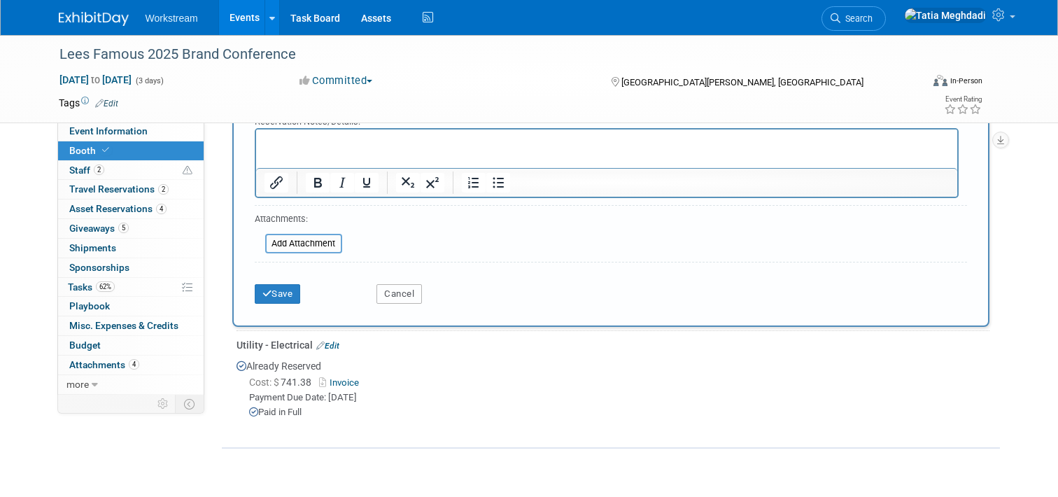
click at [410, 284] on button "Cancel" at bounding box center [398, 294] width 45 height 20
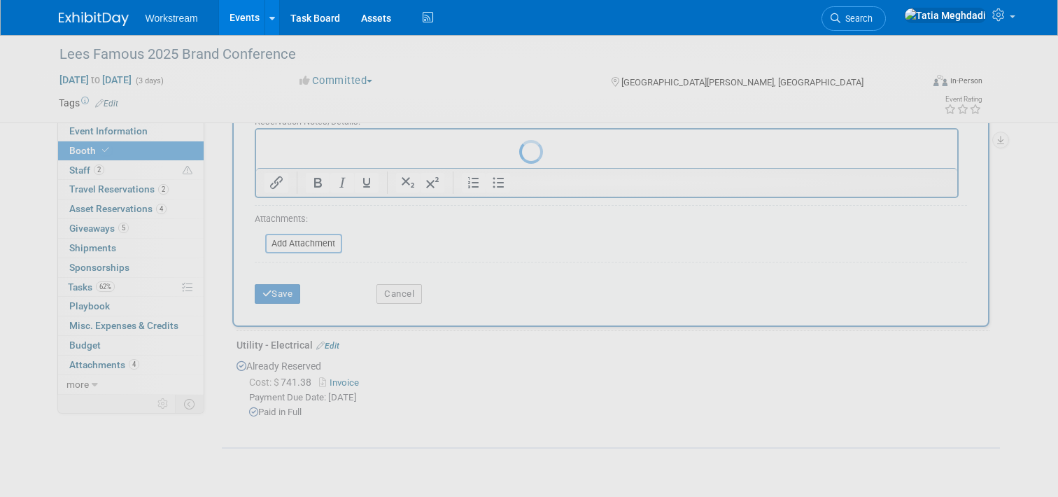
scroll to position [174, 0]
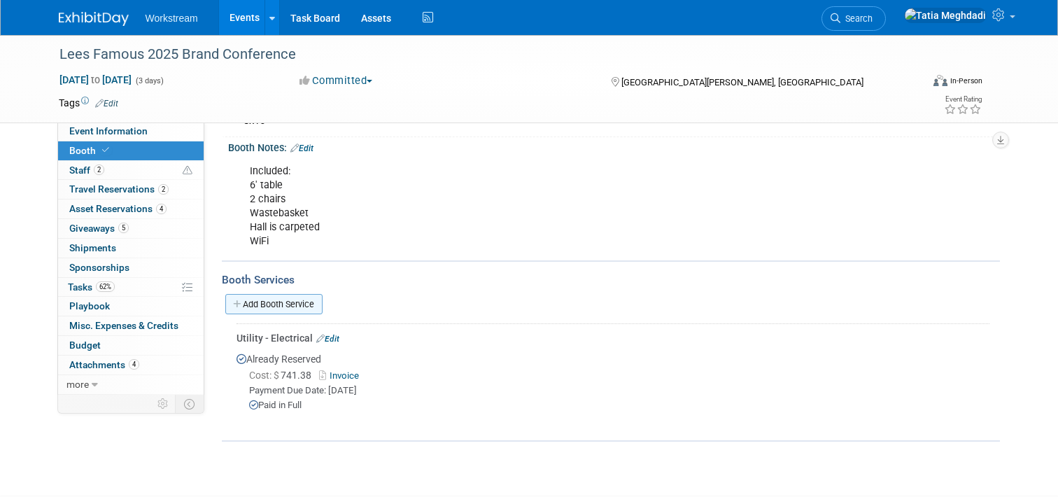
click at [276, 300] on link "Add Booth Service" at bounding box center [273, 304] width 97 height 20
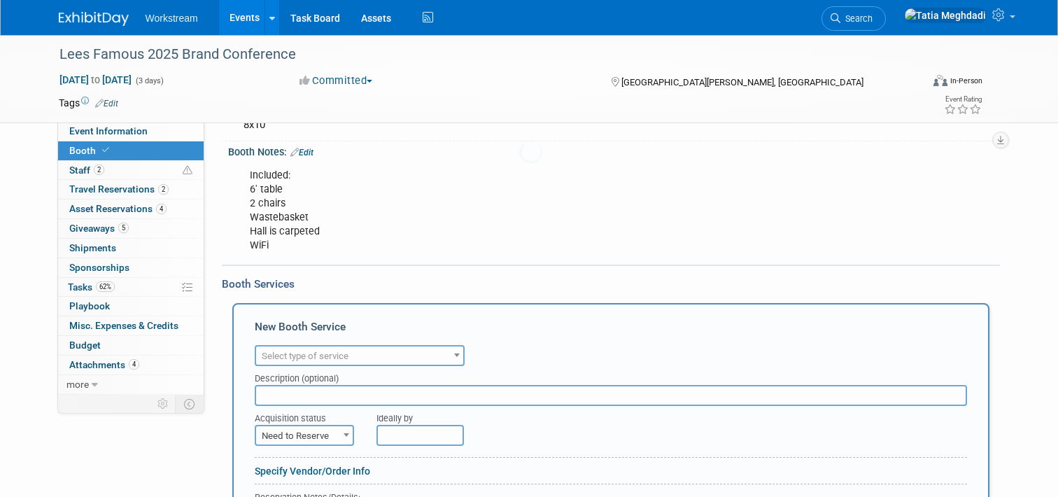
scroll to position [0, 0]
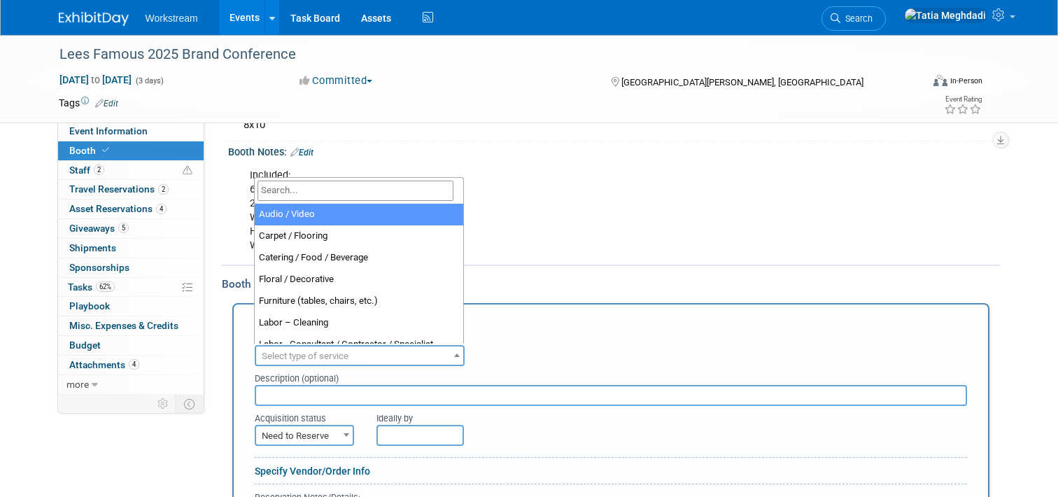
click at [290, 351] on span "Select type of service" at bounding box center [305, 356] width 87 height 10
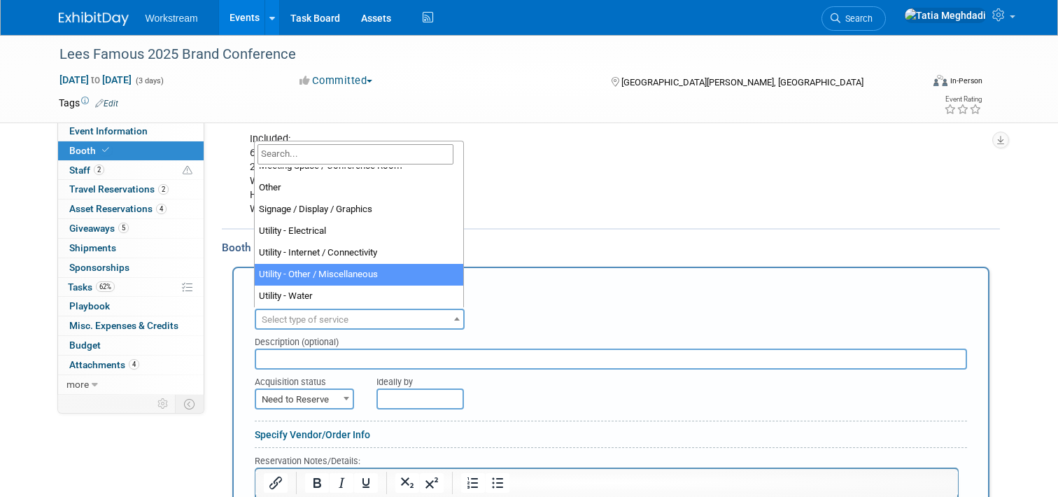
scroll to position [197, 0]
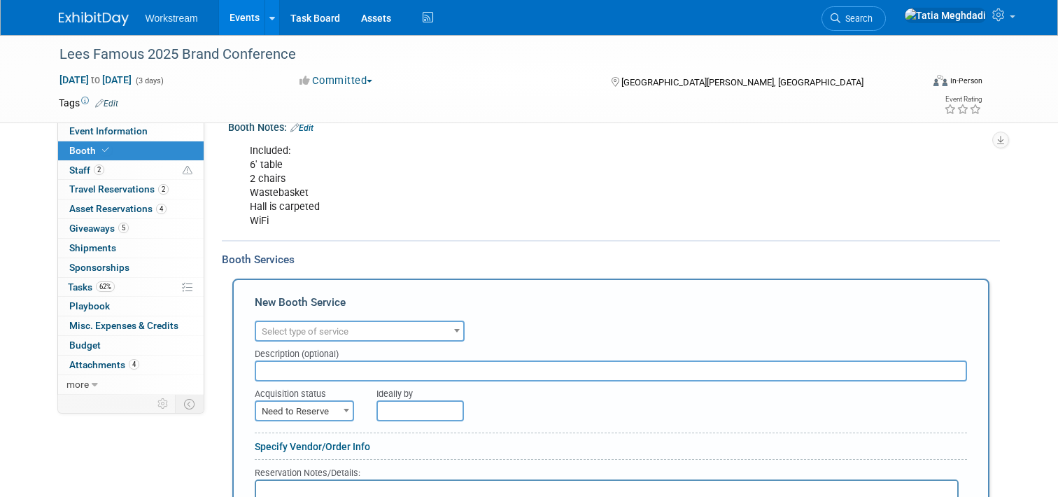
click at [576, 262] on div "Booth Services" at bounding box center [611, 259] width 778 height 15
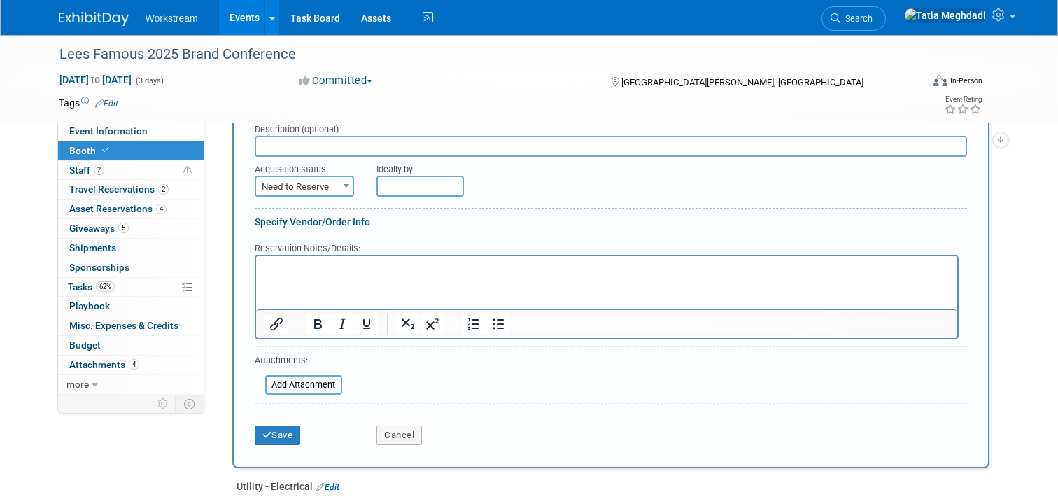
scroll to position [490, 0]
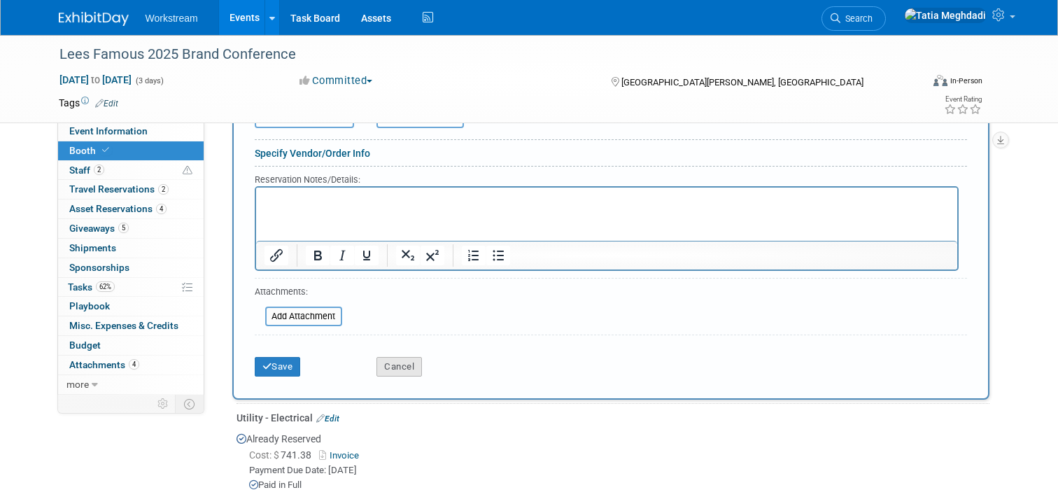
click at [400, 367] on button "Cancel" at bounding box center [398, 367] width 45 height 20
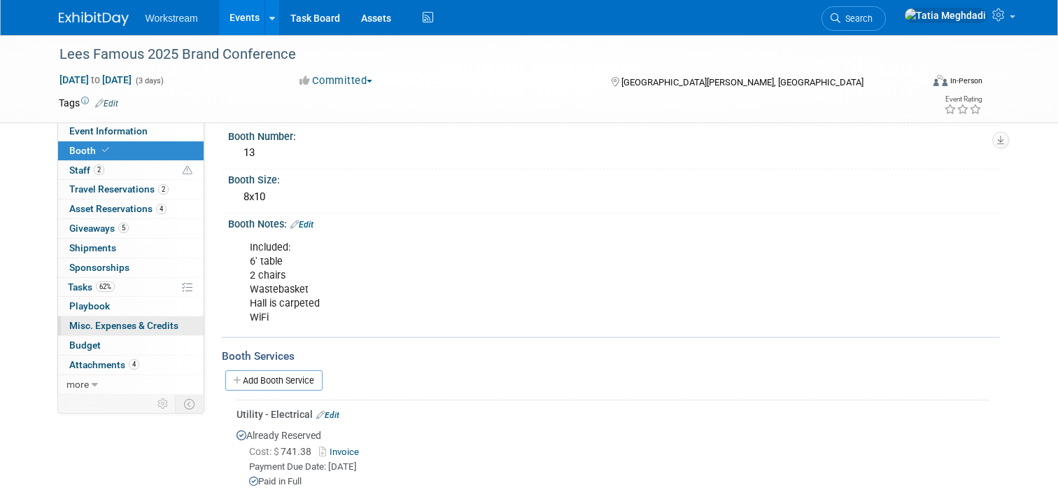
scroll to position [1, 0]
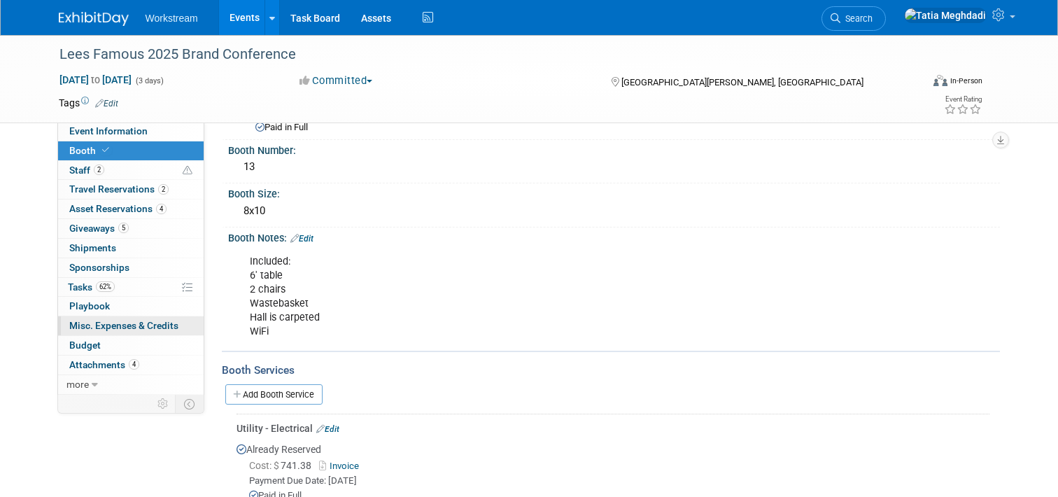
click at [132, 321] on span "Misc. Expenses & Credits 0" at bounding box center [123, 325] width 109 height 11
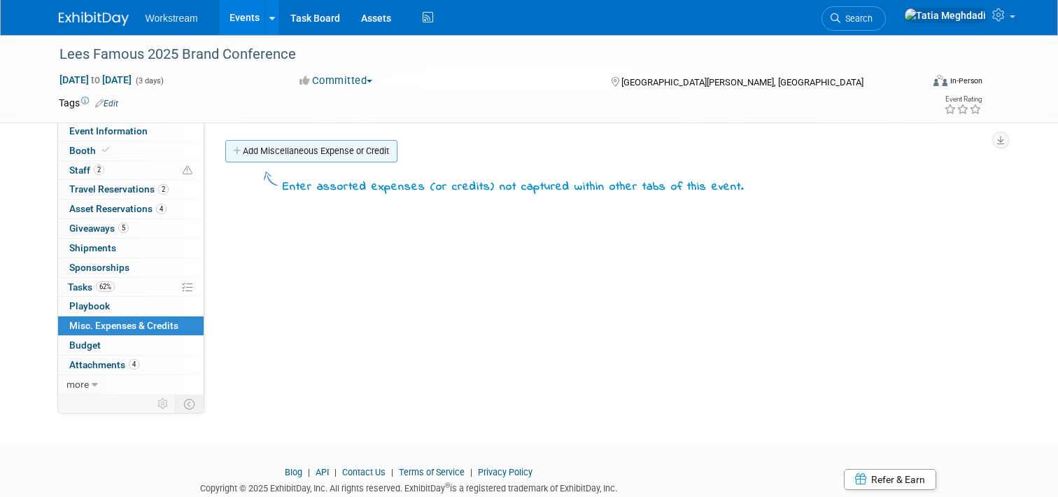
click at [351, 154] on link "Add Miscellaneous Expense or Credit" at bounding box center [311, 151] width 172 height 22
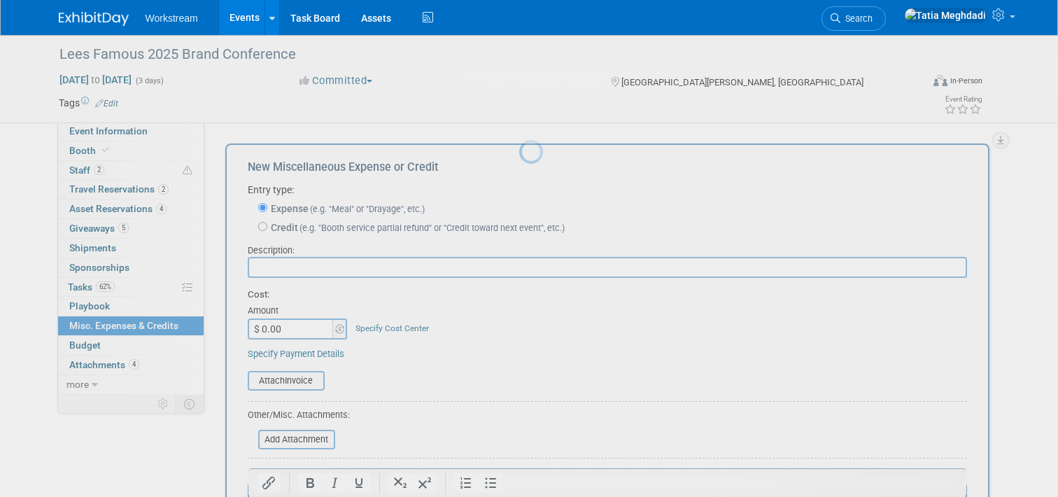
scroll to position [0, 0]
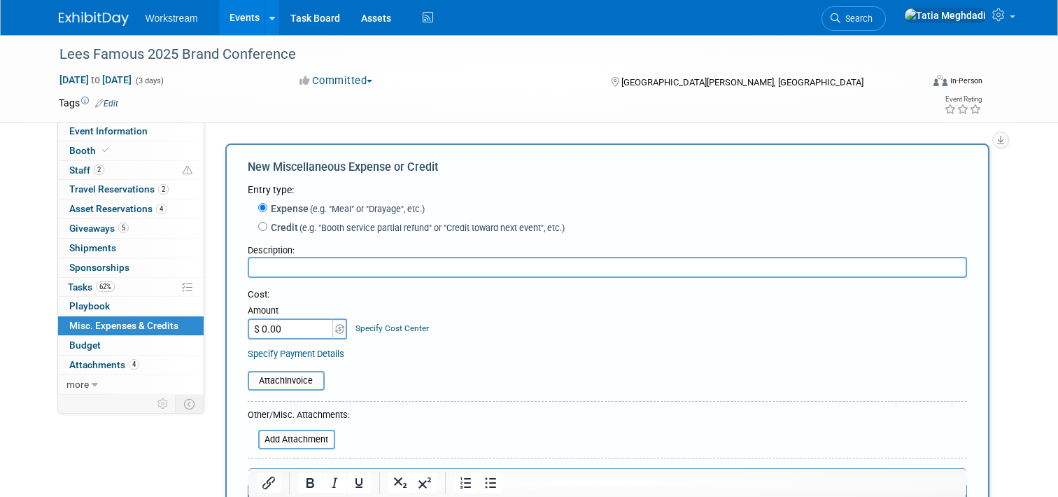
click at [327, 267] on input "text" at bounding box center [607, 267] width 719 height 21
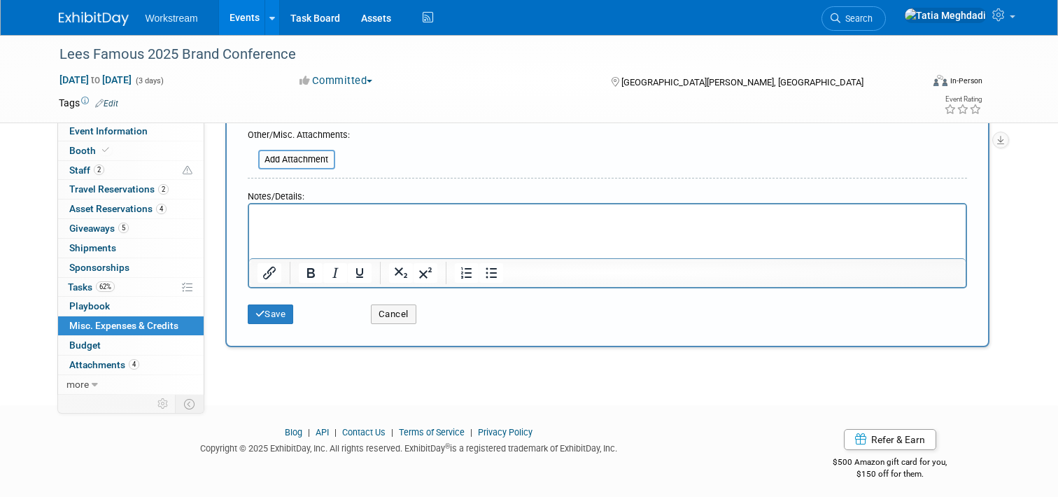
scroll to position [284, 0]
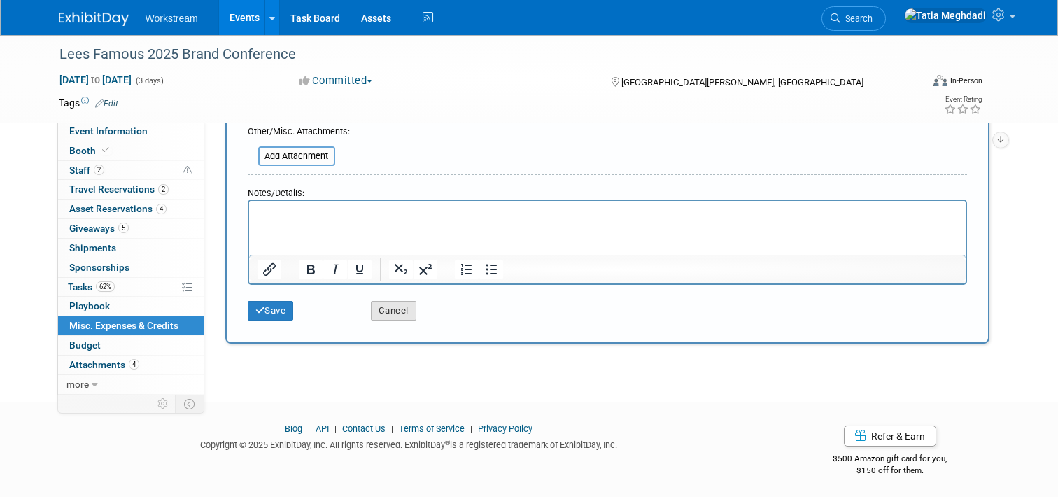
type input "DINNER"
click at [390, 308] on button "Cancel" at bounding box center [393, 311] width 45 height 20
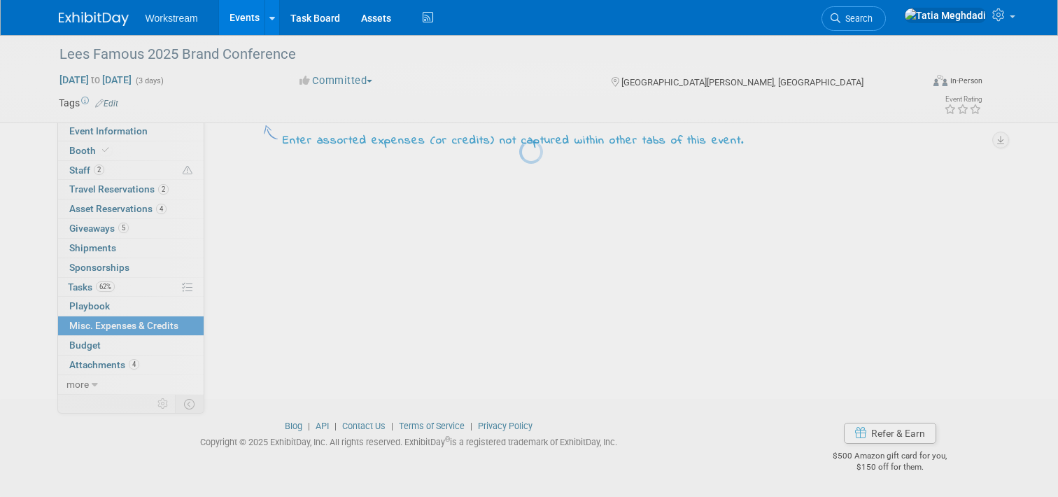
scroll to position [0, 0]
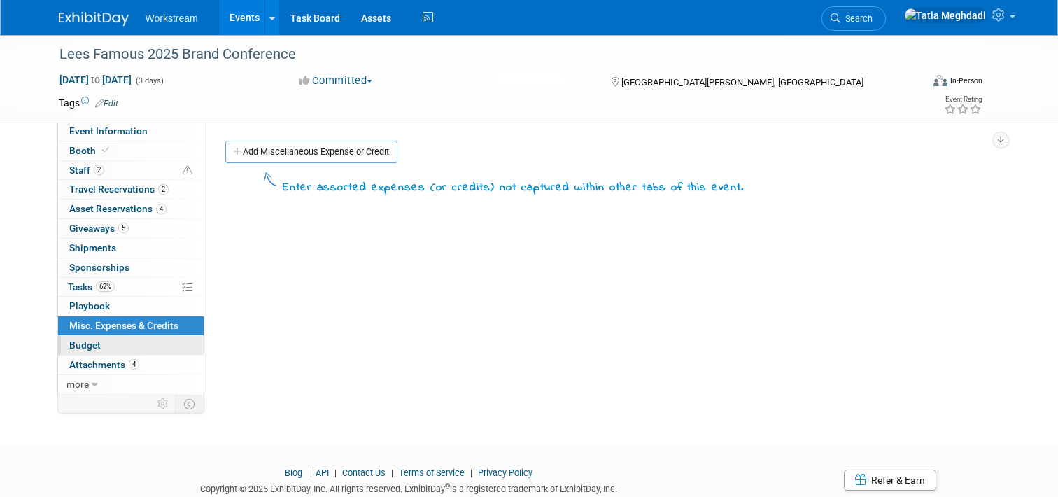
click at [84, 342] on span "Budget" at bounding box center [84, 344] width 31 height 11
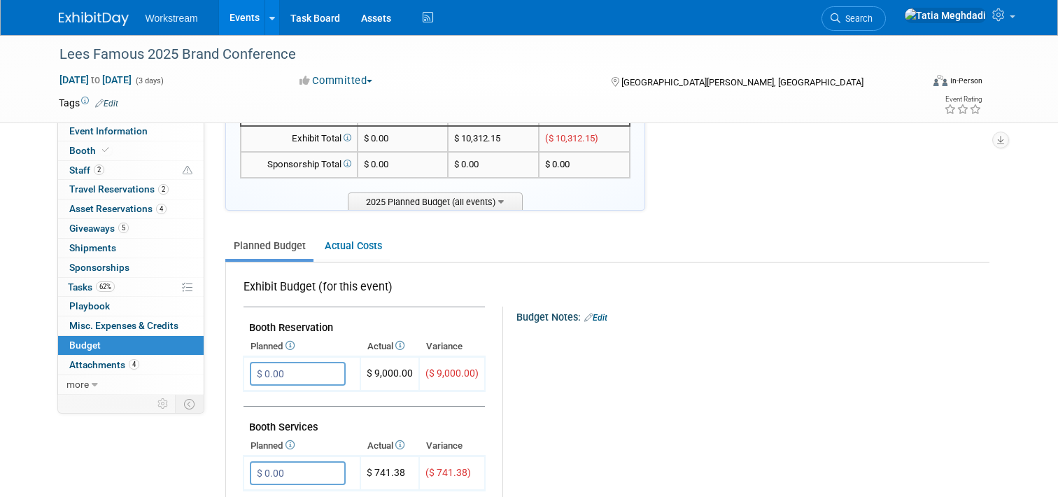
scroll to position [56, 0]
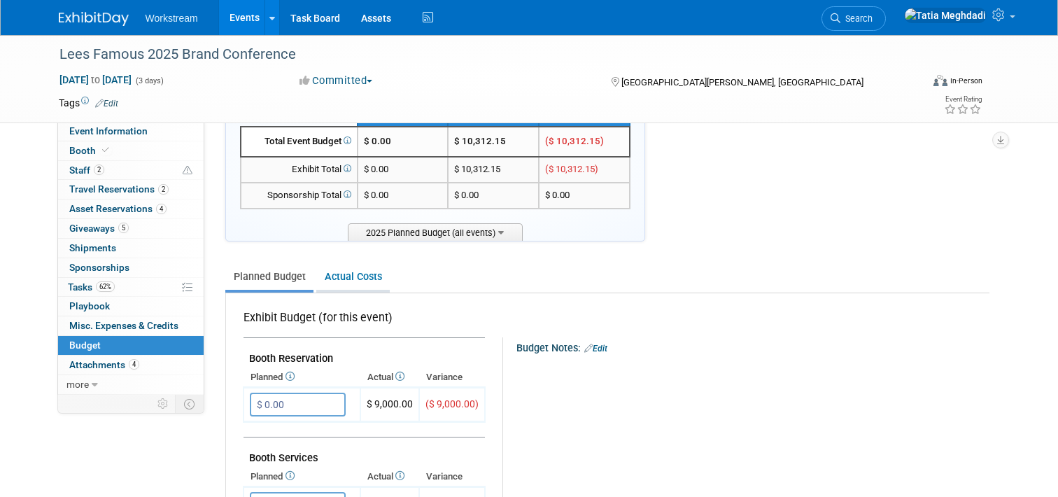
click at [337, 277] on link "Actual Costs" at bounding box center [352, 277] width 73 height 26
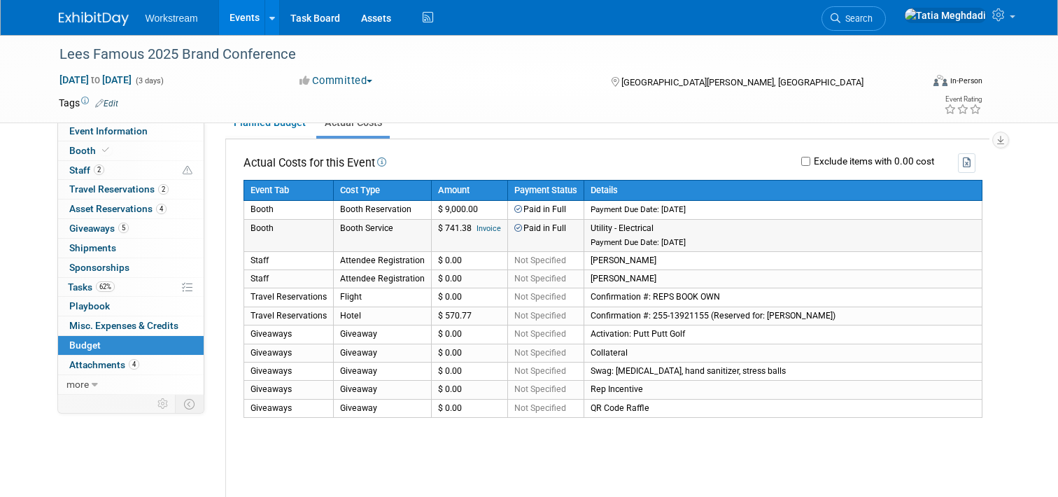
scroll to position [213, 0]
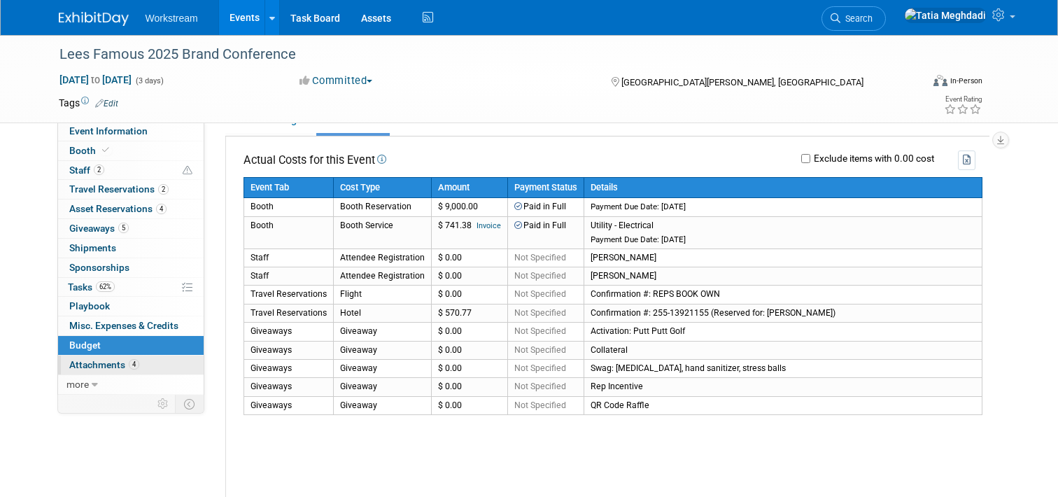
click at [100, 364] on span "Attachments 4" at bounding box center [104, 364] width 70 height 11
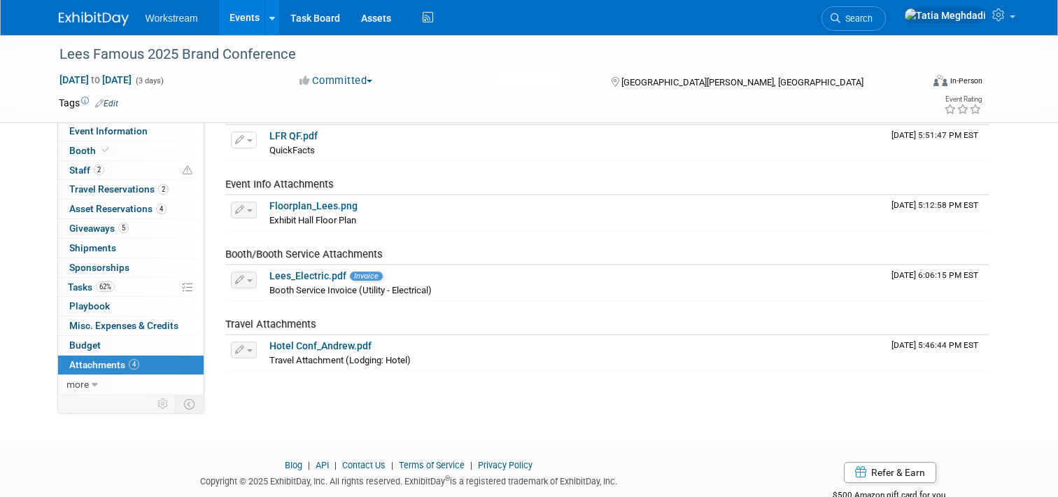
scroll to position [109, 0]
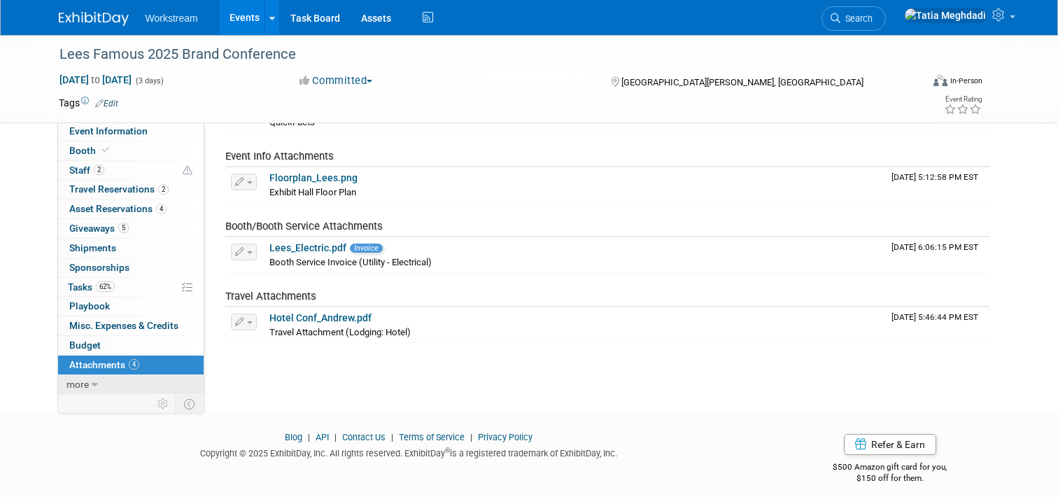
click at [75, 383] on span "more" at bounding box center [77, 384] width 22 height 11
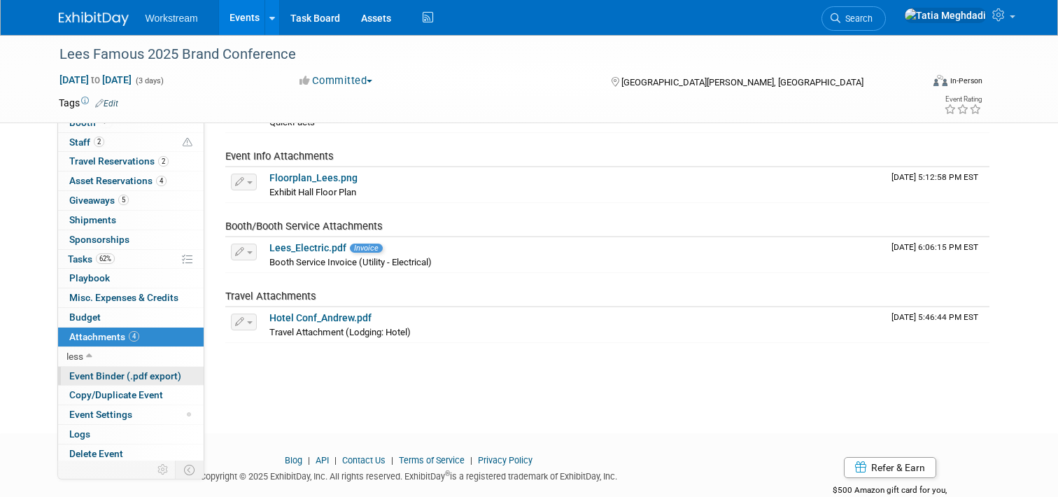
scroll to position [143, 0]
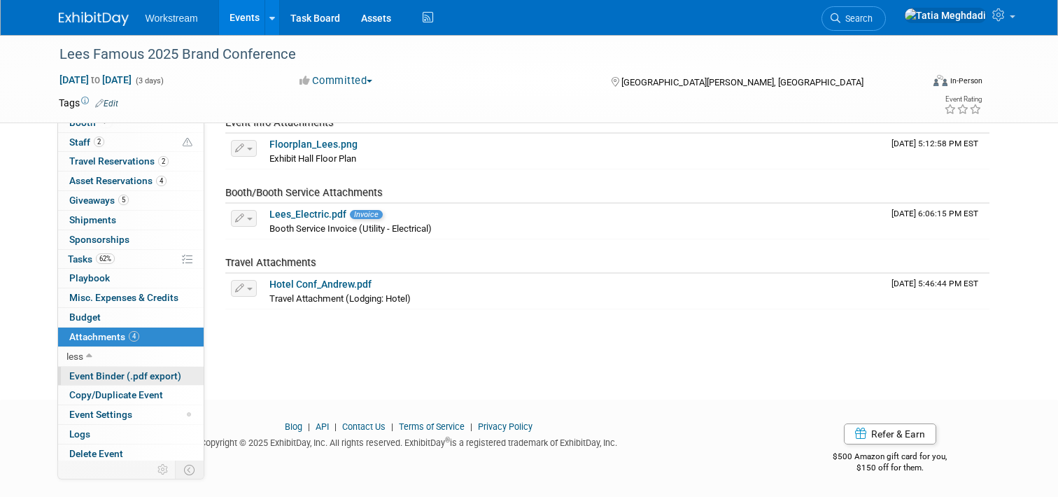
click at [112, 374] on span "Event Binder (.pdf export)" at bounding box center [125, 375] width 112 height 11
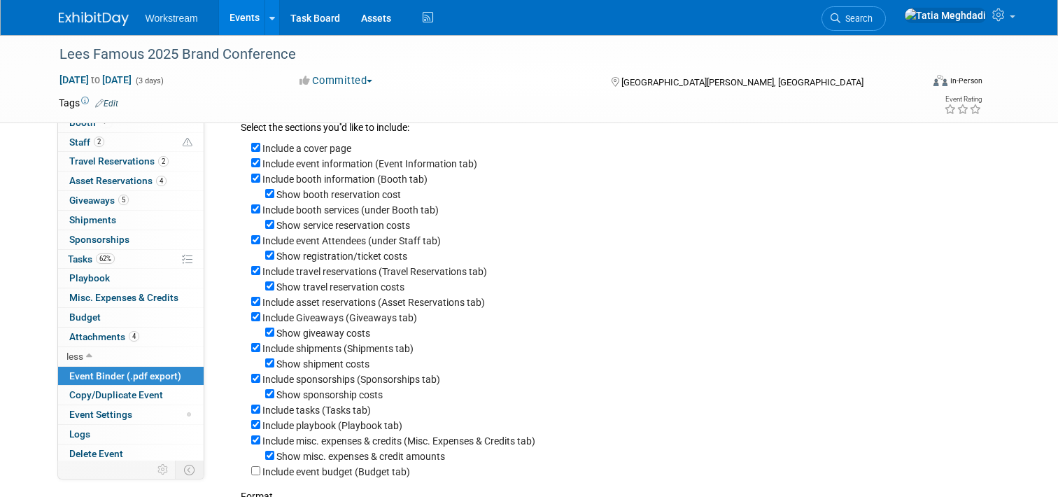
scroll to position [44, 0]
click at [255, 164] on input "Include event information (Event Information tab)" at bounding box center [255, 163] width 9 height 9
checkbox input "false"
click at [270, 196] on input "Show booth reservation cost" at bounding box center [269, 194] width 9 height 9
checkbox input "false"
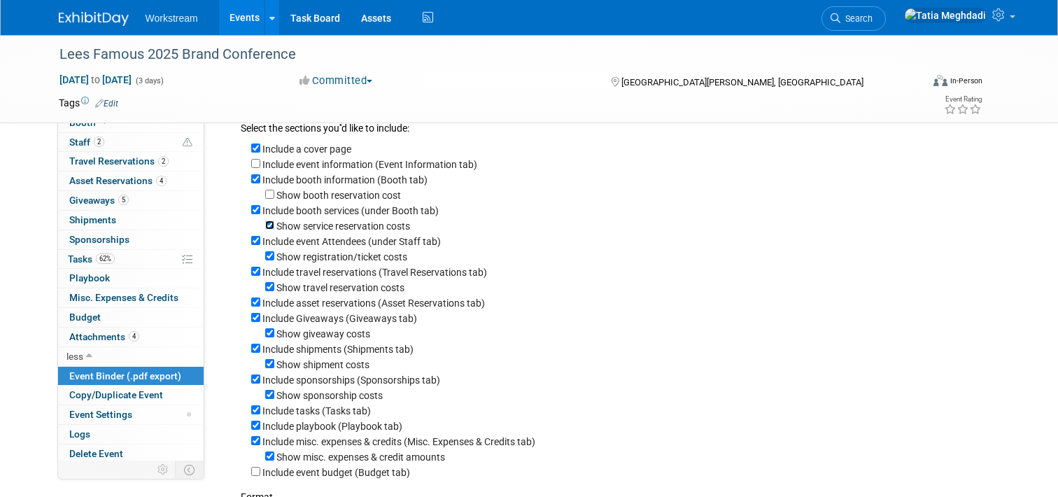
click at [267, 225] on input "Show service reservation costs" at bounding box center [269, 224] width 9 height 9
checkbox input "false"
click at [265, 252] on div "Show registration/ticket costs" at bounding box center [620, 255] width 738 height 15
click at [265, 289] on input "Show travel reservation costs" at bounding box center [269, 286] width 9 height 9
checkbox input "false"
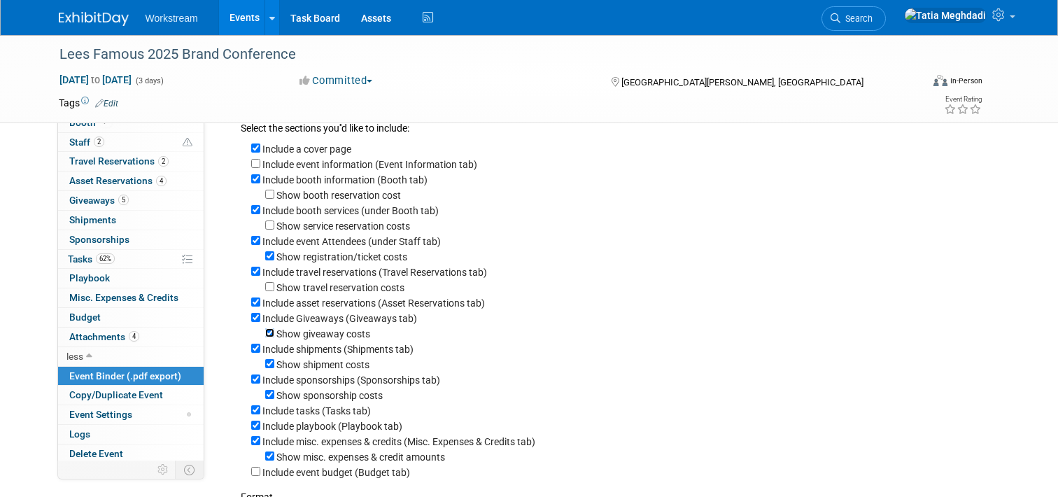
click at [272, 337] on input "Show giveaway costs" at bounding box center [269, 332] width 9 height 9
checkbox input "false"
click at [267, 367] on input "Show shipment costs" at bounding box center [269, 363] width 9 height 9
checkbox input "false"
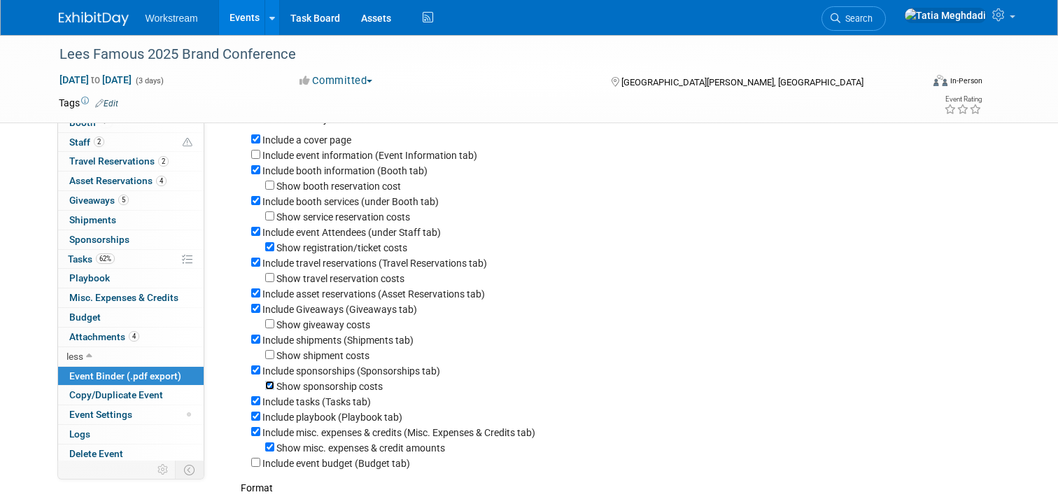
click at [272, 390] on input "Show sponsorship costs" at bounding box center [269, 385] width 9 height 9
checkbox input "false"
click at [255, 405] on input "Include tasks (Tasks tab)" at bounding box center [255, 400] width 9 height 9
checkbox input "false"
click at [254, 436] on input "Include misc. expenses & credits (Misc. Expenses & Credits tab)" at bounding box center [255, 431] width 9 height 9
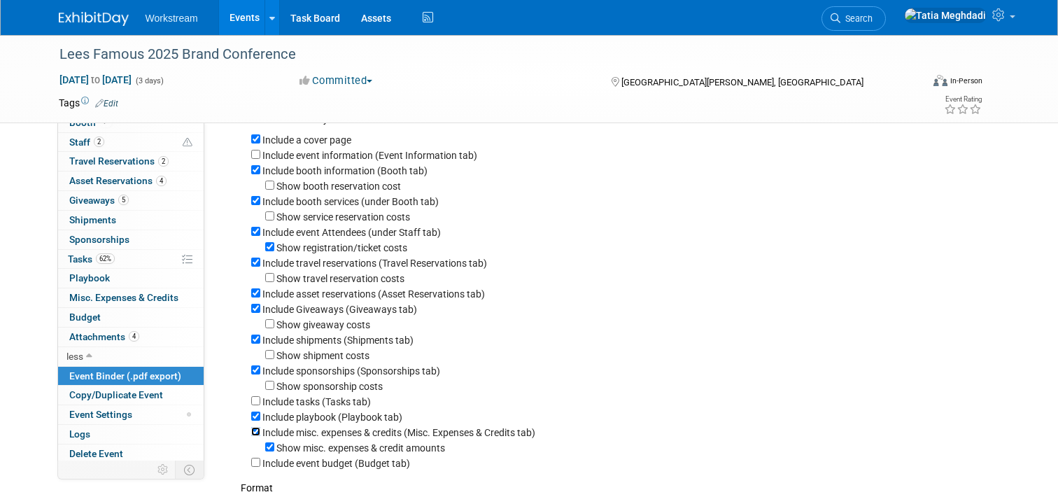
checkbox input "false"
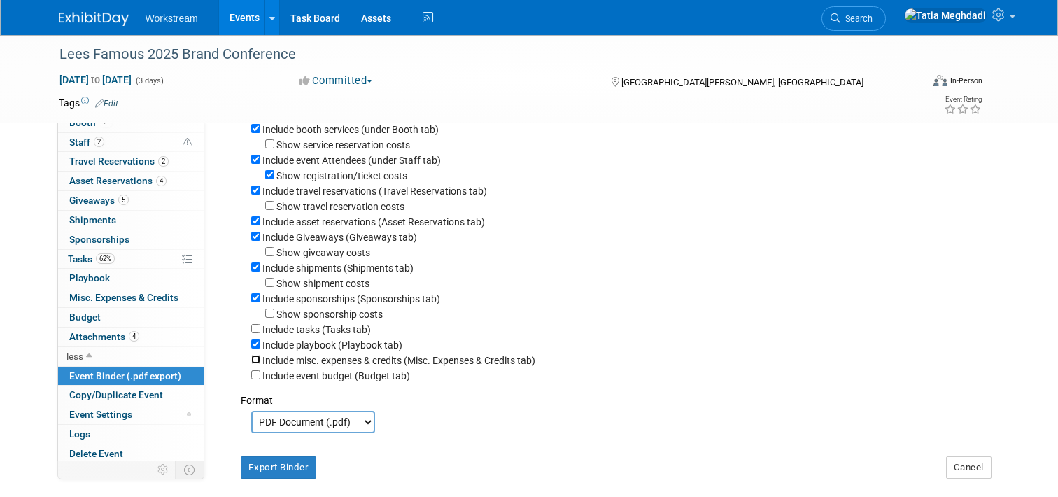
scroll to position [146, 0]
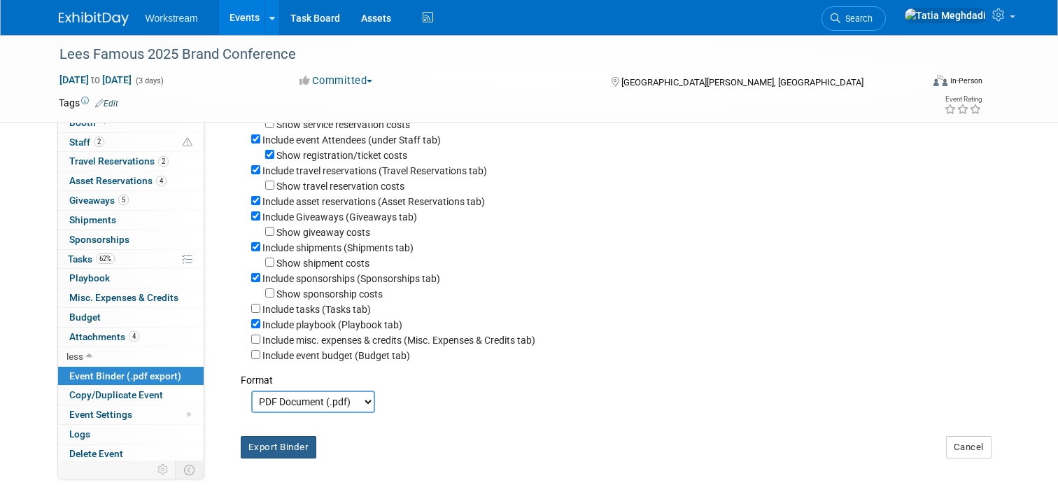
click at [264, 456] on button "Export Binder" at bounding box center [279, 447] width 76 height 22
click at [99, 413] on span "Event Settings" at bounding box center [100, 414] width 63 height 11
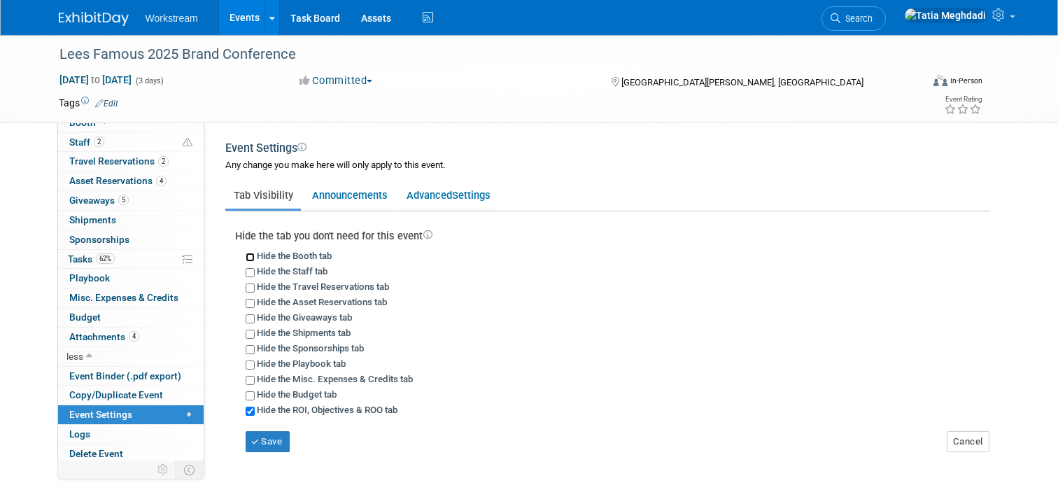
click at [247, 257] on input "Hide the Booth tab" at bounding box center [250, 257] width 9 height 9
click at [251, 258] on input "Hide the Booth tab" at bounding box center [250, 257] width 9 height 9
checkbox input "false"
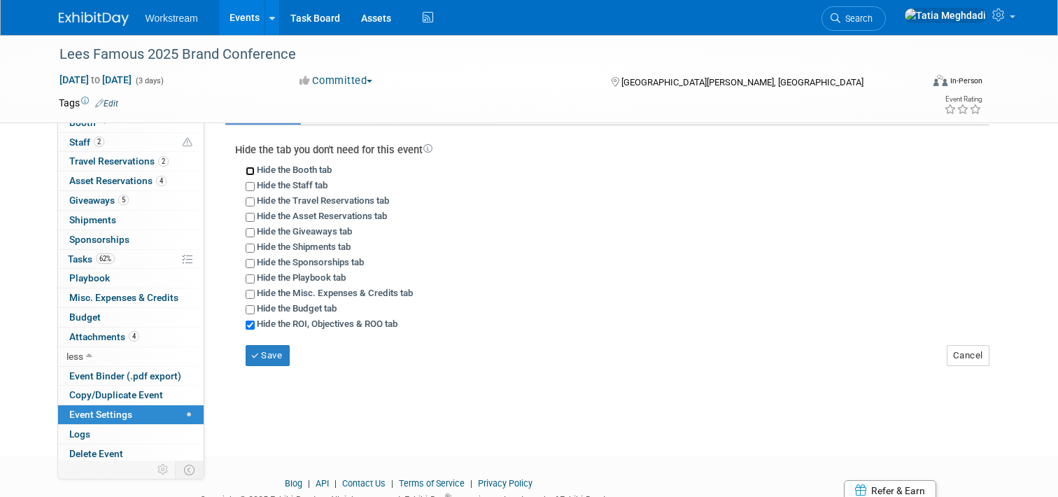
scroll to position [85, 0]
click at [975, 353] on button "Cancel" at bounding box center [968, 356] width 43 height 21
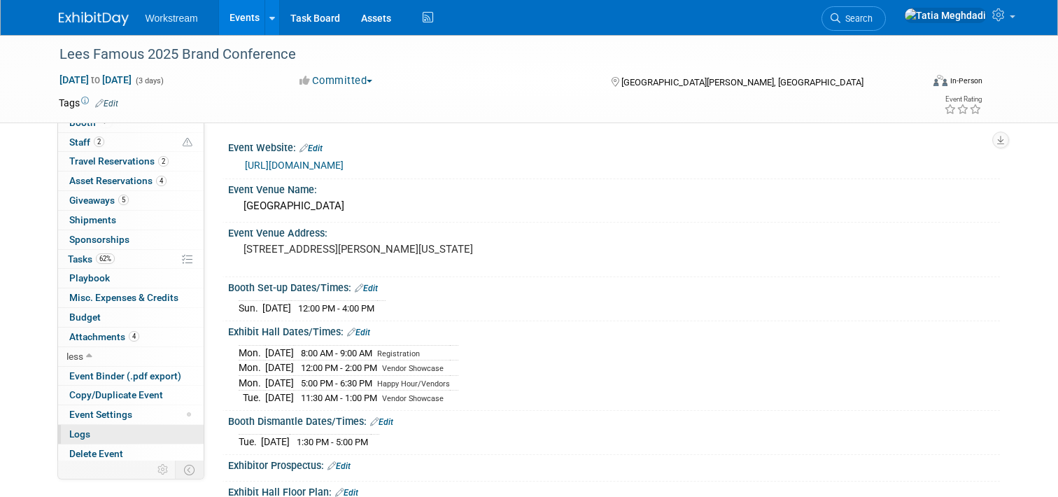
click at [76, 434] on span "Logs" at bounding box center [79, 433] width 21 height 11
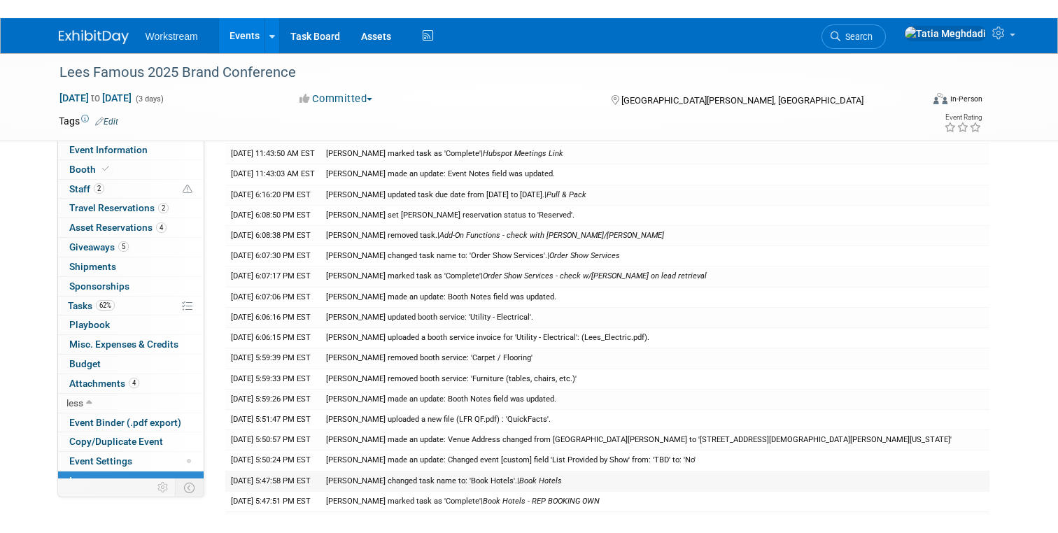
scroll to position [194, 0]
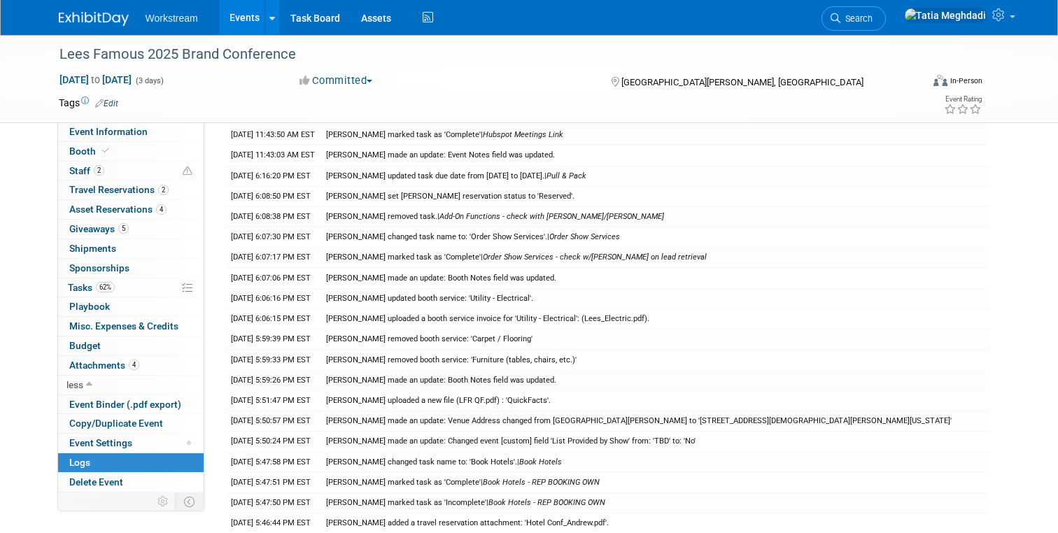
click at [244, 29] on link "Events" at bounding box center [244, 17] width 51 height 35
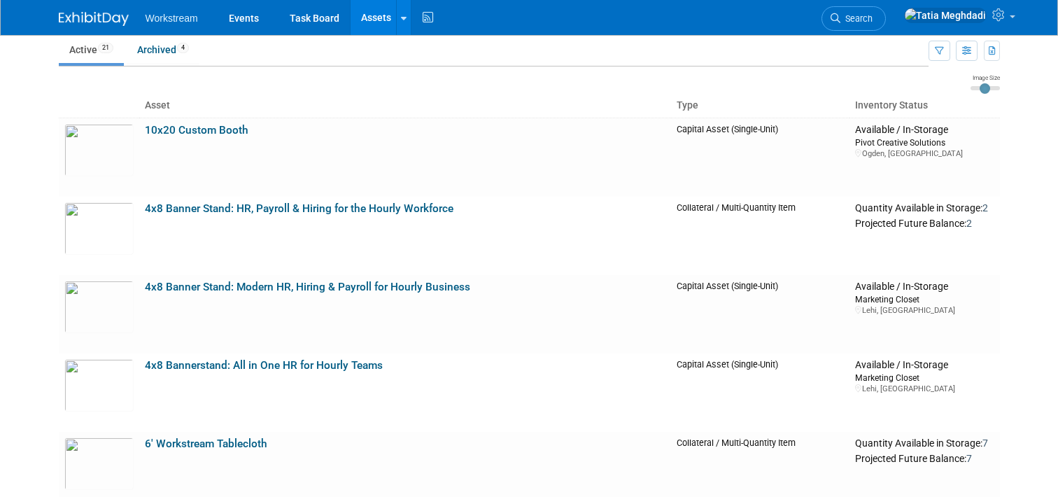
scroll to position [55, 0]
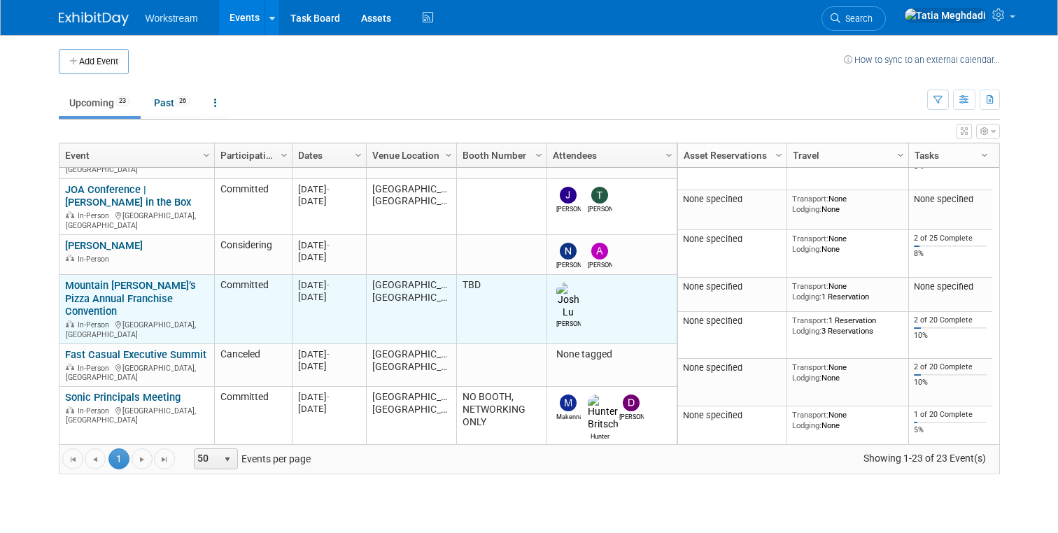
click at [96, 279] on link "Mountain [PERSON_NAME]’s Pizza Annual Franchise Convention" at bounding box center [130, 298] width 131 height 39
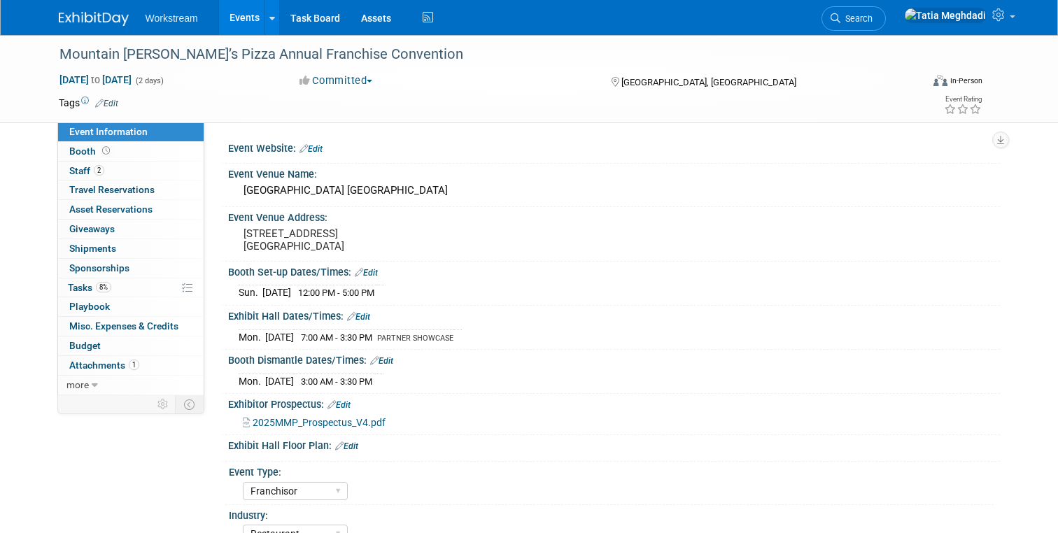
select select "Franchisor"
select select "Restaurant"
select select "TBD"
select select "[PERSON_NAME]"
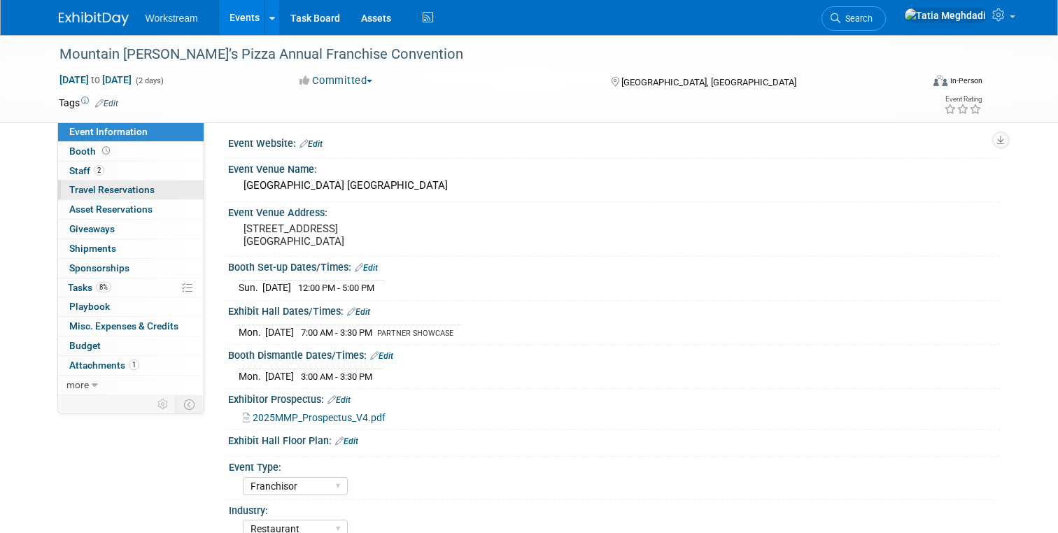
click at [108, 188] on span "Travel Reservations 0" at bounding box center [111, 189] width 85 height 11
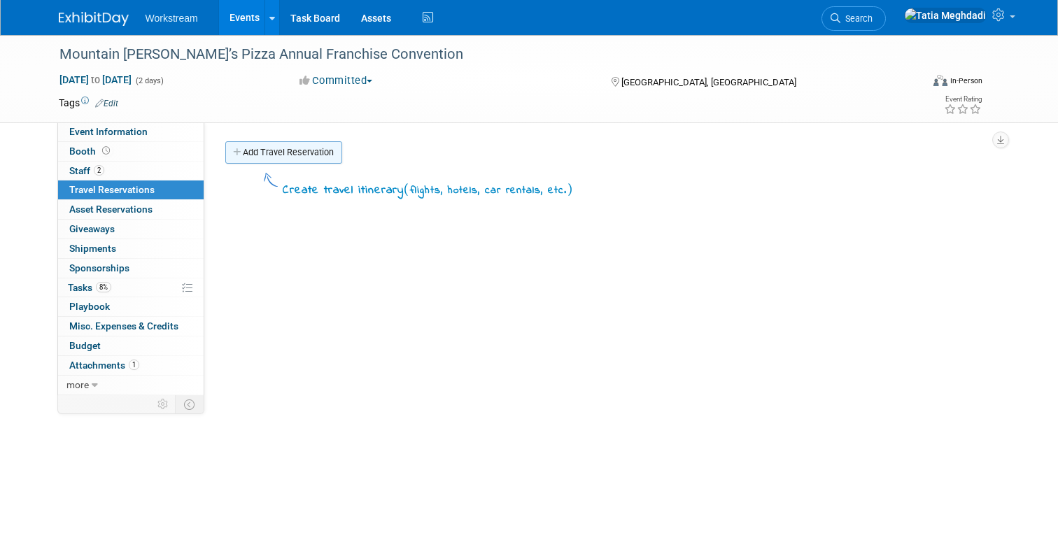
click at [251, 158] on link "Add Travel Reservation" at bounding box center [283, 152] width 117 height 22
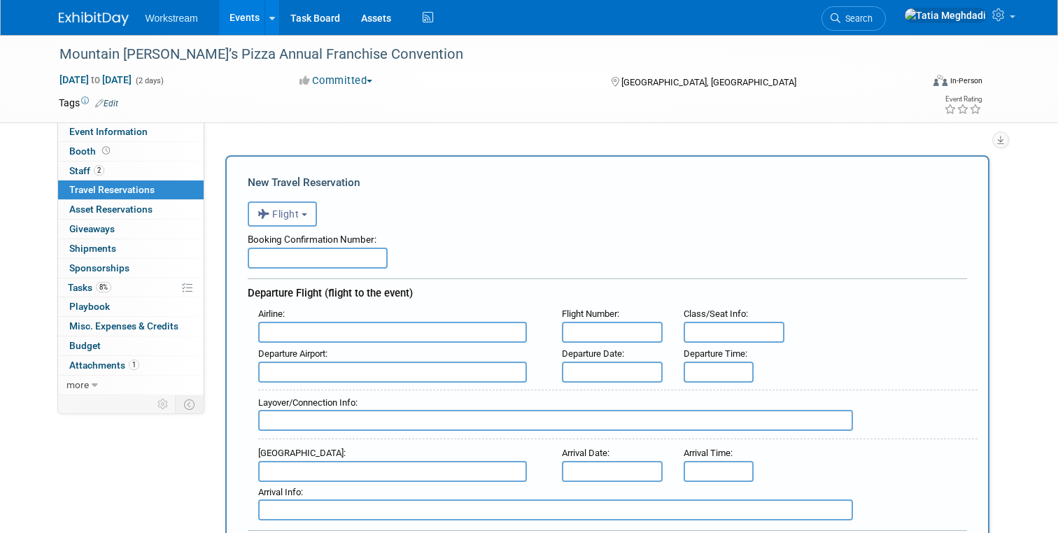
click at [290, 255] on input "text" at bounding box center [318, 258] width 140 height 21
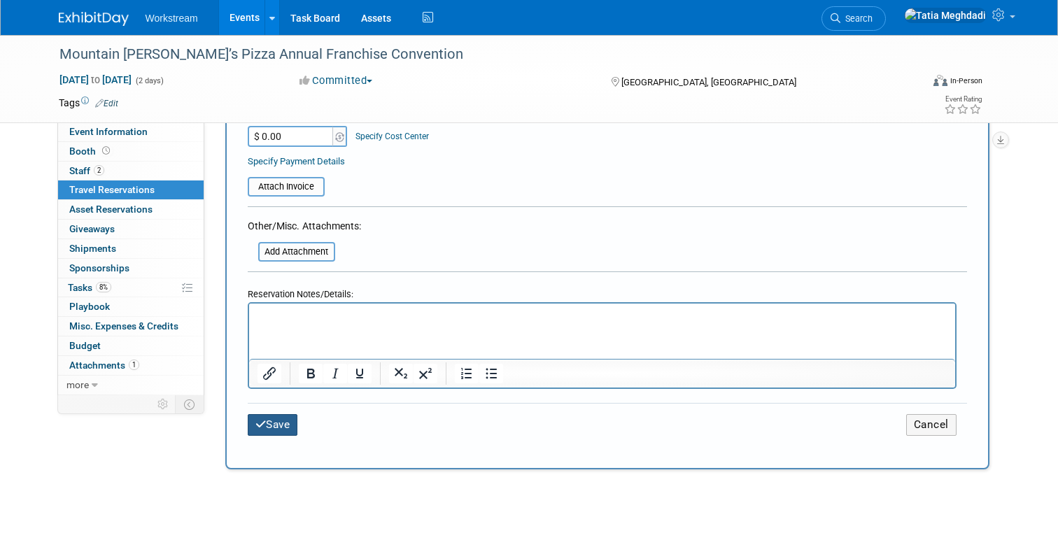
type input "REPS BOOK OWN"
click at [296, 421] on button "Save" at bounding box center [273, 425] width 50 height 22
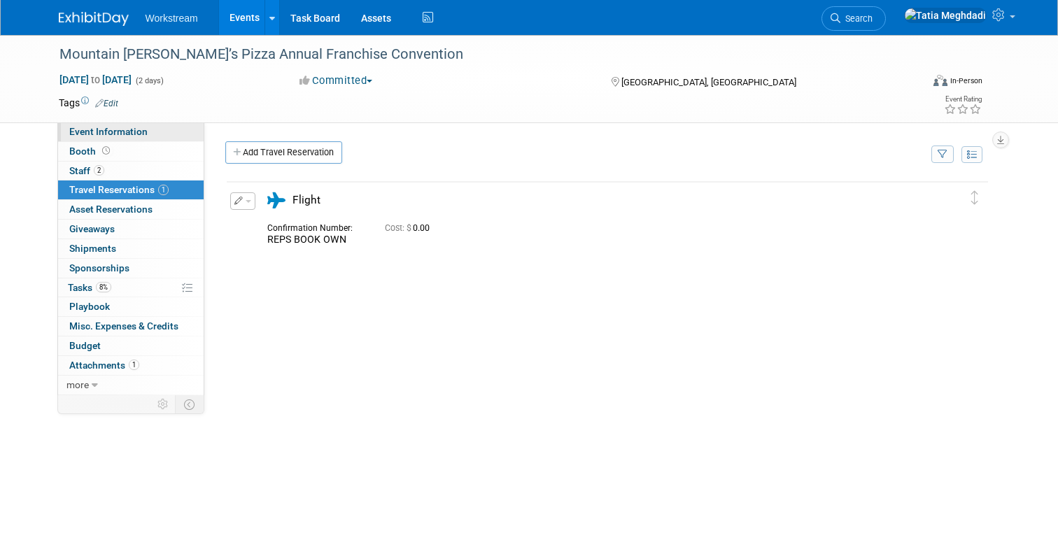
click at [91, 130] on span "Event Information" at bounding box center [108, 131] width 78 height 11
select select "Franchisor"
select select "Restaurant"
select select "TBD"
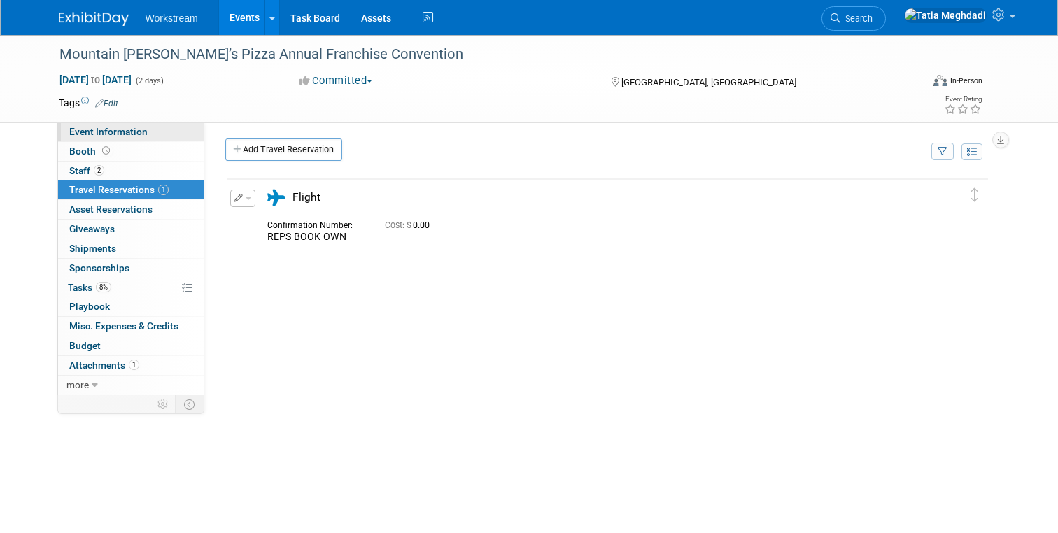
select select "[PERSON_NAME]"
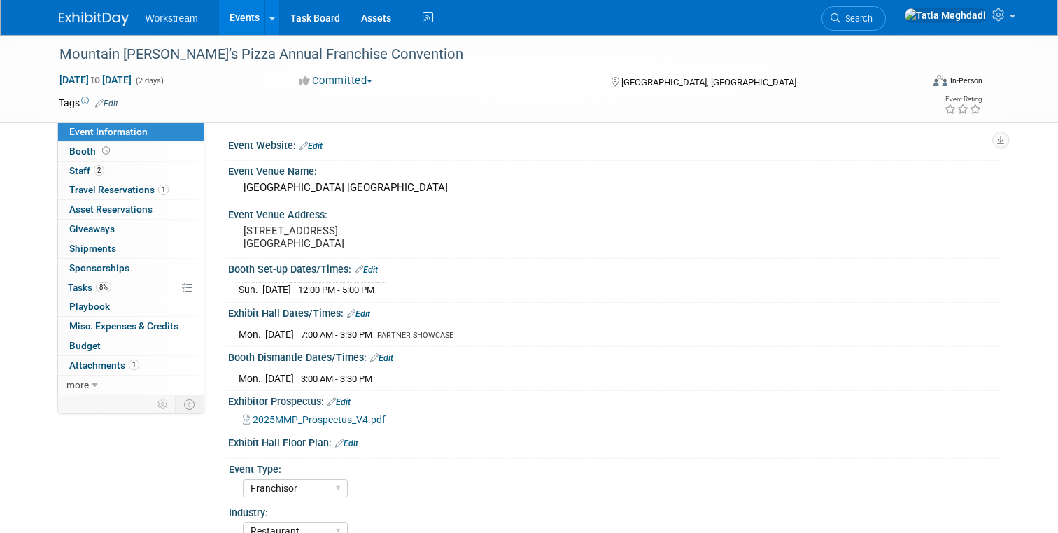
click at [241, 17] on link "Events" at bounding box center [244, 17] width 51 height 35
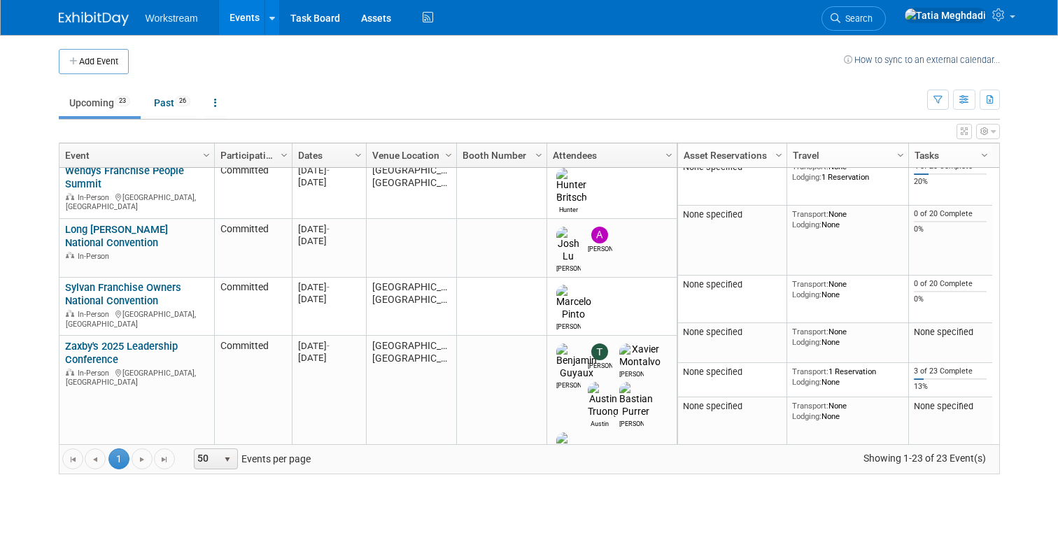
scroll to position [554, 0]
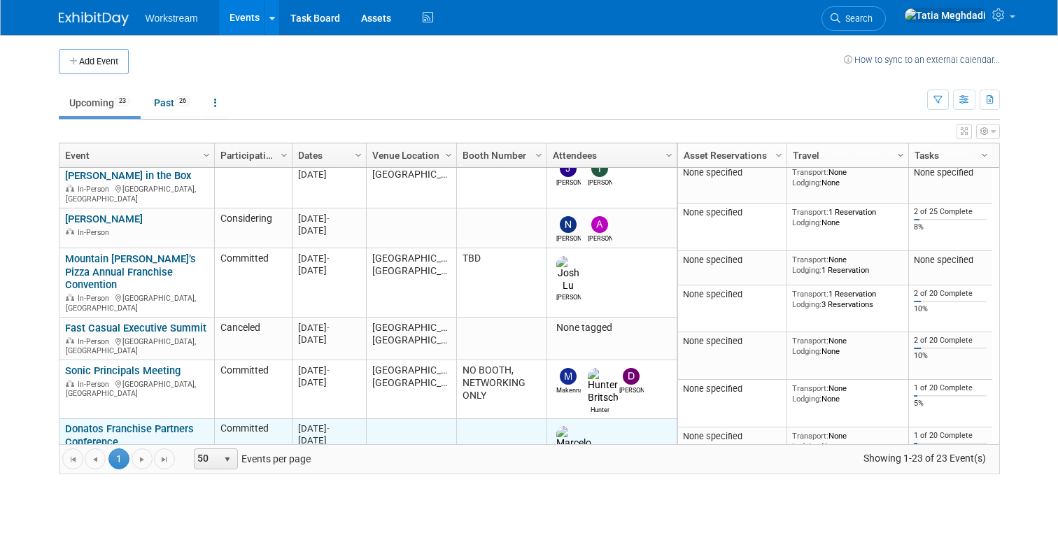
click at [168, 423] on link "Donatos Franchise Partners Conference" at bounding box center [129, 436] width 129 height 26
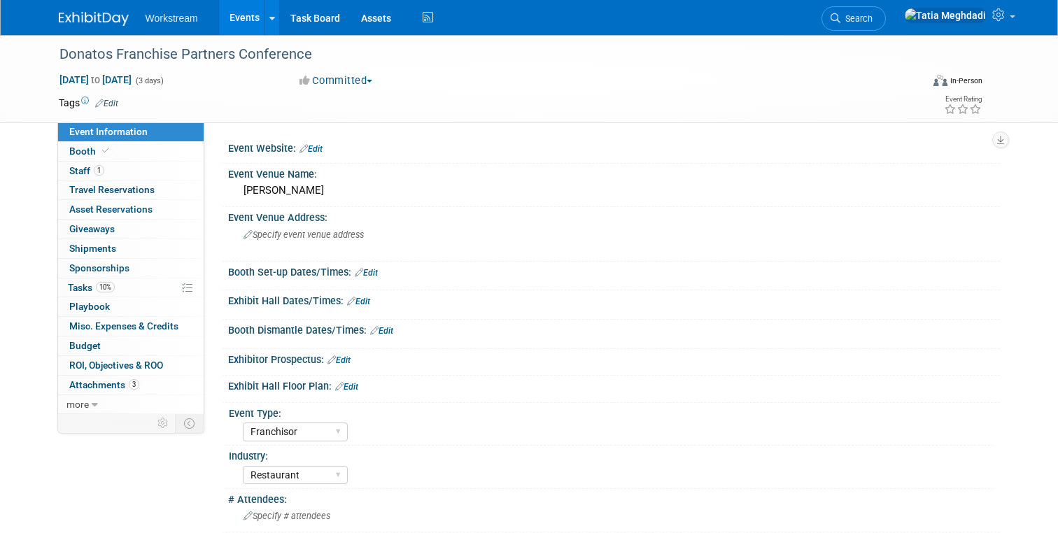
select select "Franchisor"
select select "Restaurant"
select select "TBD"
click at [85, 165] on span "Staff 1" at bounding box center [86, 170] width 35 height 11
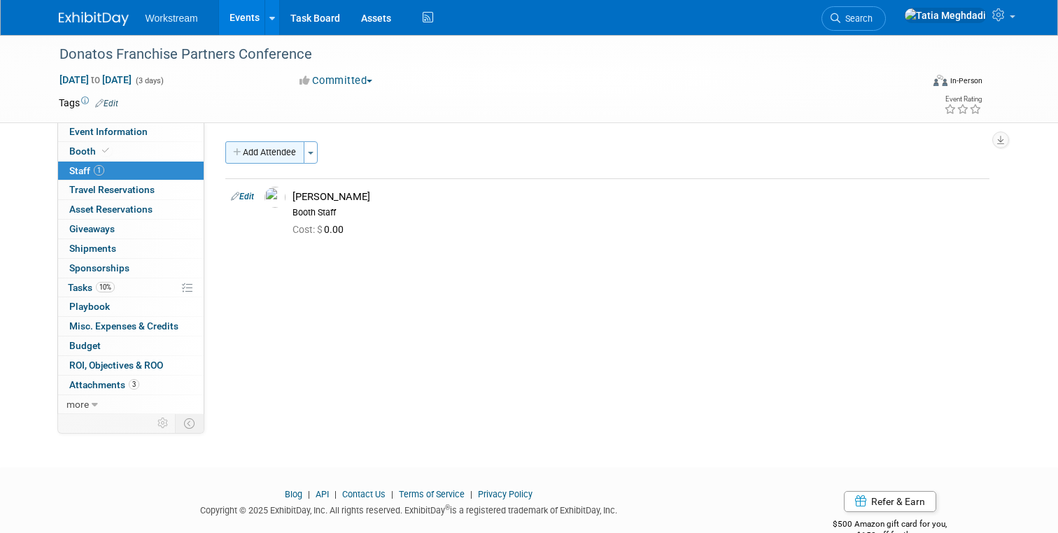
click at [254, 151] on button "Add Attendee" at bounding box center [264, 152] width 79 height 22
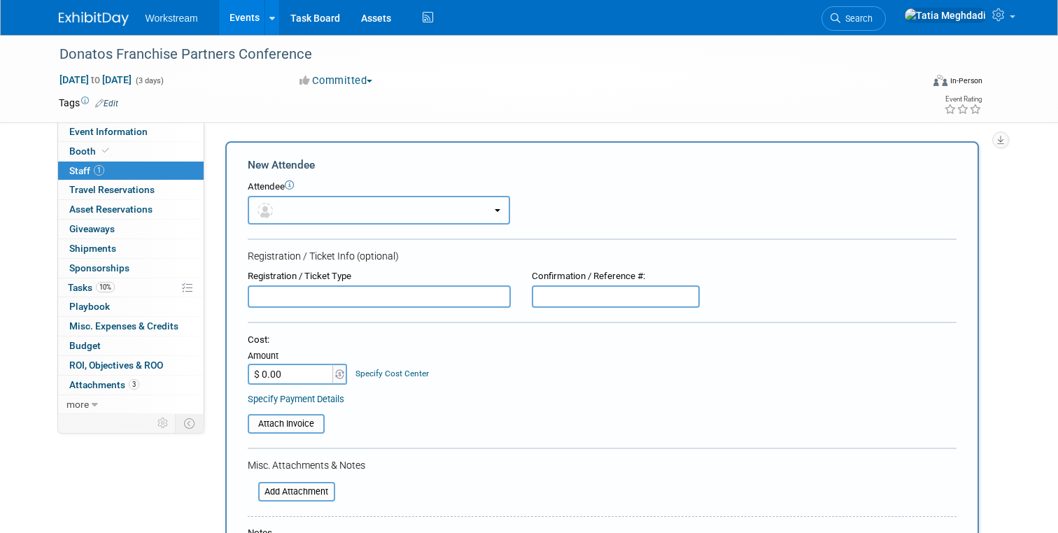
click at [293, 205] on button "button" at bounding box center [379, 210] width 262 height 29
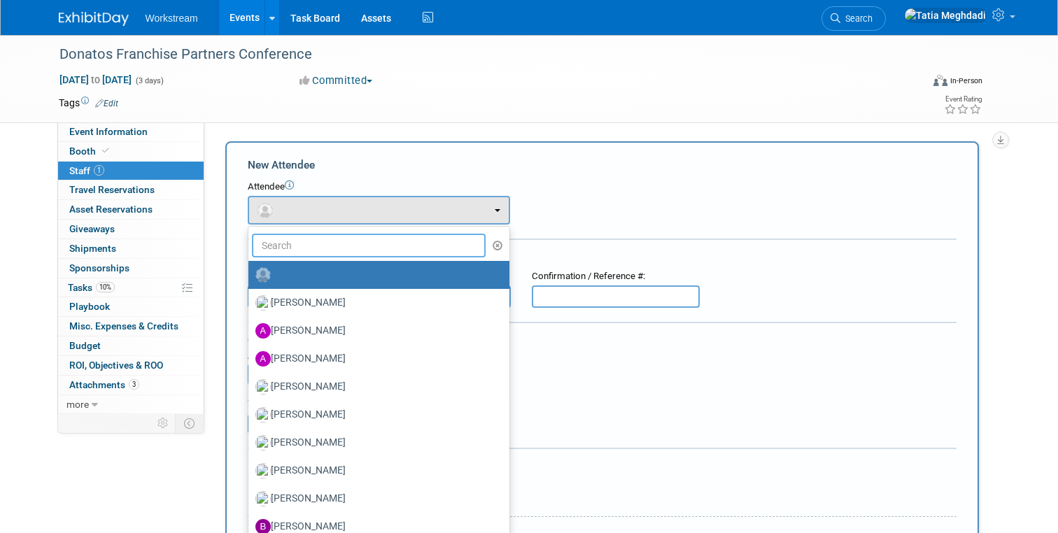
click at [283, 242] on input "text" at bounding box center [369, 246] width 234 height 24
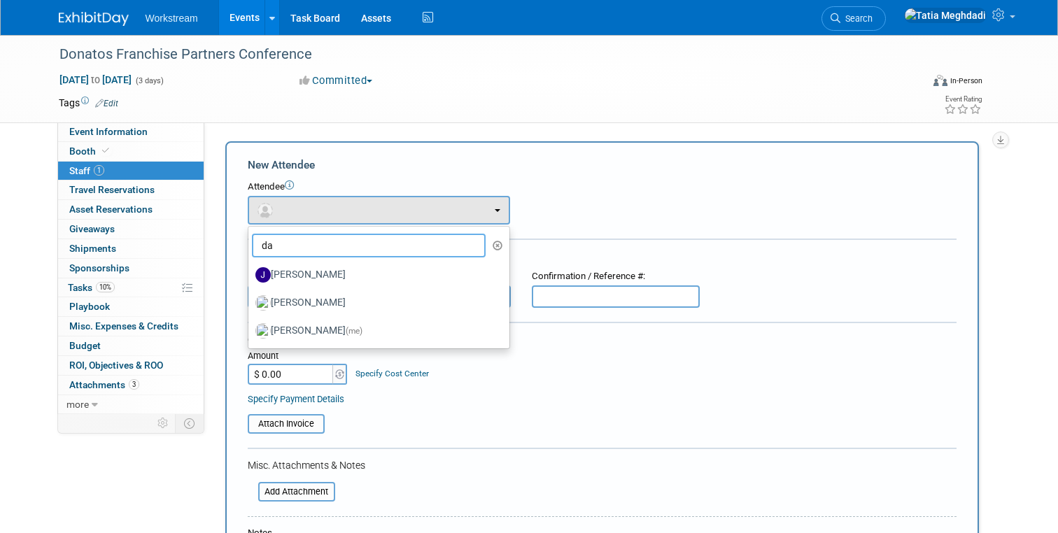
type input "d"
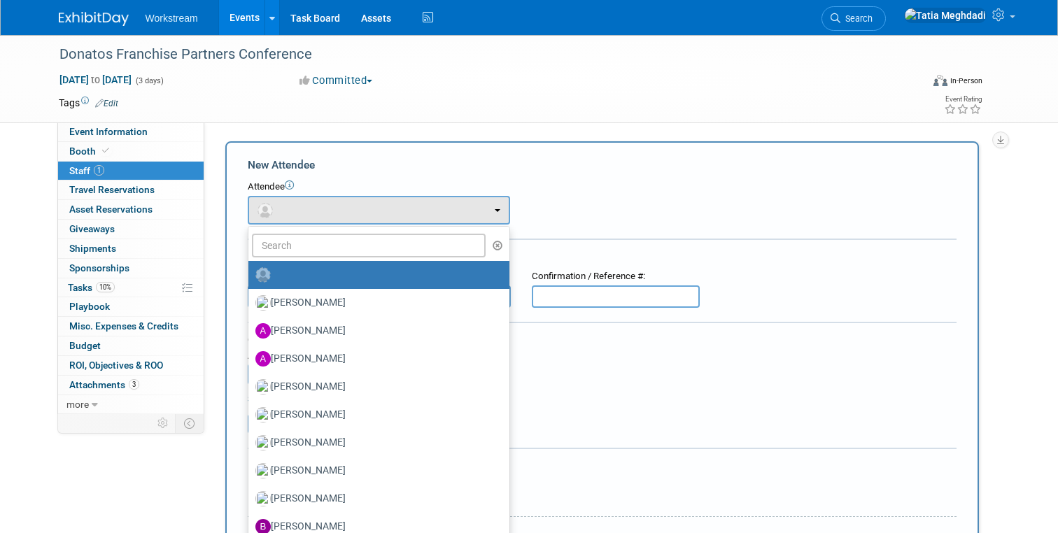
click at [355, 109] on td at bounding box center [471, 103] width 707 height 14
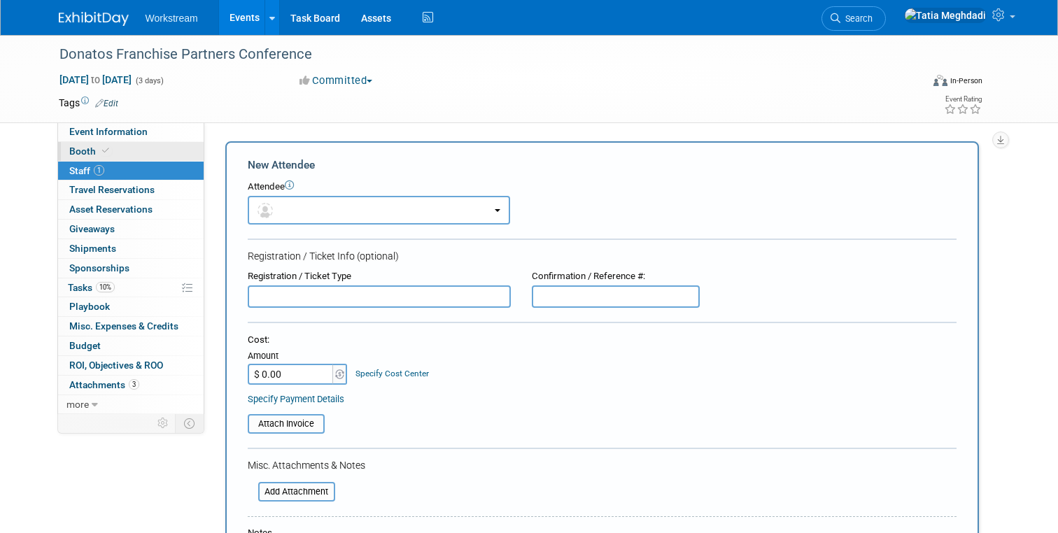
click at [78, 151] on span "Booth" at bounding box center [90, 151] width 43 height 11
